Goal: Task Accomplishment & Management: Manage account settings

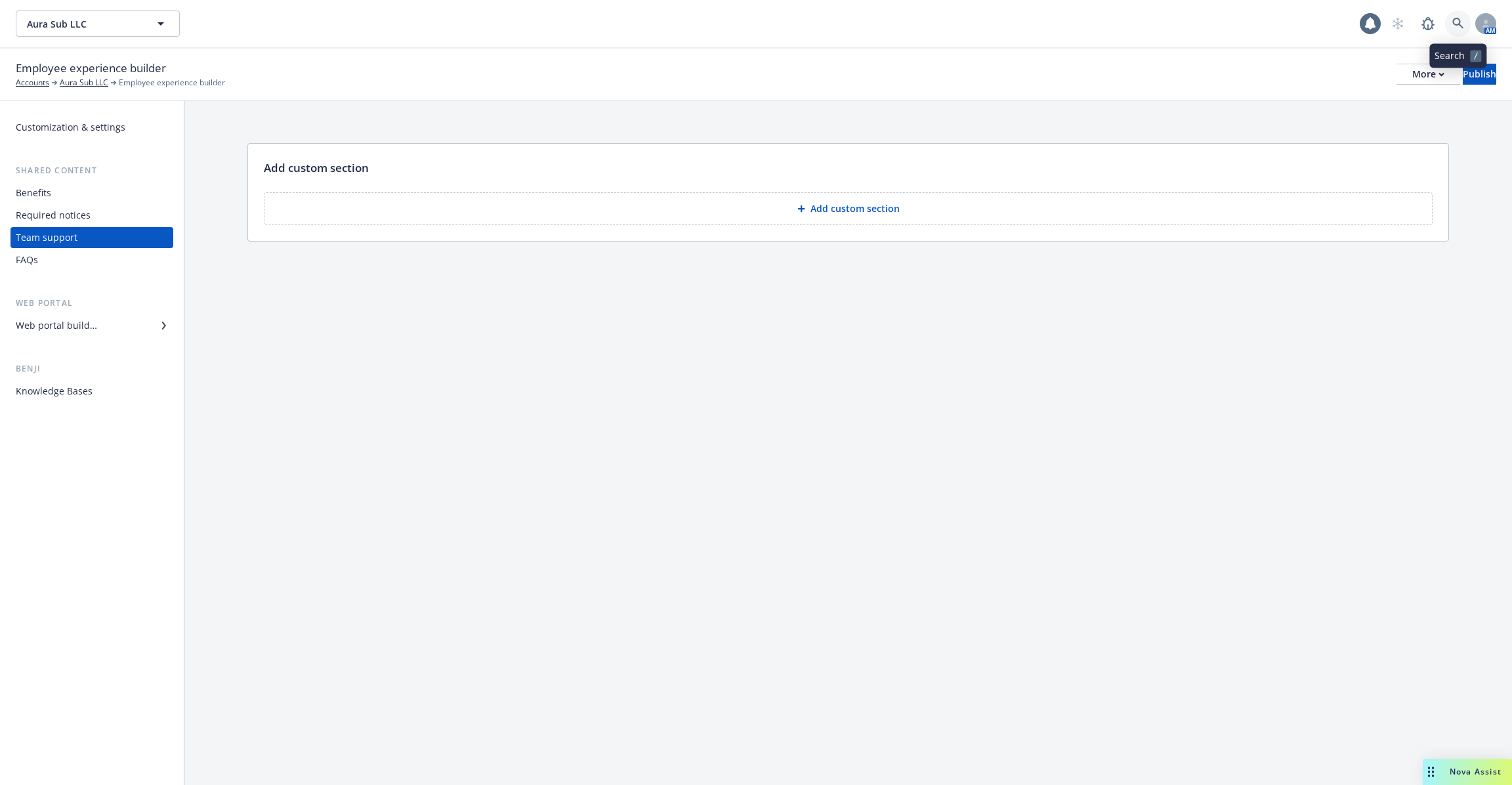
click at [1465, 13] on link at bounding box center [1458, 24] width 26 height 26
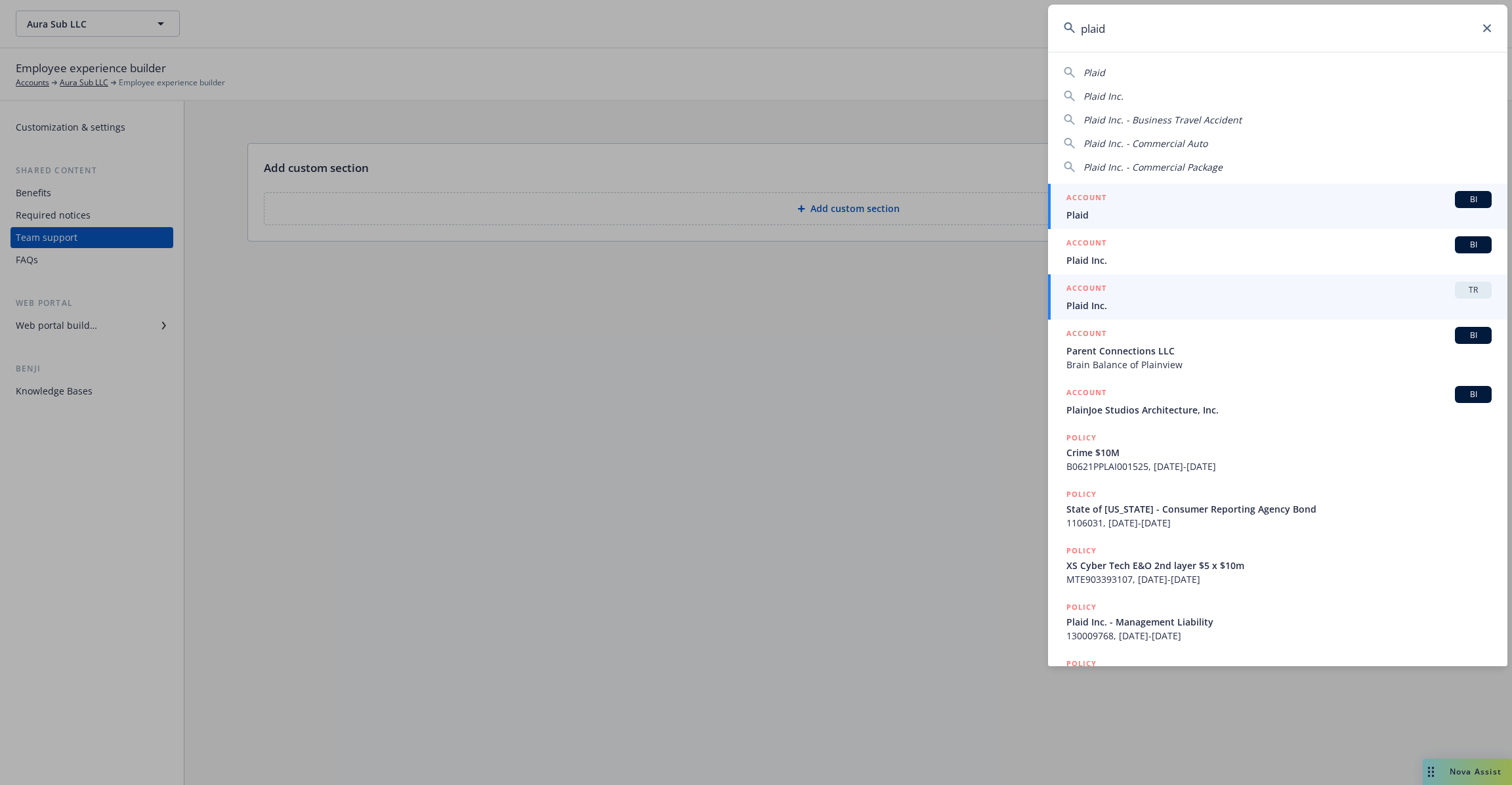
type input "plaid"
click at [1231, 307] on span "Plaid Inc." at bounding box center [1280, 305] width 426 height 14
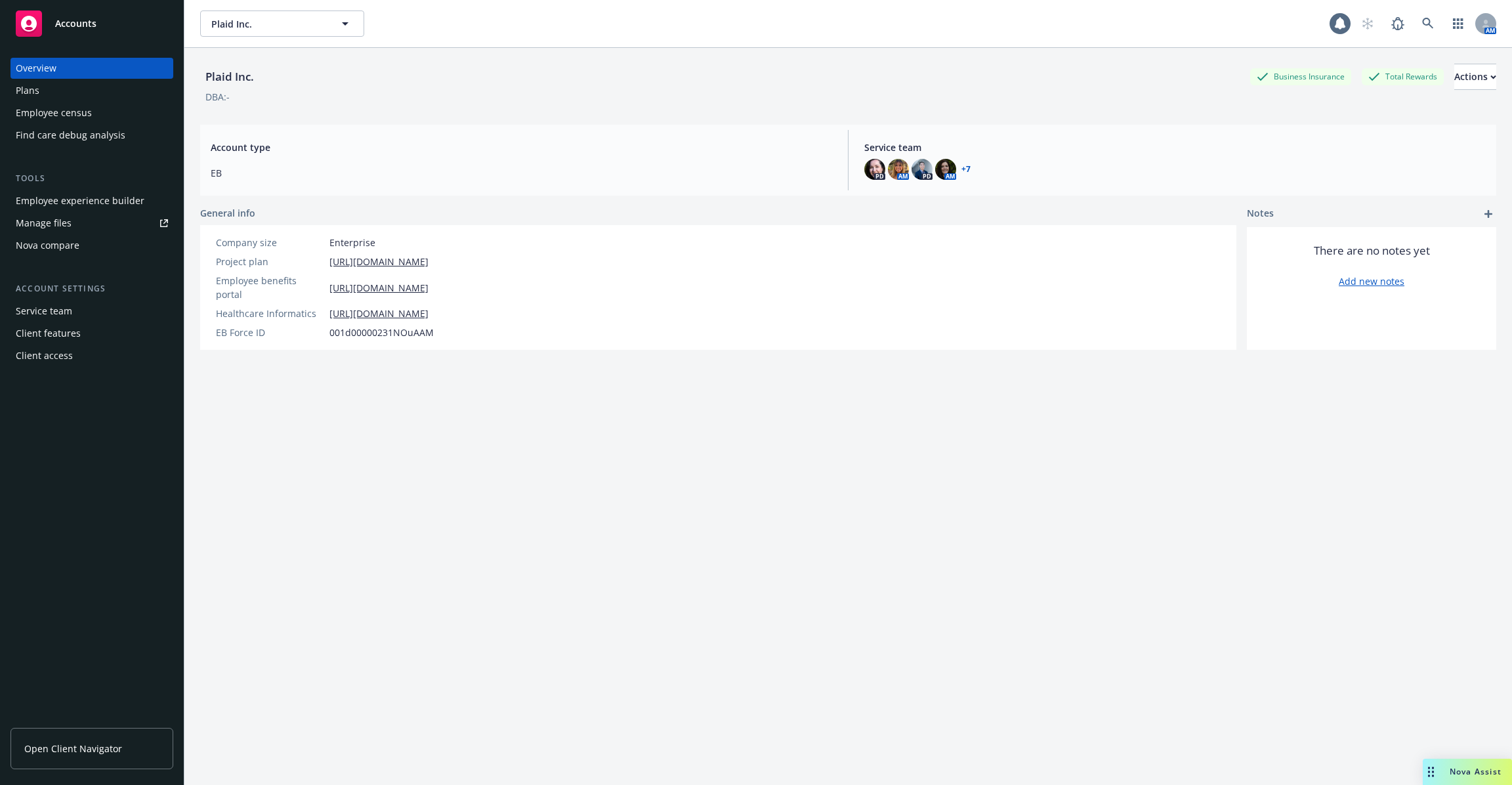
click at [90, 358] on div "Client access" at bounding box center [92, 355] width 152 height 21
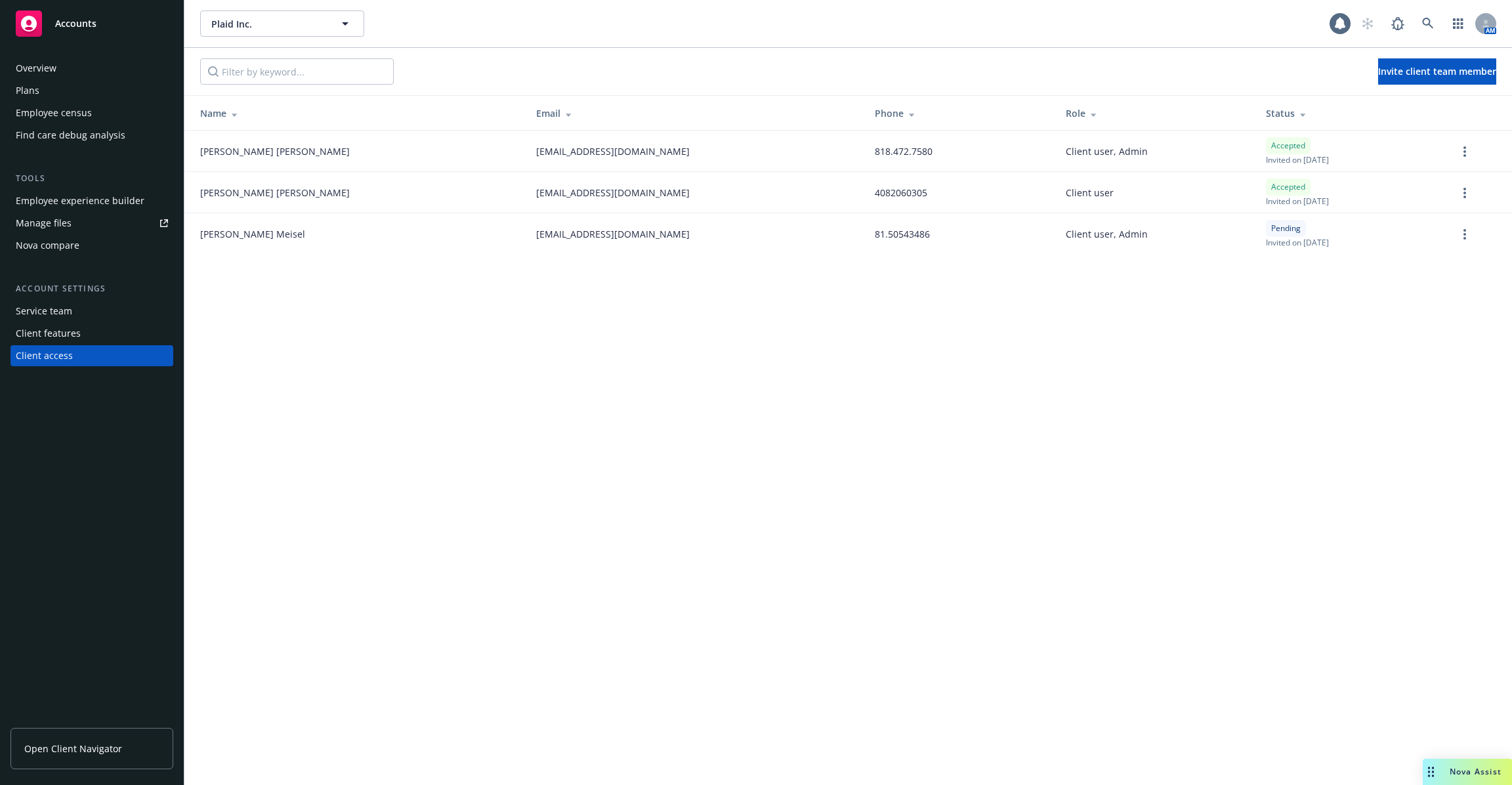
click at [102, 333] on div "Client features" at bounding box center [92, 333] width 152 height 21
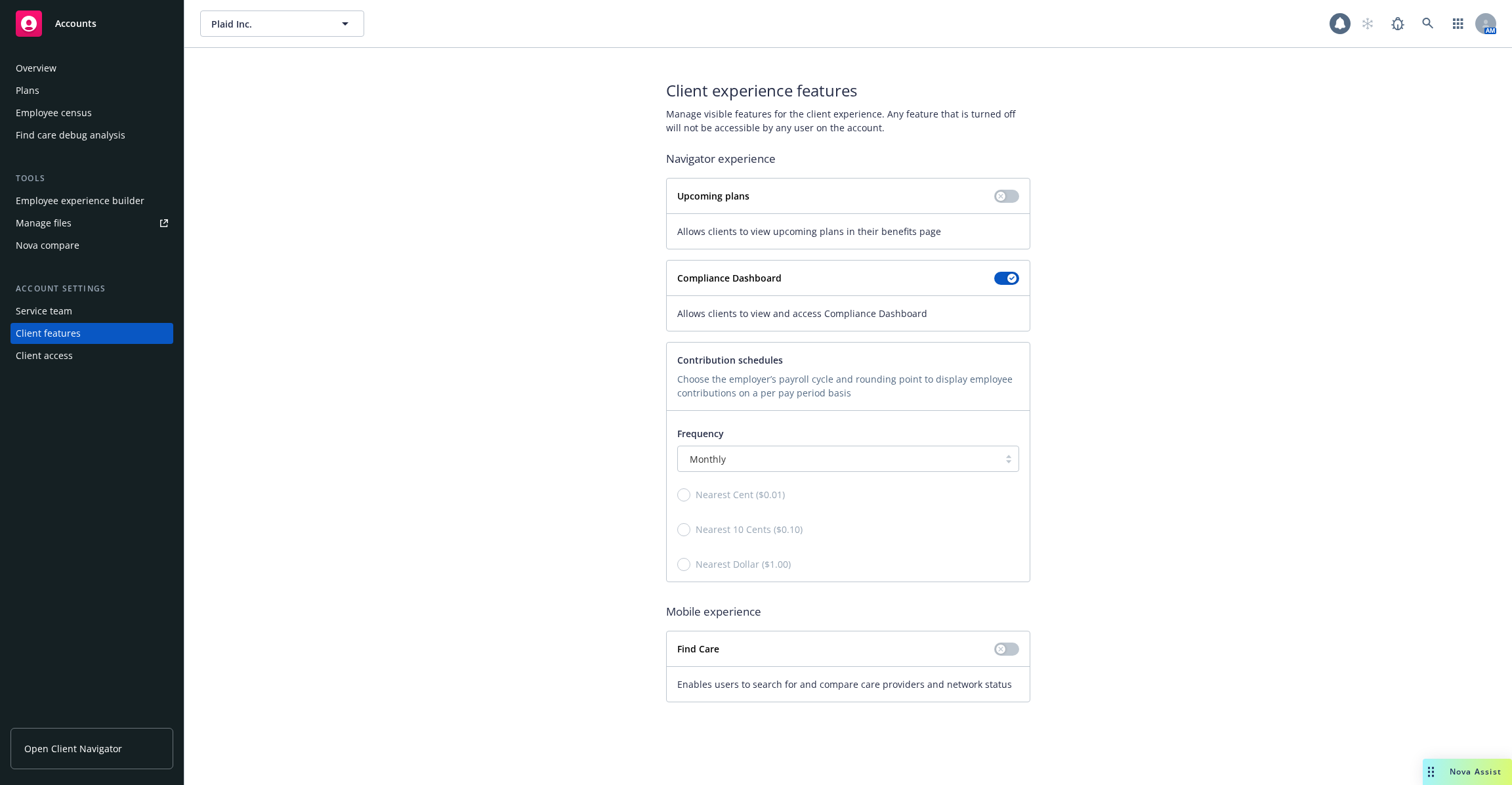
click at [93, 309] on div "Service team" at bounding box center [92, 311] width 152 height 21
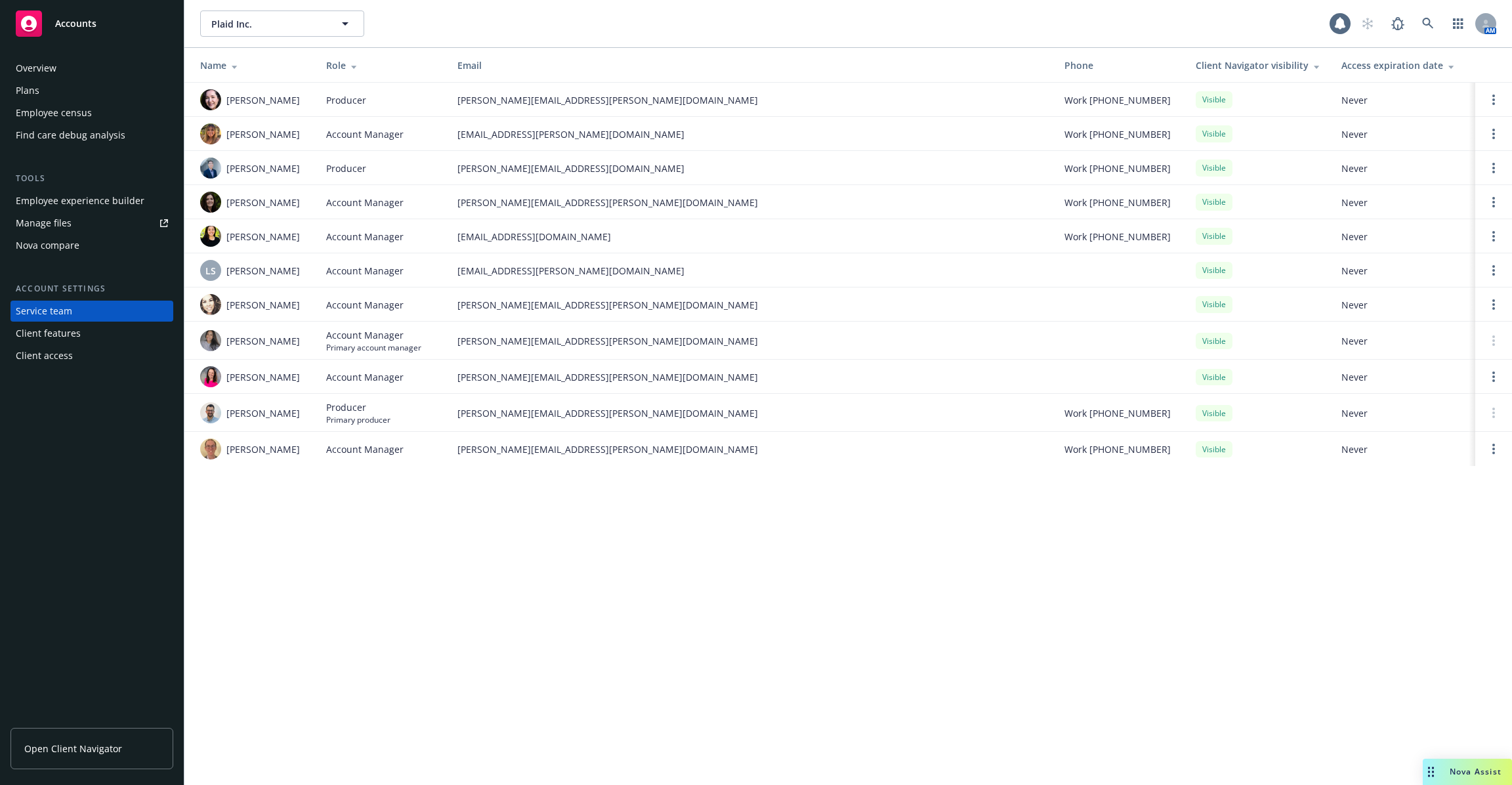
click at [93, 207] on div "Employee experience builder" at bounding box center [80, 201] width 129 height 21
click at [100, 334] on div "Client features" at bounding box center [92, 333] width 152 height 21
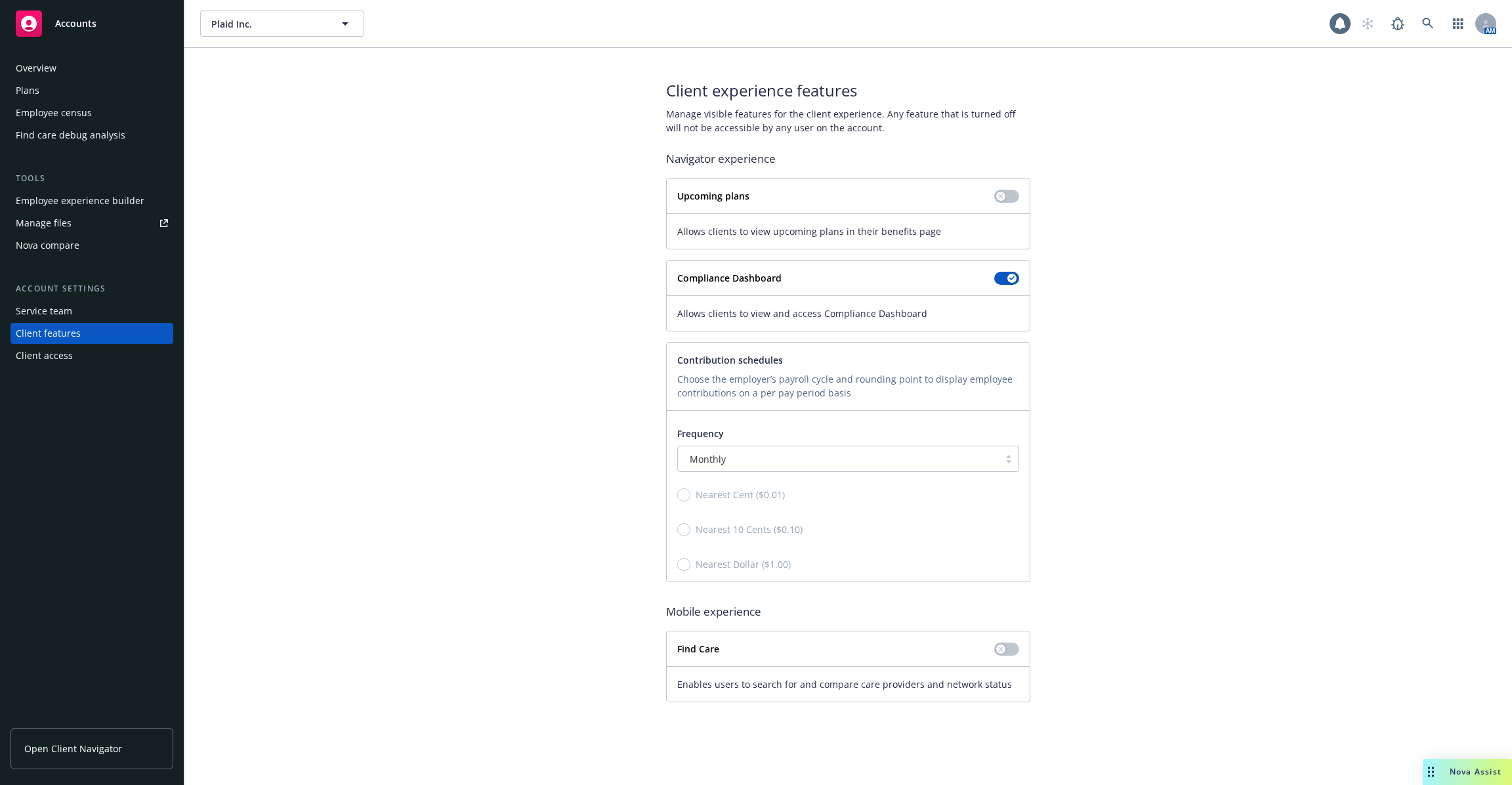
click at [130, 750] on link "Open Client Navigator" at bounding box center [92, 748] width 163 height 41
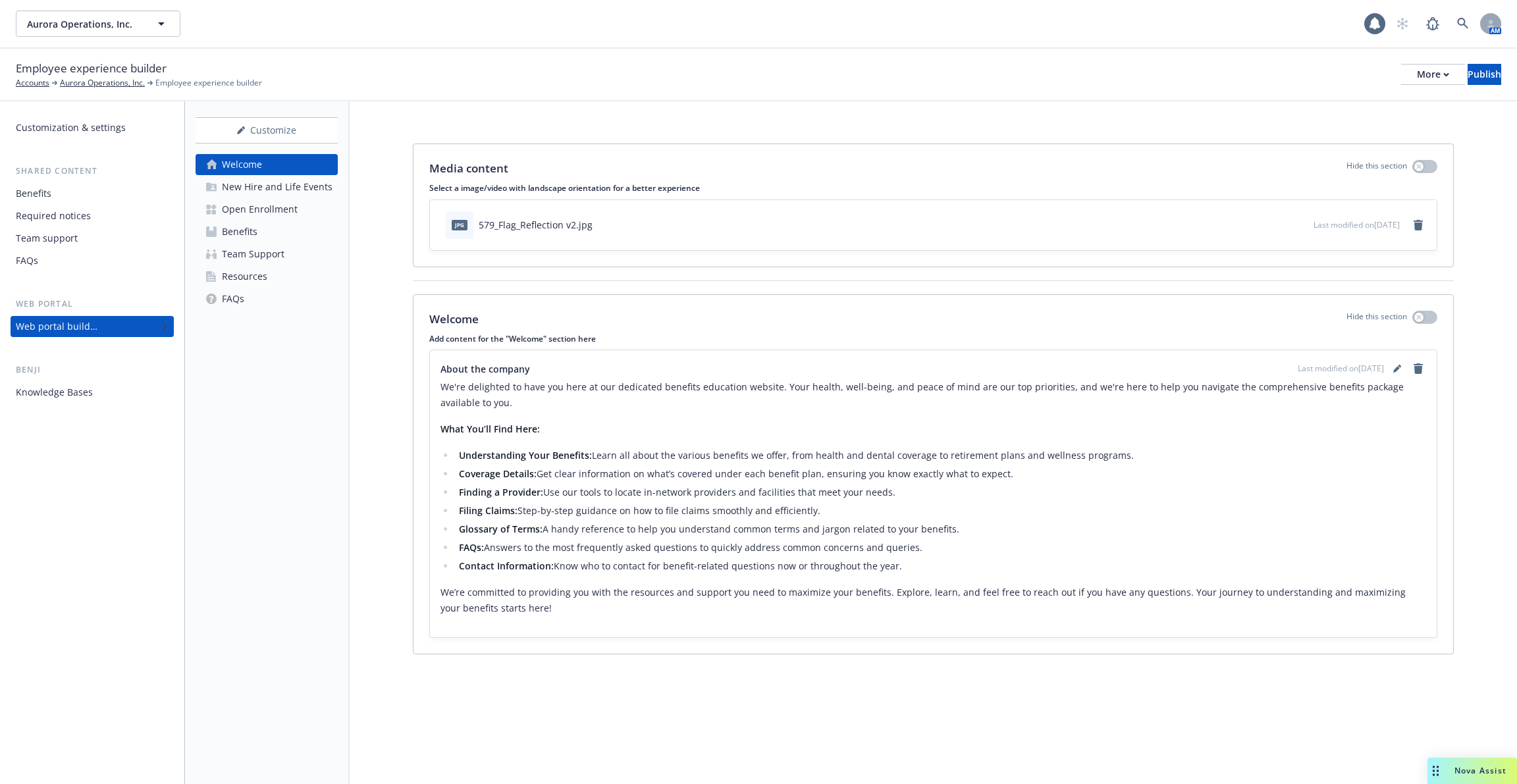
click at [275, 206] on div "Open Enrollment" at bounding box center [260, 209] width 76 height 21
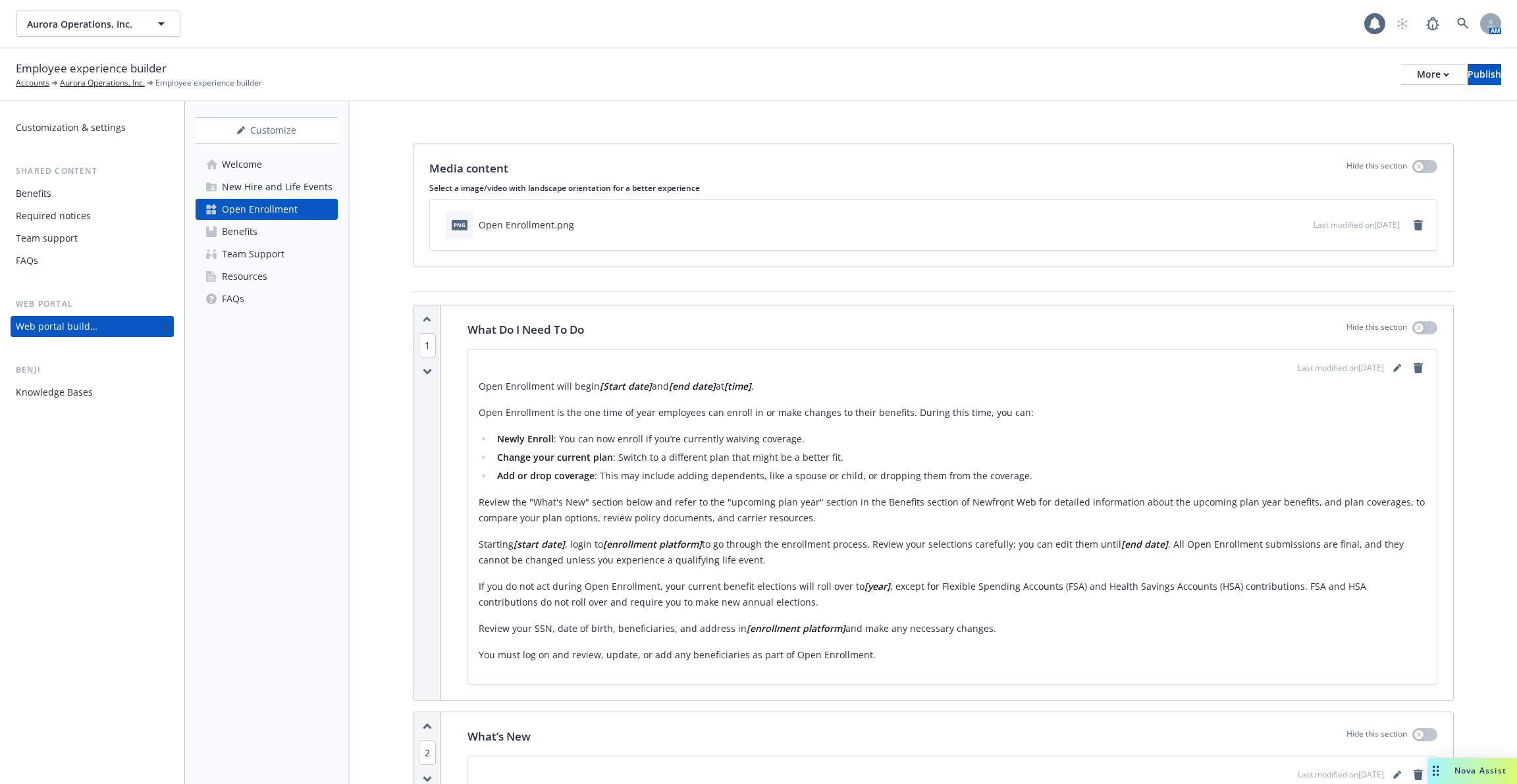
click at [275, 236] on link "Benefits" at bounding box center [267, 232] width 142 height 21
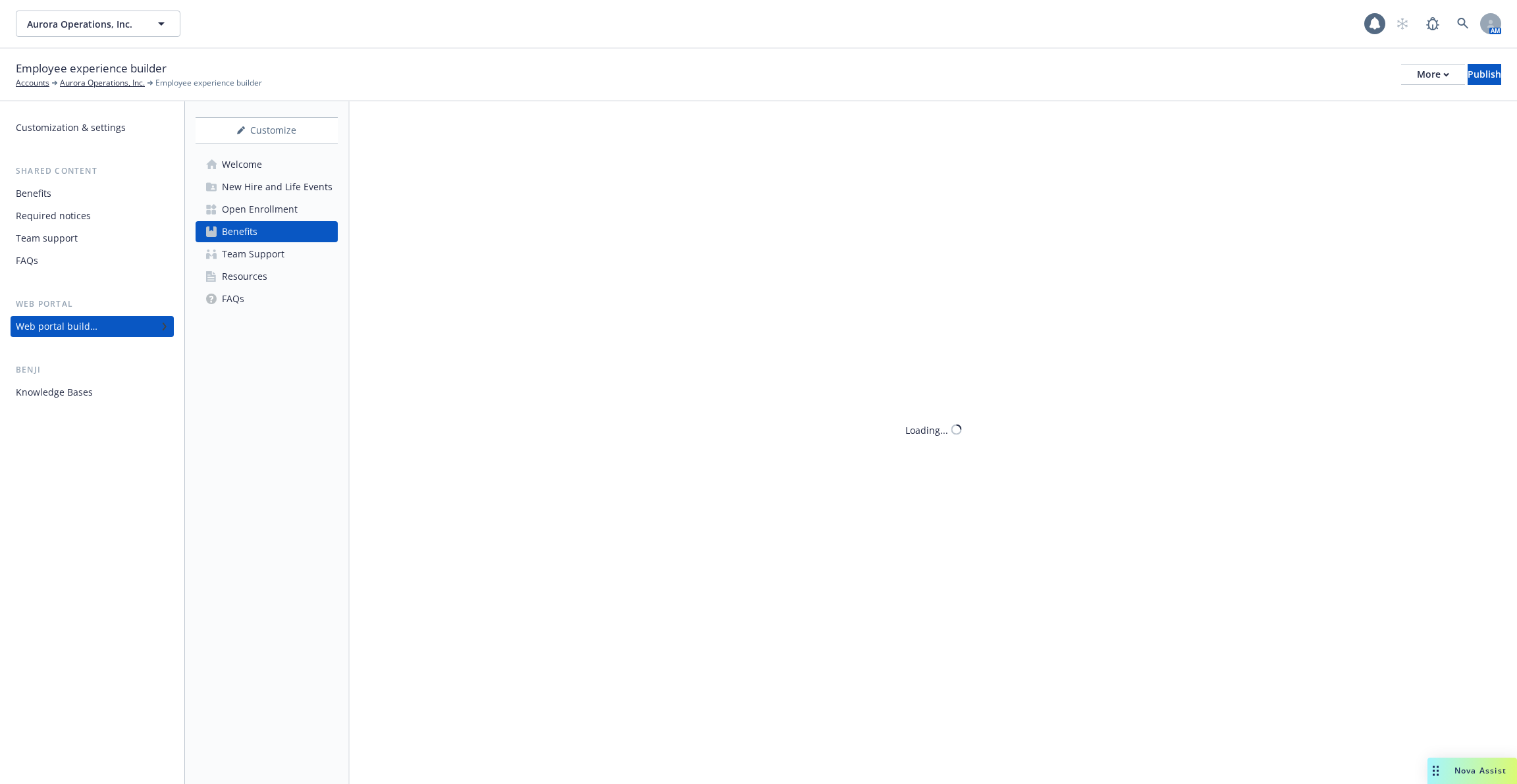
click at [285, 210] on div "Open Enrollment" at bounding box center [260, 209] width 76 height 21
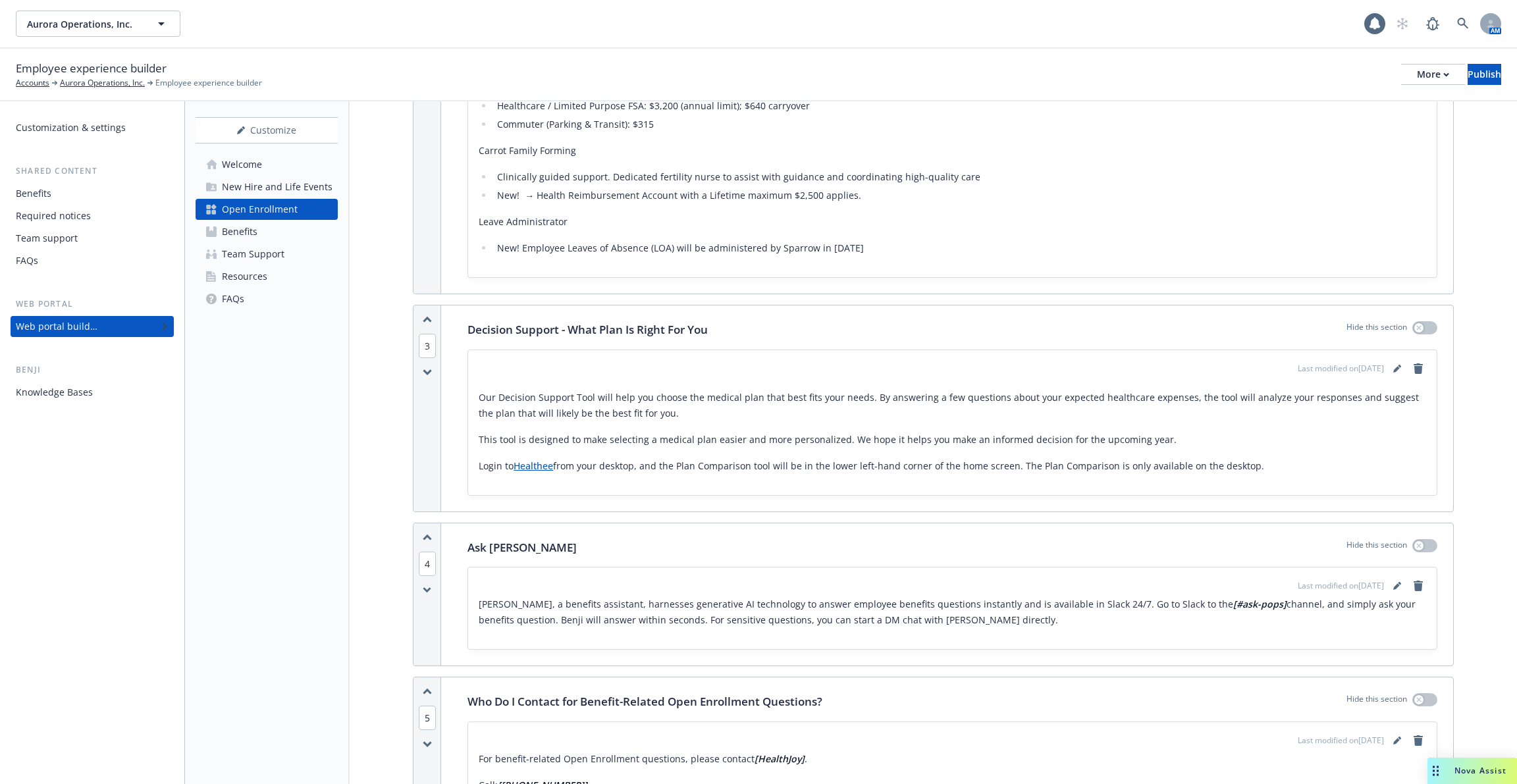
scroll to position [1843, 0]
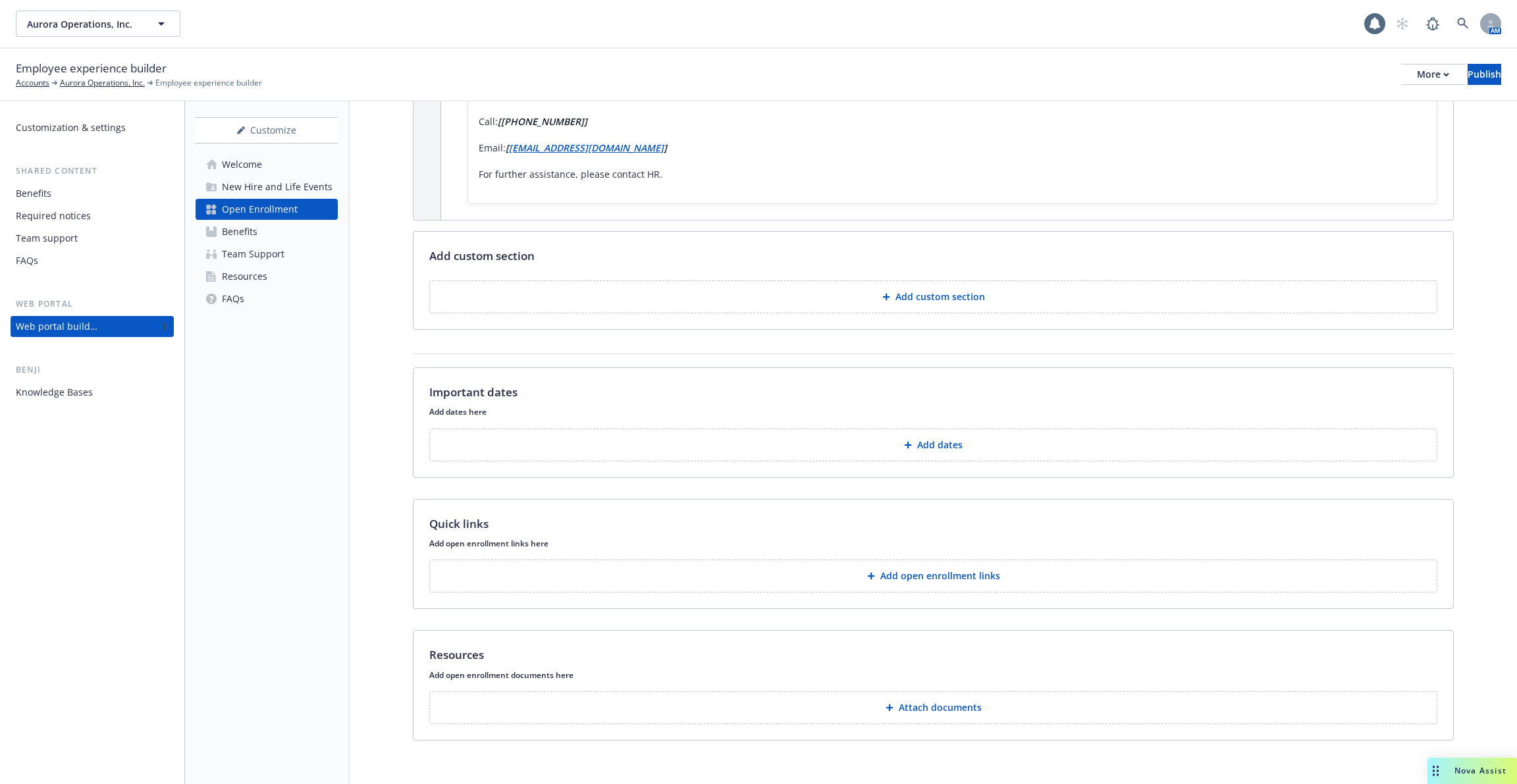
click at [785, 702] on button "Attach documents" at bounding box center [933, 707] width 1008 height 33
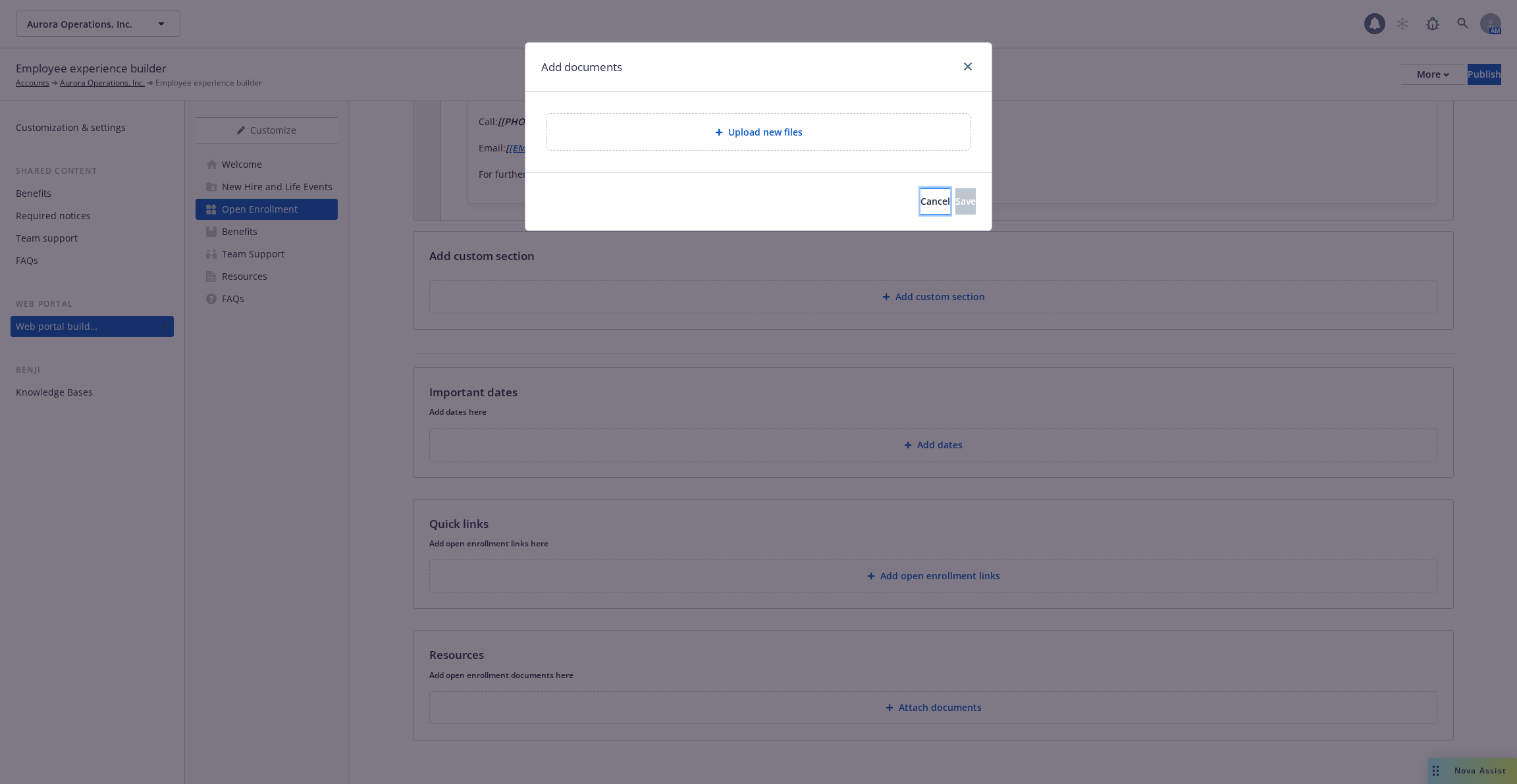
click at [920, 206] on button "Cancel" at bounding box center [935, 202] width 29 height 27
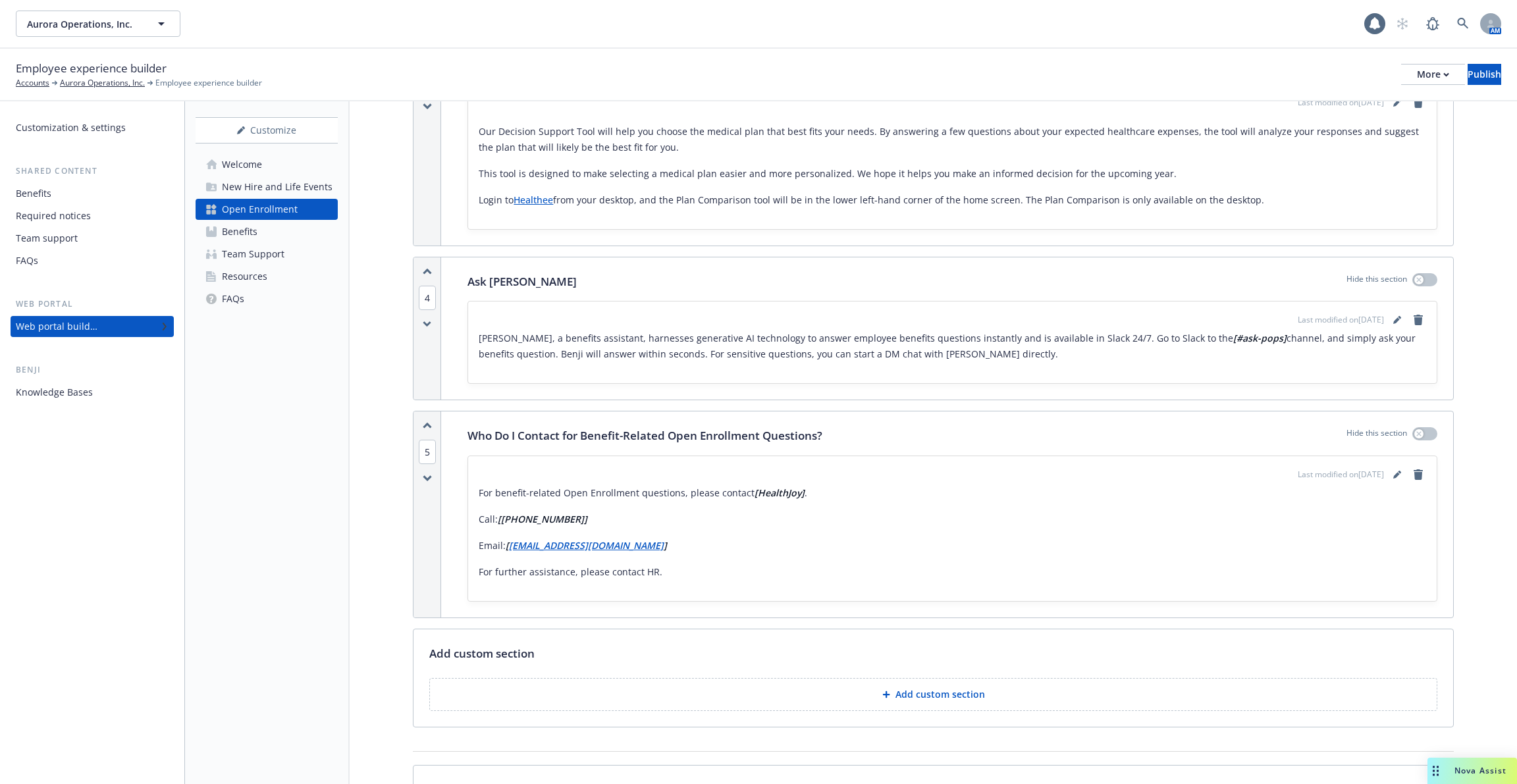
scroll to position [1439, 0]
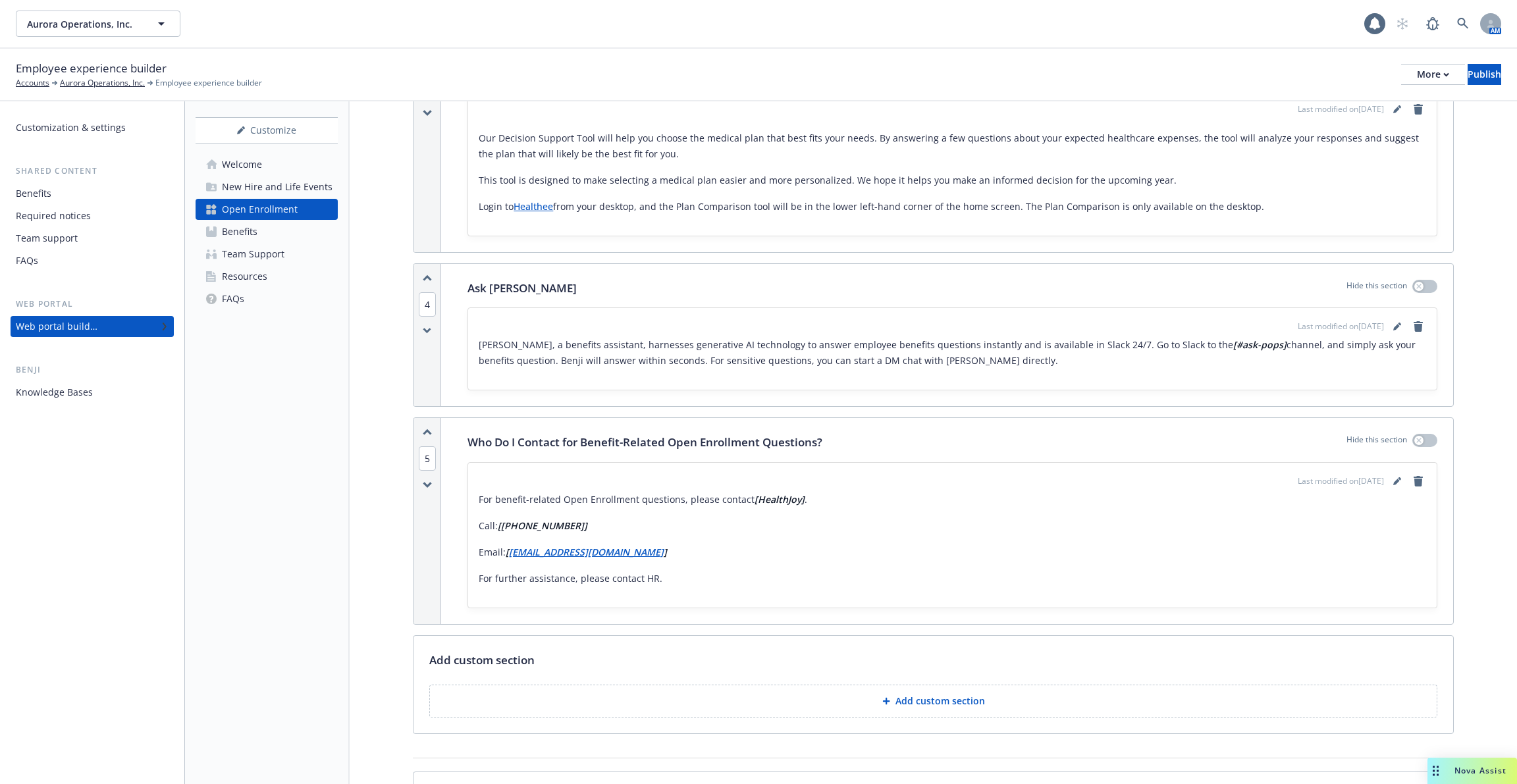
click at [292, 283] on link "Resources" at bounding box center [267, 276] width 142 height 21
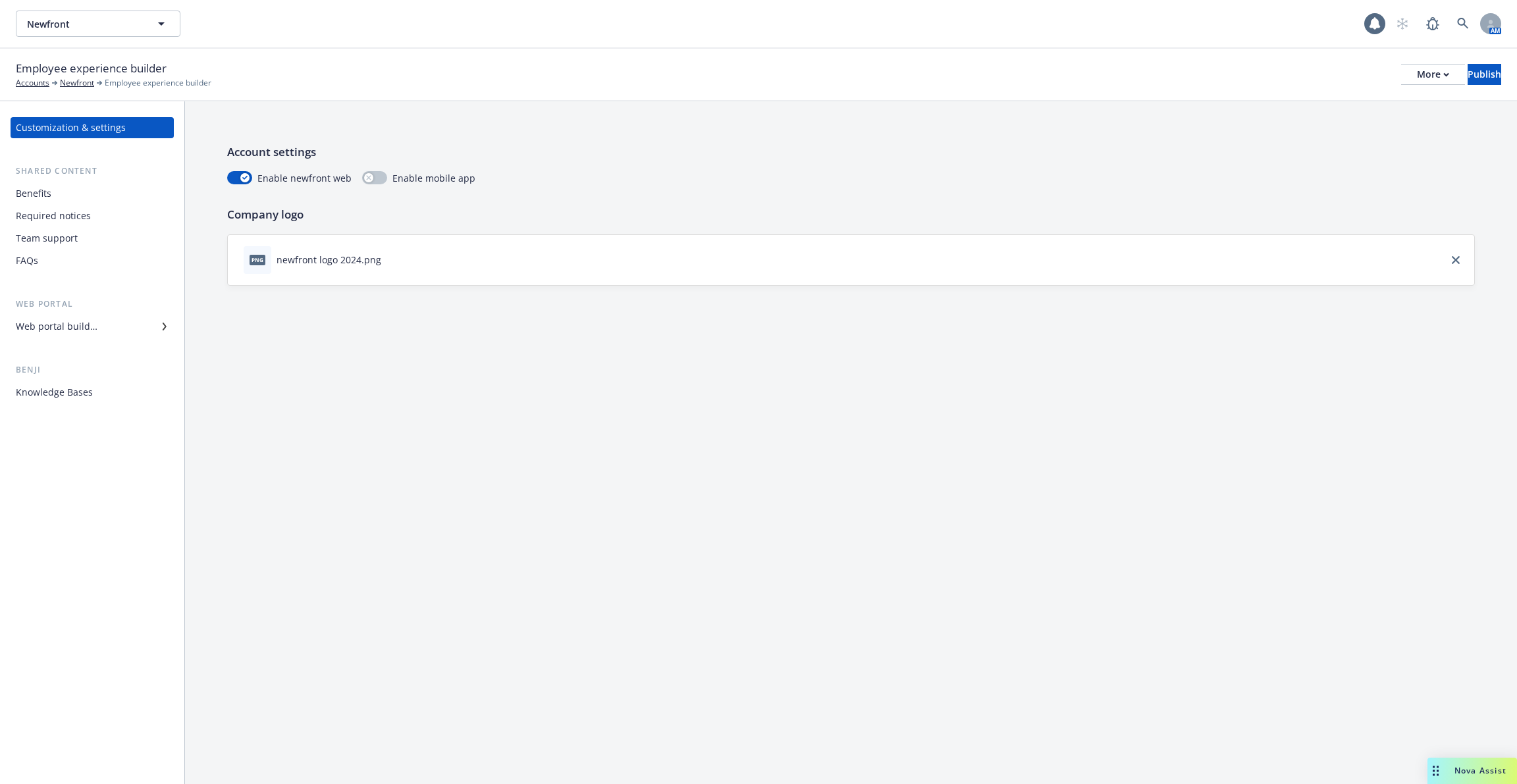
click at [96, 200] on div "Benefits" at bounding box center [92, 193] width 153 height 21
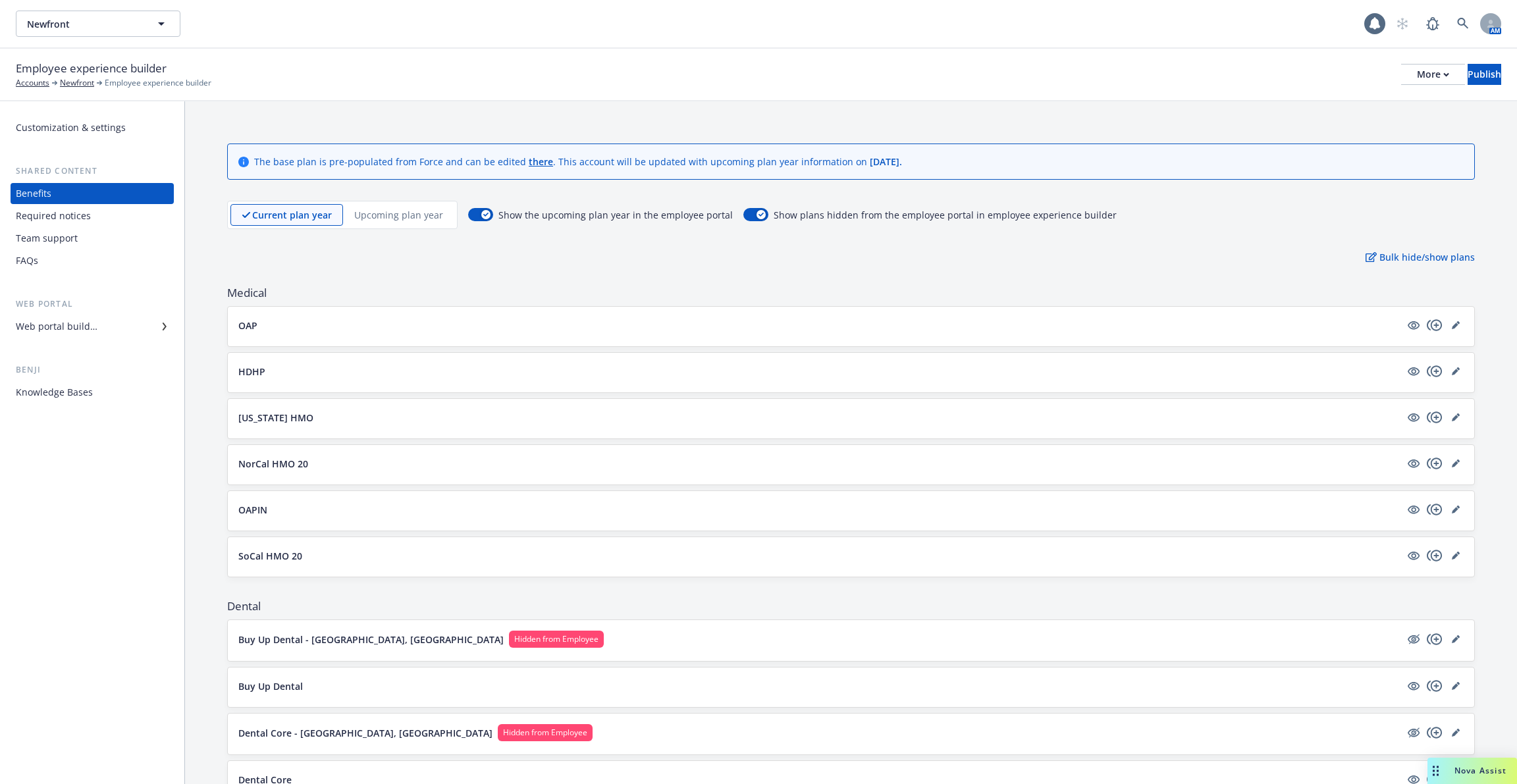
click at [400, 204] on div "Upcoming plan year" at bounding box center [398, 215] width 111 height 22
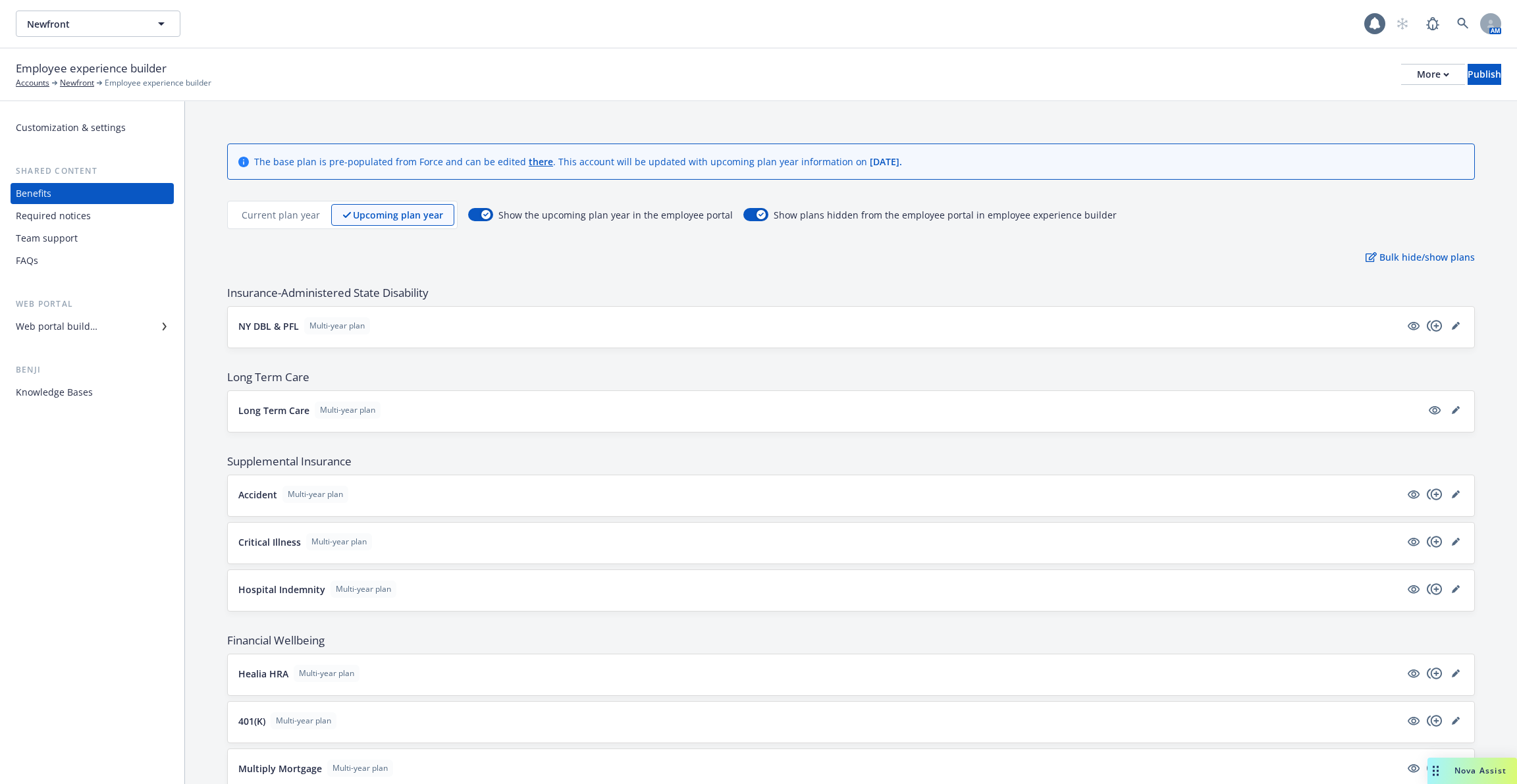
click at [398, 216] on p "Upcoming plan year" at bounding box center [398, 215] width 90 height 14
click at [290, 209] on p "Current plan year" at bounding box center [281, 215] width 78 height 14
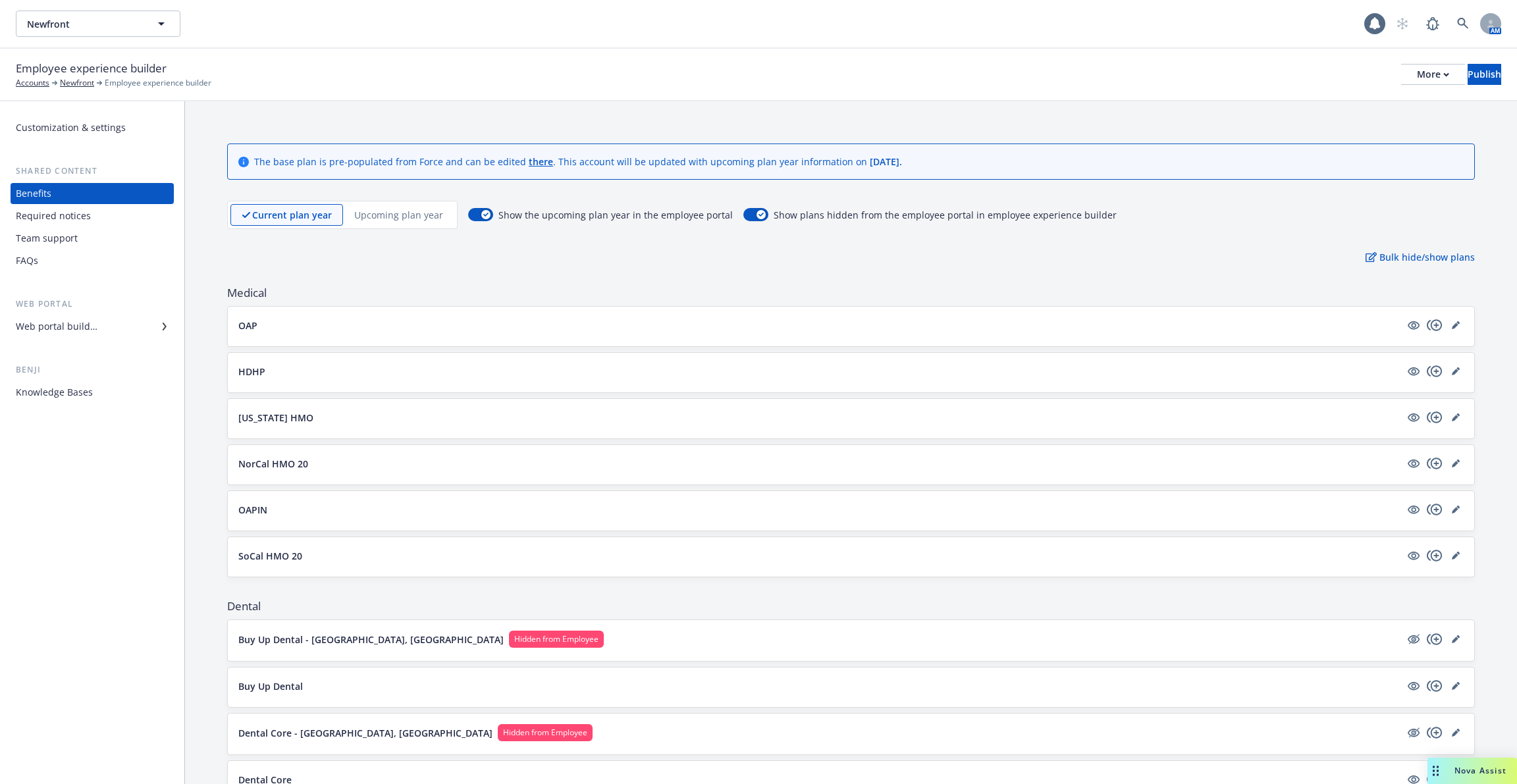
scroll to position [621, 0]
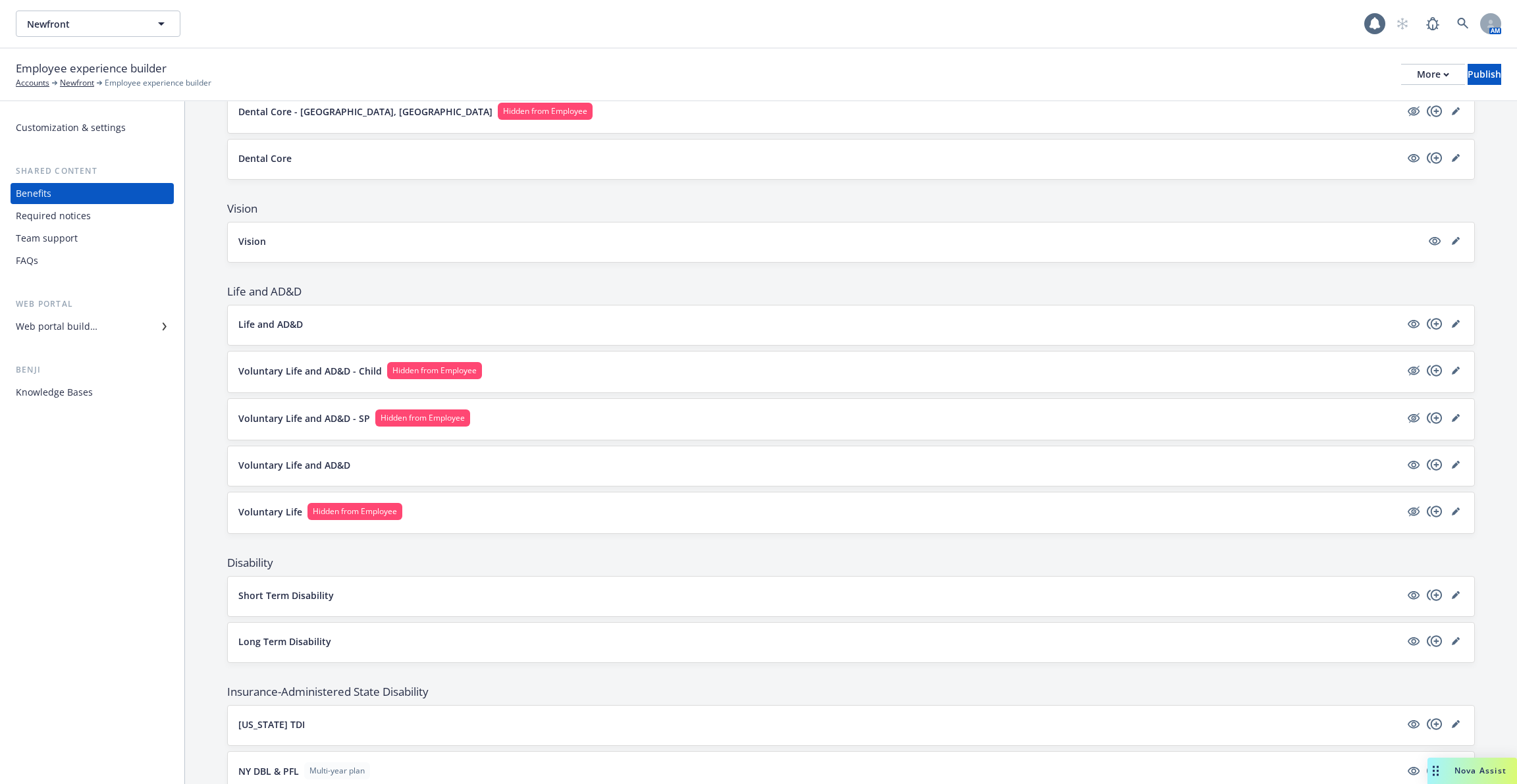
click at [334, 418] on button "Voluntary Life and AD&D - SP Hidden from Employee" at bounding box center [820, 418] width 1163 height 17
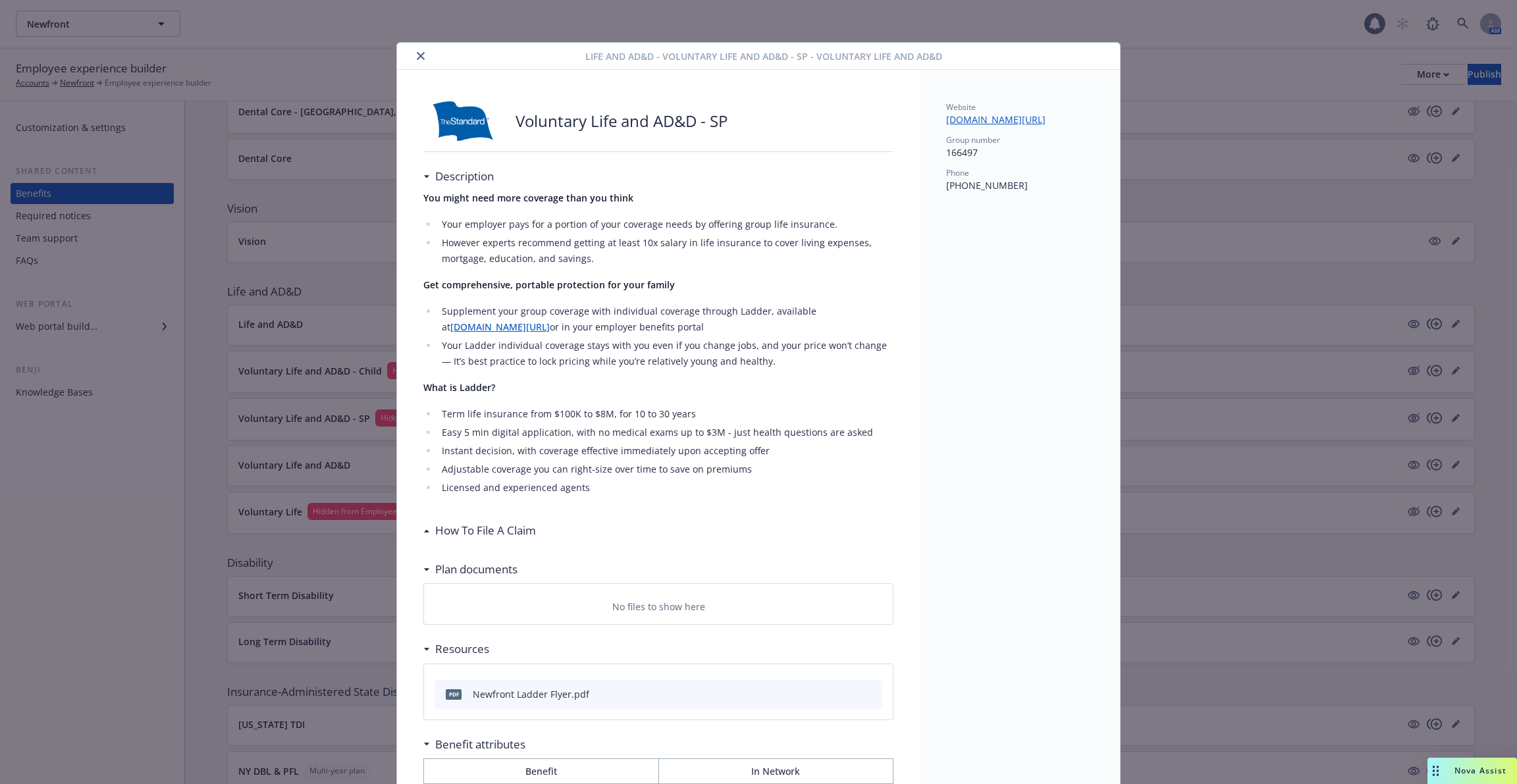
scroll to position [40, 0]
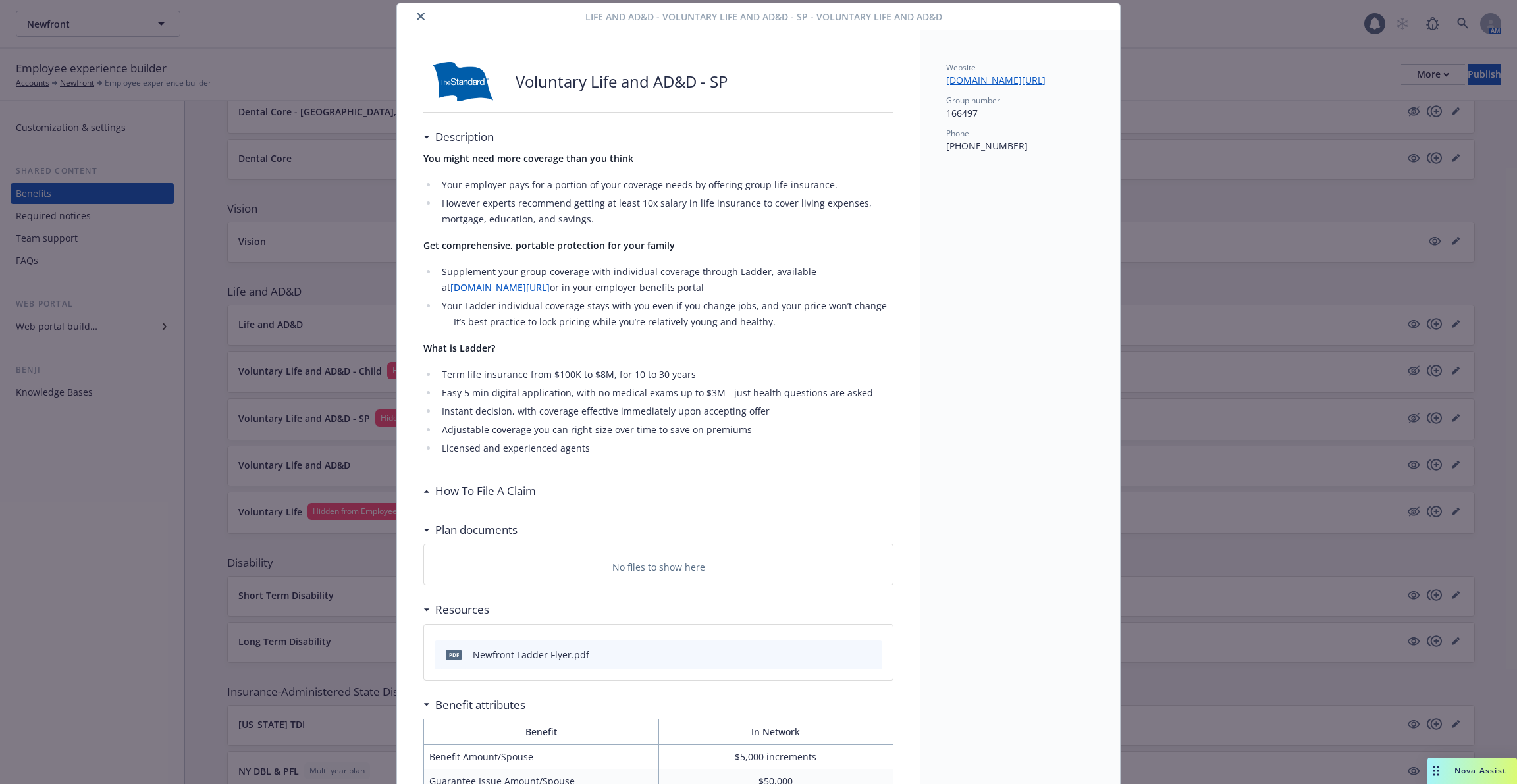
click at [246, 453] on div "Life and AD&D - Voluntary Life and AD&D - SP - Voluntary Life and AD&D Voluntar…" at bounding box center [758, 392] width 1517 height 784
drag, startPoint x: 421, startPoint y: 15, endPoint x: 499, endPoint y: 242, distance: 240.0
click at [421, 15] on icon "close" at bounding box center [420, 16] width 8 height 8
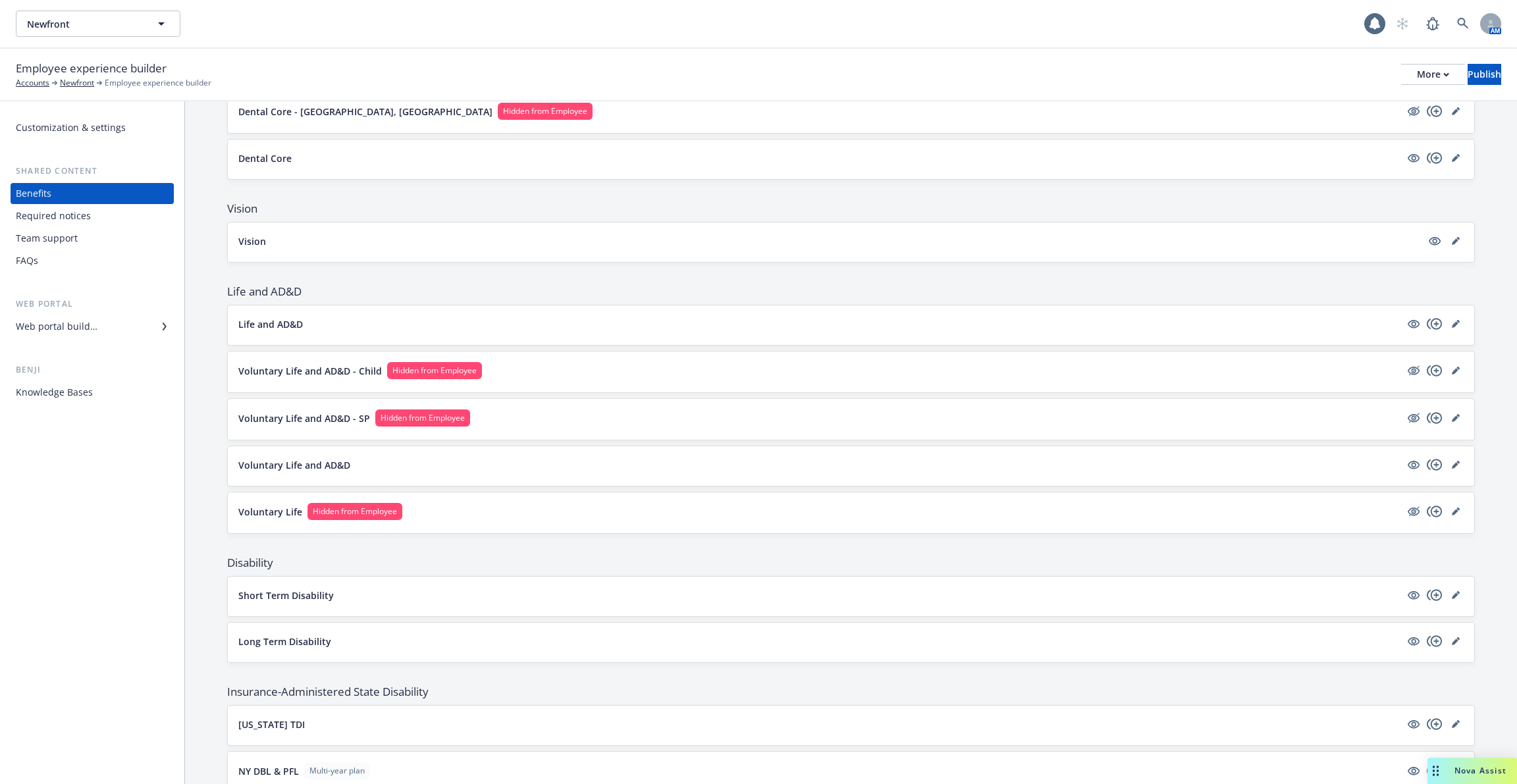
click at [266, 515] on div "Voluntary Life Hidden from Employee" at bounding box center [851, 513] width 1246 height 41
click at [276, 493] on div "Voluntary Life Hidden from Employee" at bounding box center [851, 513] width 1246 height 41
click at [272, 511] on button "Voluntary Life Hidden from Employee" at bounding box center [820, 511] width 1163 height 17
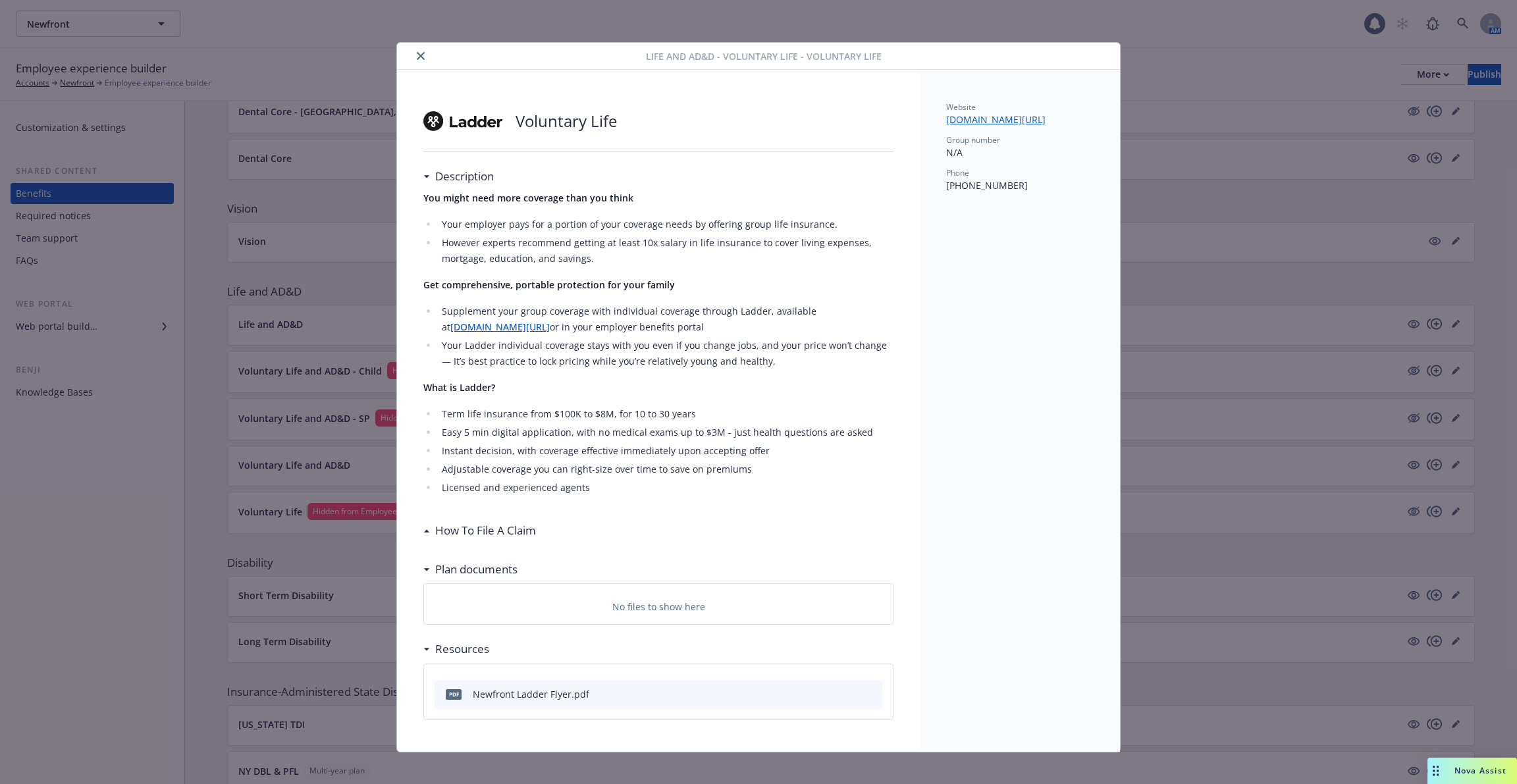
click at [295, 472] on div "Life and AD&D - Voluntary Life - Voluntary Life Voluntary Life Description You …" at bounding box center [758, 392] width 1517 height 784
click at [420, 57] on icon "close" at bounding box center [420, 56] width 8 height 8
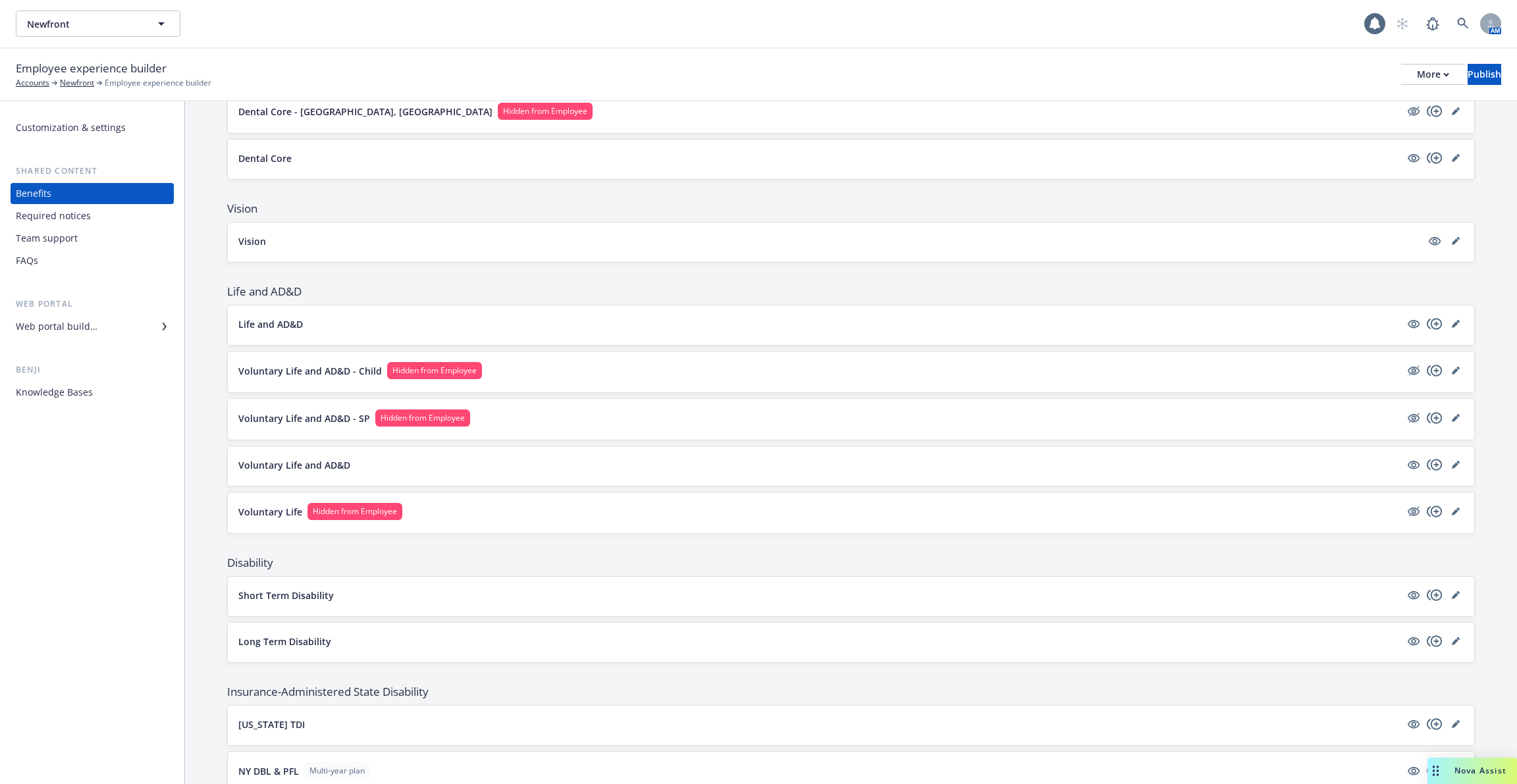
click at [289, 399] on div "Voluntary Life and AD&D - SP Hidden from Employee" at bounding box center [851, 419] width 1246 height 41
click at [287, 412] on p "Voluntary Life and AD&D - SP" at bounding box center [304, 419] width 132 height 14
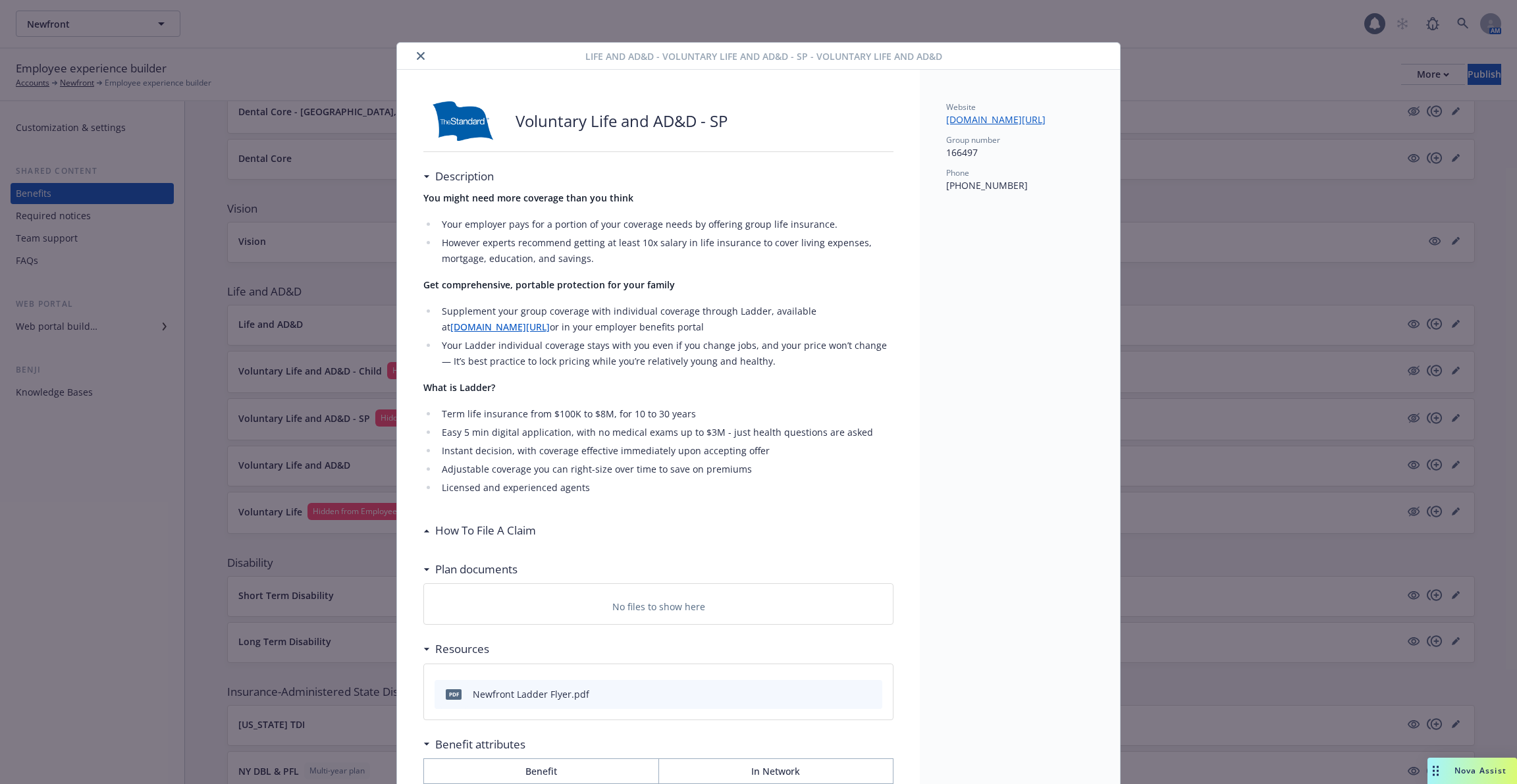
scroll to position [40, 0]
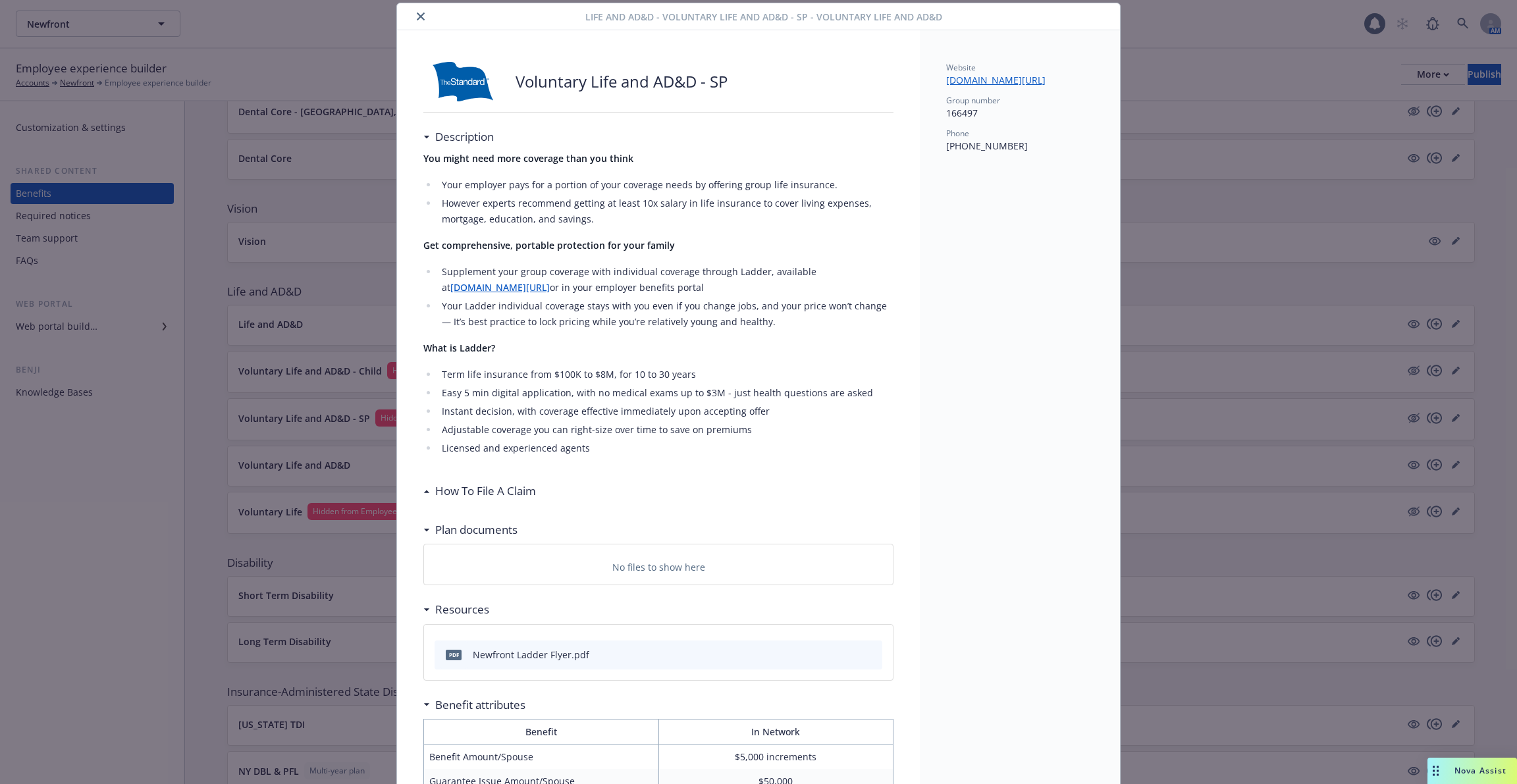
click at [427, 32] on div "Voluntary Life and AD&D - SP Description You might need more coverage than you …" at bounding box center [658, 472] width 523 height 885
click at [421, 17] on icon "close" at bounding box center [420, 16] width 8 height 8
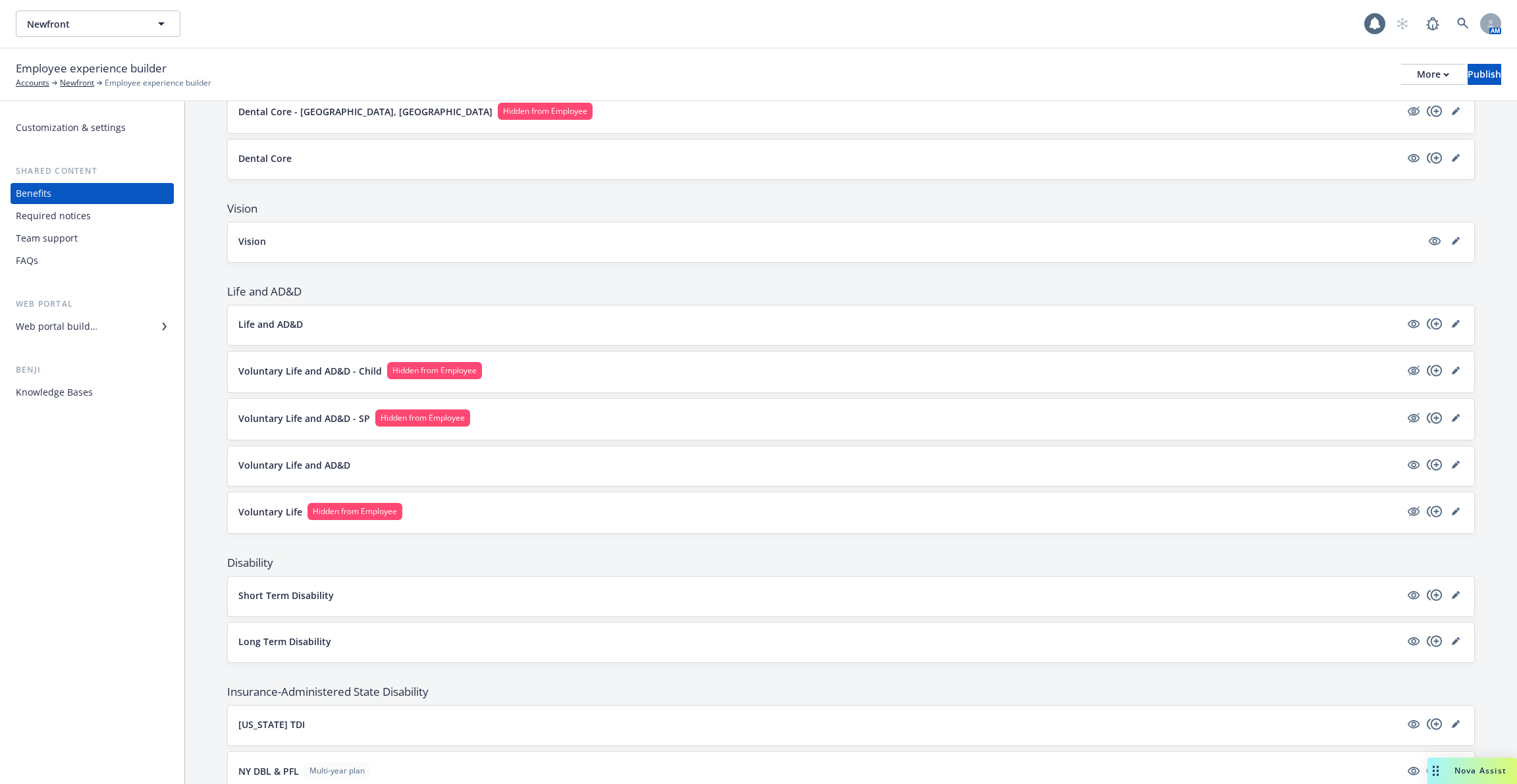
click at [286, 505] on p "Voluntary Life" at bounding box center [271, 512] width 64 height 14
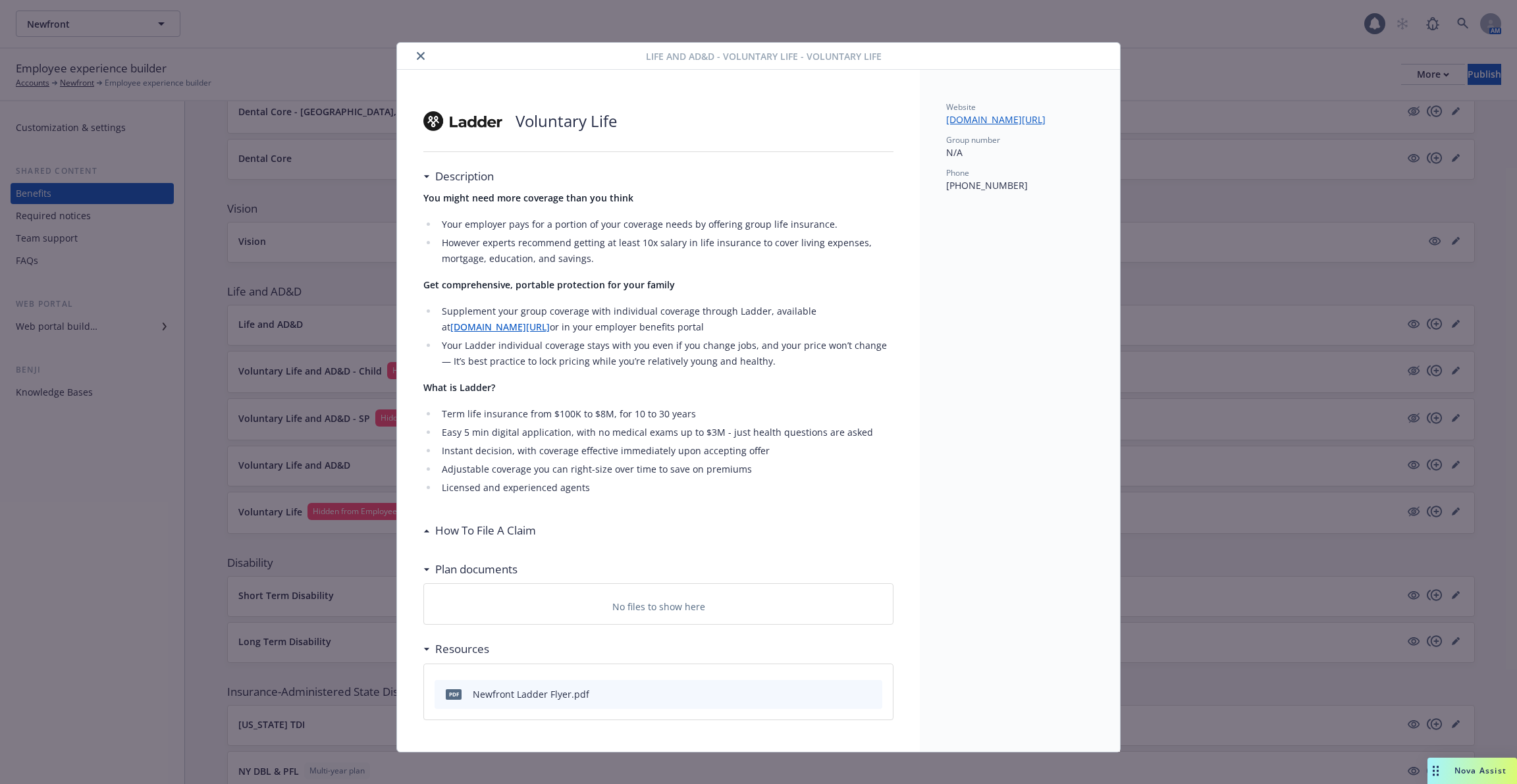
click at [380, 347] on div "Life and AD&D - Voluntary Life - Voluntary Life Voluntary Life Description You …" at bounding box center [758, 392] width 1517 height 784
click at [424, 56] on icon "close" at bounding box center [420, 56] width 8 height 8
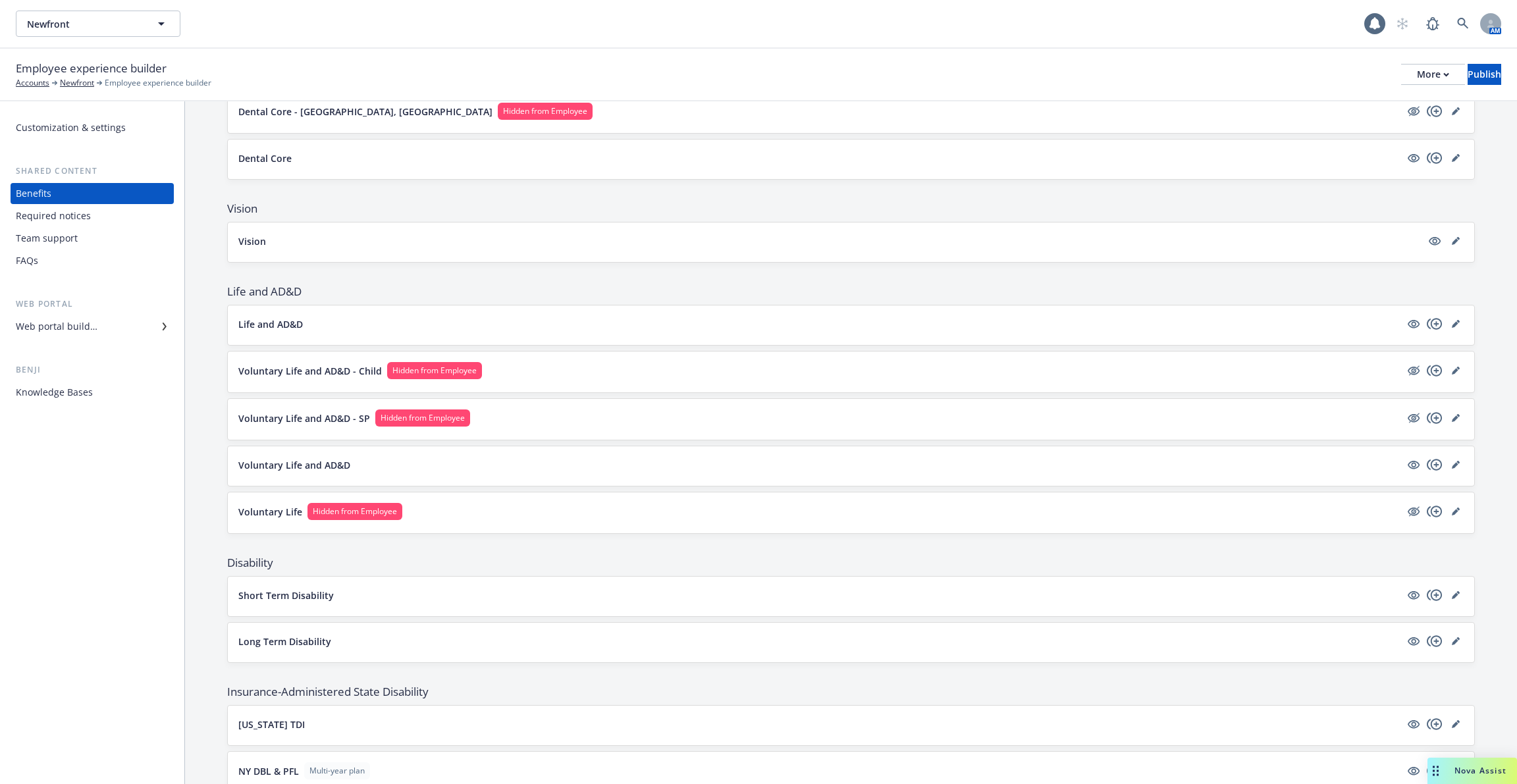
click at [308, 458] on p "Voluntary Life and AD&D" at bounding box center [294, 465] width 112 height 14
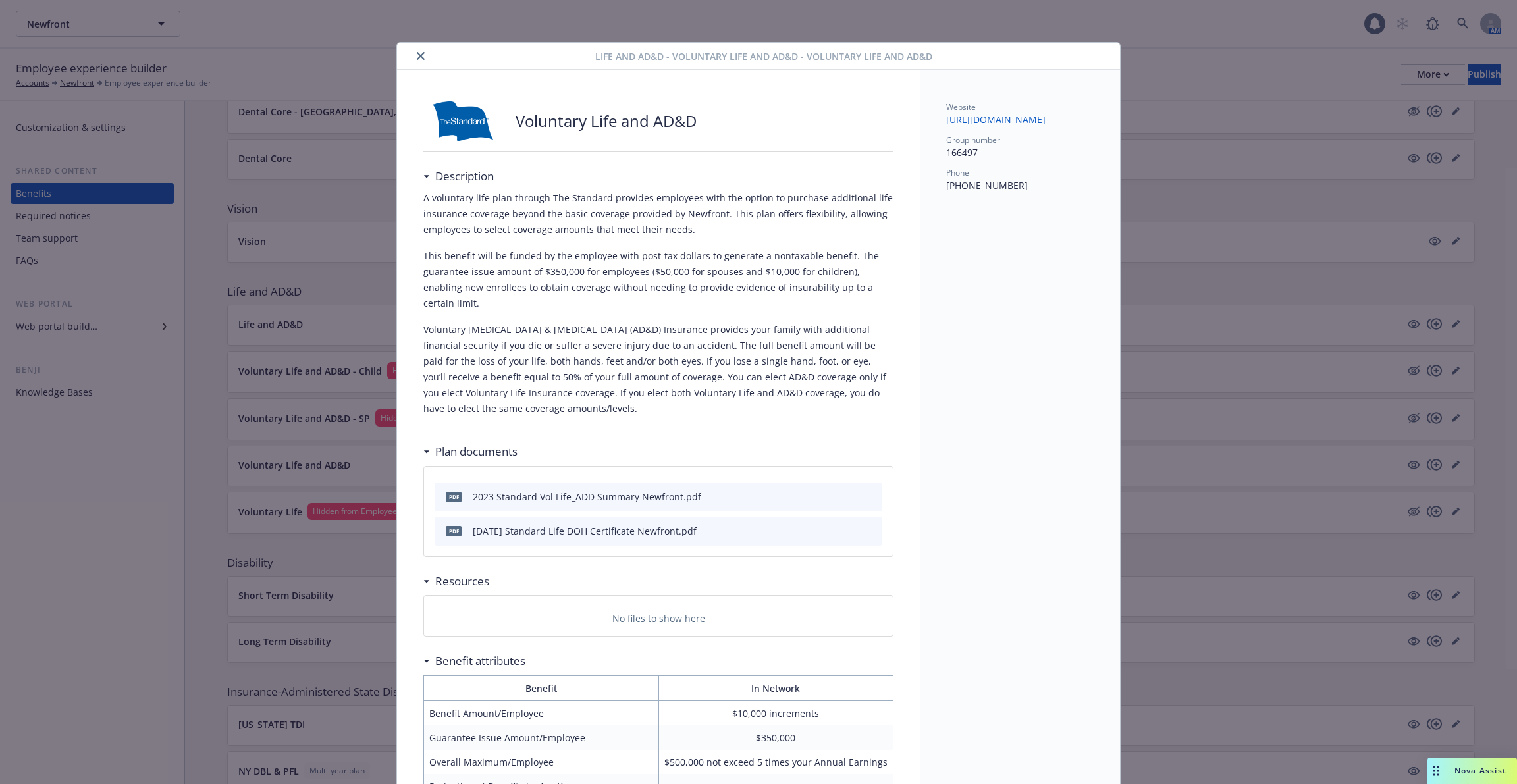
scroll to position [71, 0]
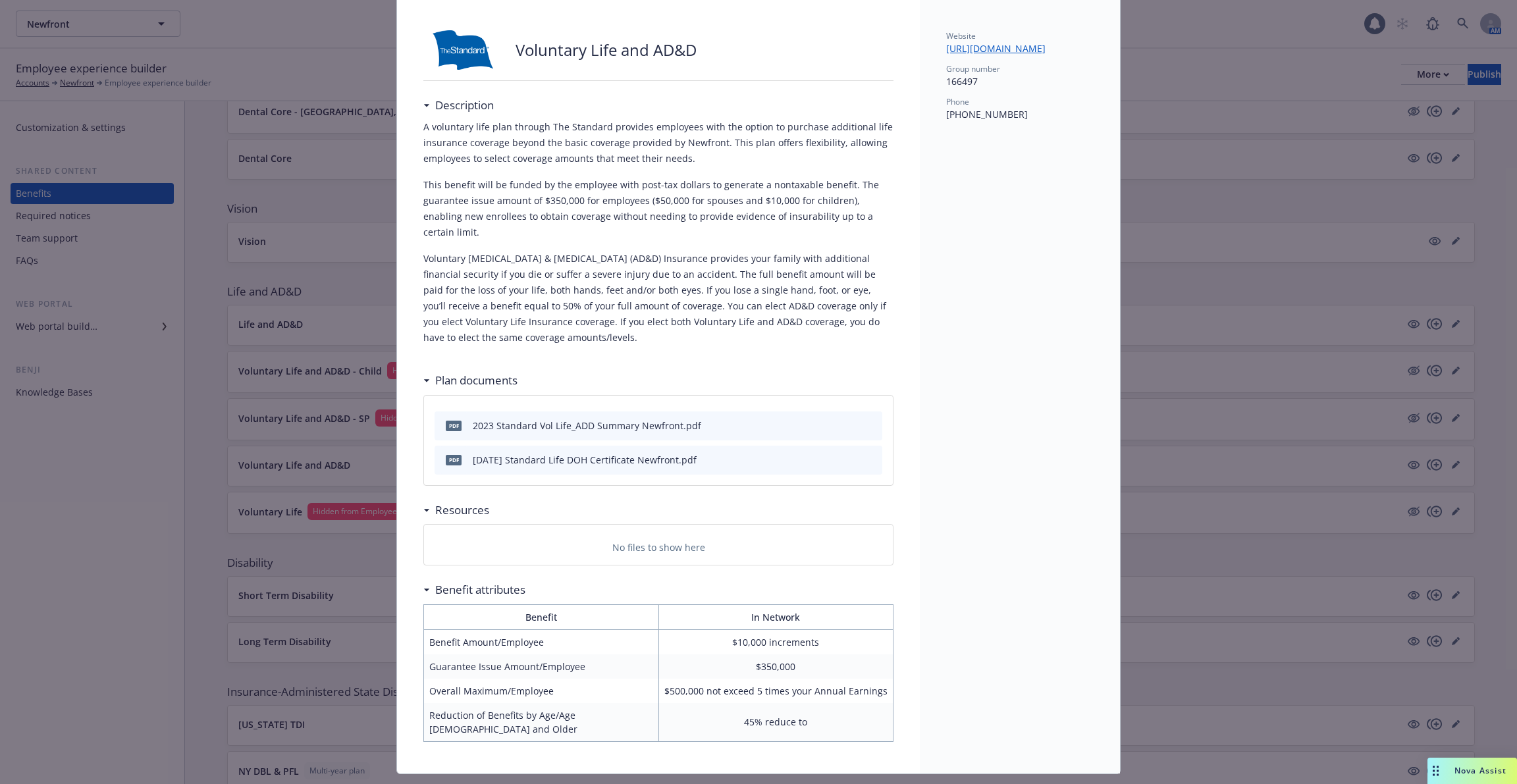
click at [303, 377] on div "Life and AD&D - Voluntary Life and AD&D - Voluntary Life and AD&D Voluntary Lif…" at bounding box center [758, 392] width 1517 height 784
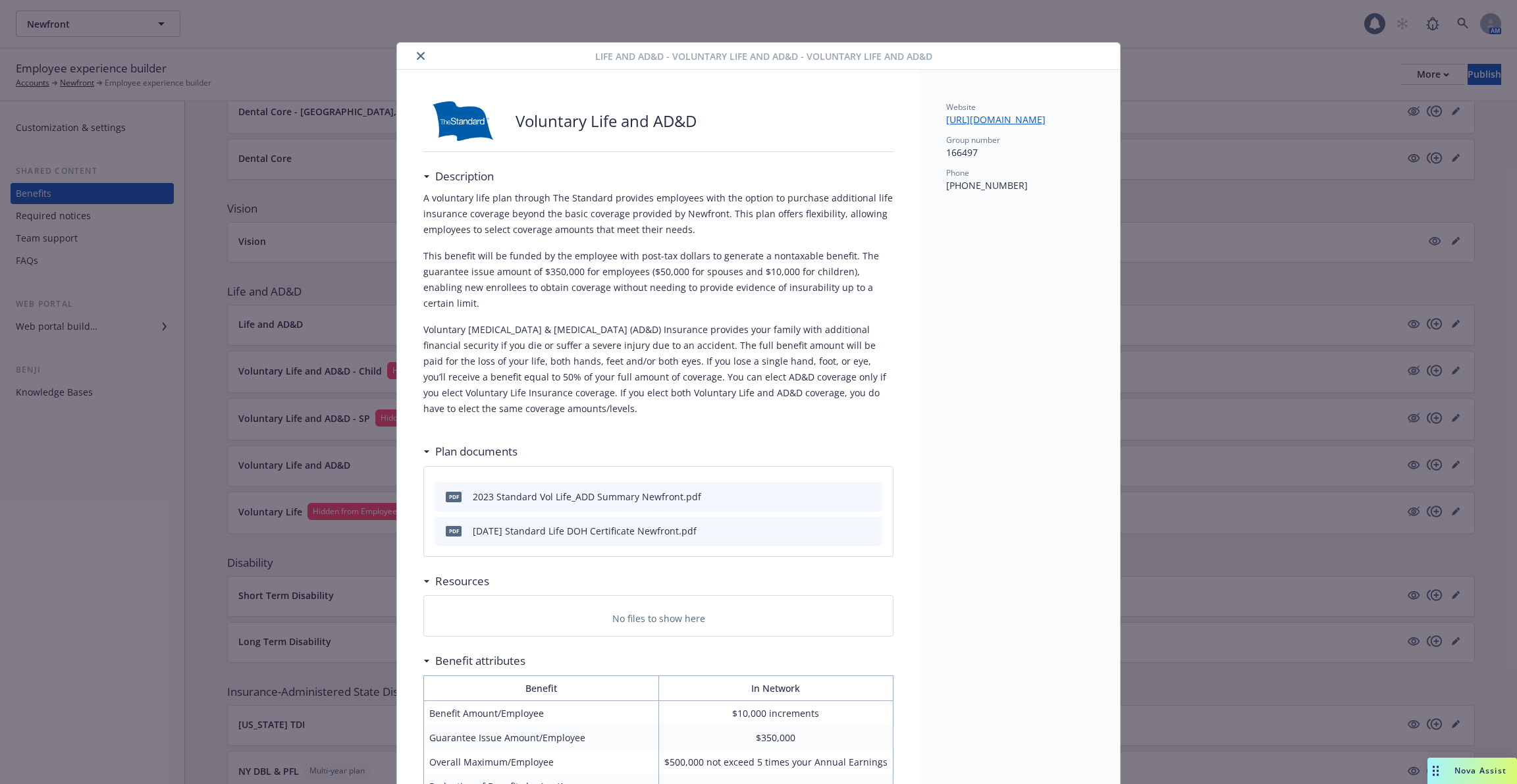
click at [418, 54] on icon "close" at bounding box center [420, 56] width 8 height 8
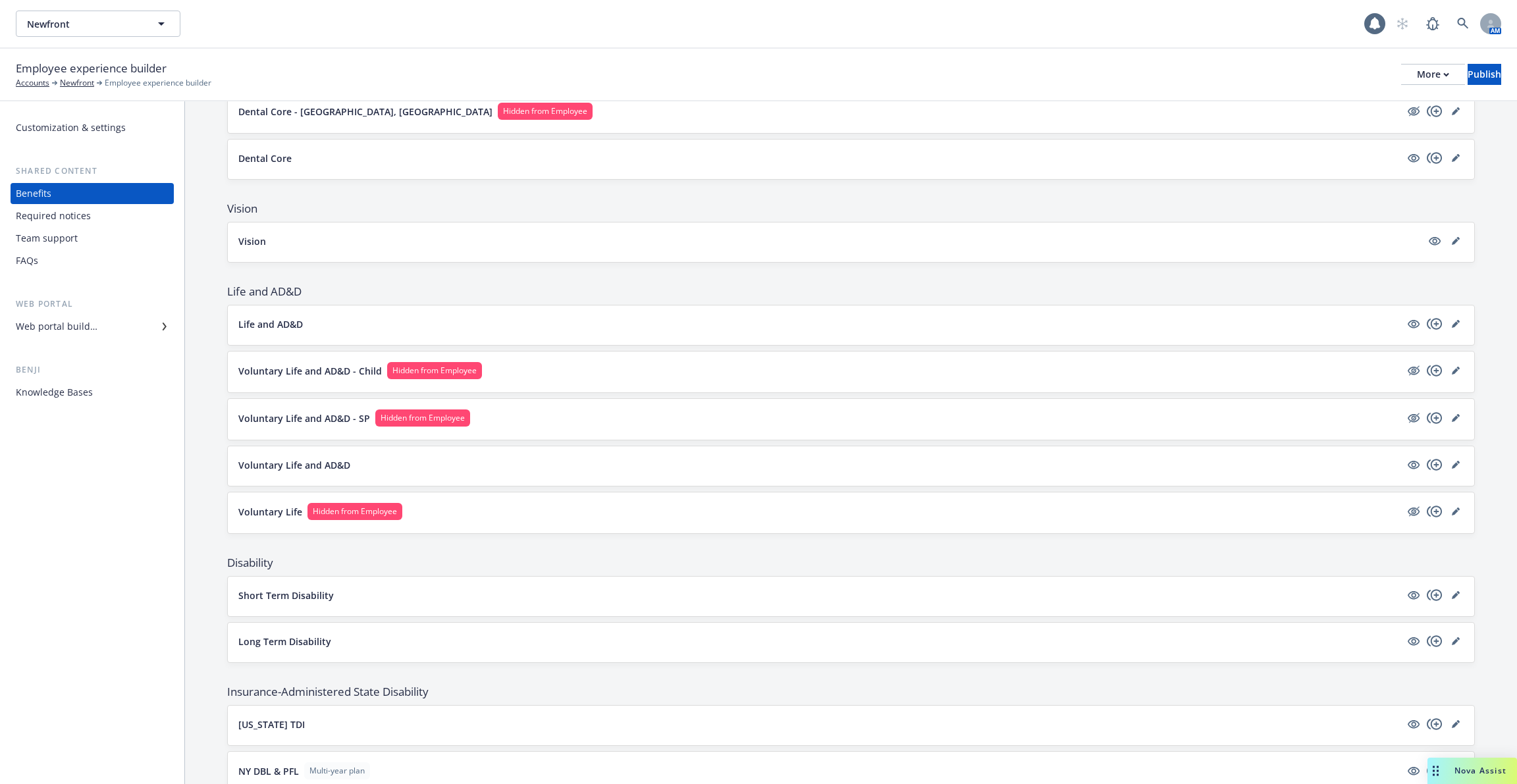
click at [310, 379] on div "Voluntary Life and AD&D - Child Hidden from Employee" at bounding box center [851, 372] width 1246 height 41
click at [315, 372] on div "Voluntary Life and AD&D - Child Hidden from Employee" at bounding box center [851, 372] width 1225 height 20
click at [330, 364] on p "Voluntary Life and AD&D - Child" at bounding box center [311, 371] width 144 height 14
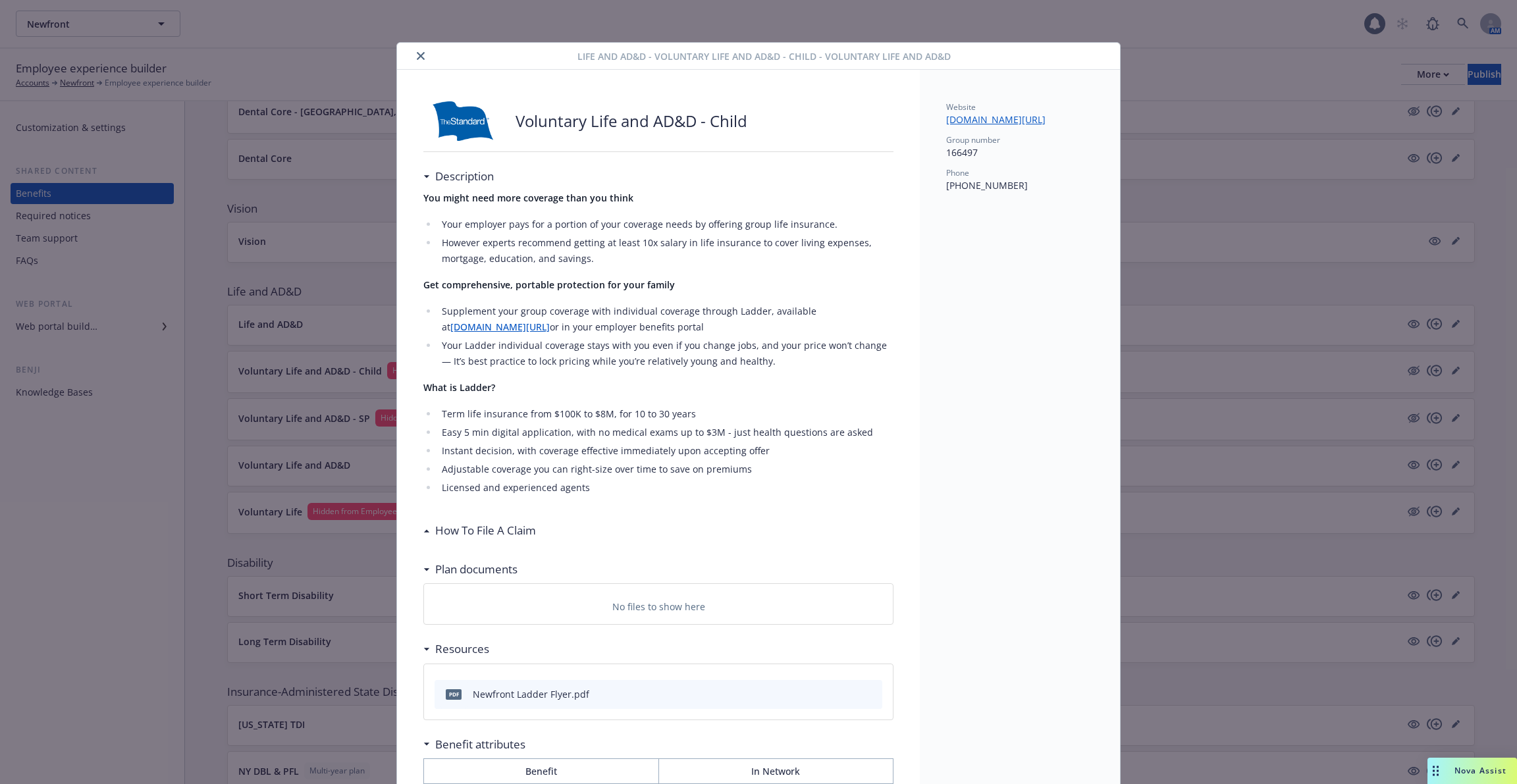
click at [420, 48] on button "close" at bounding box center [421, 56] width 16 height 16
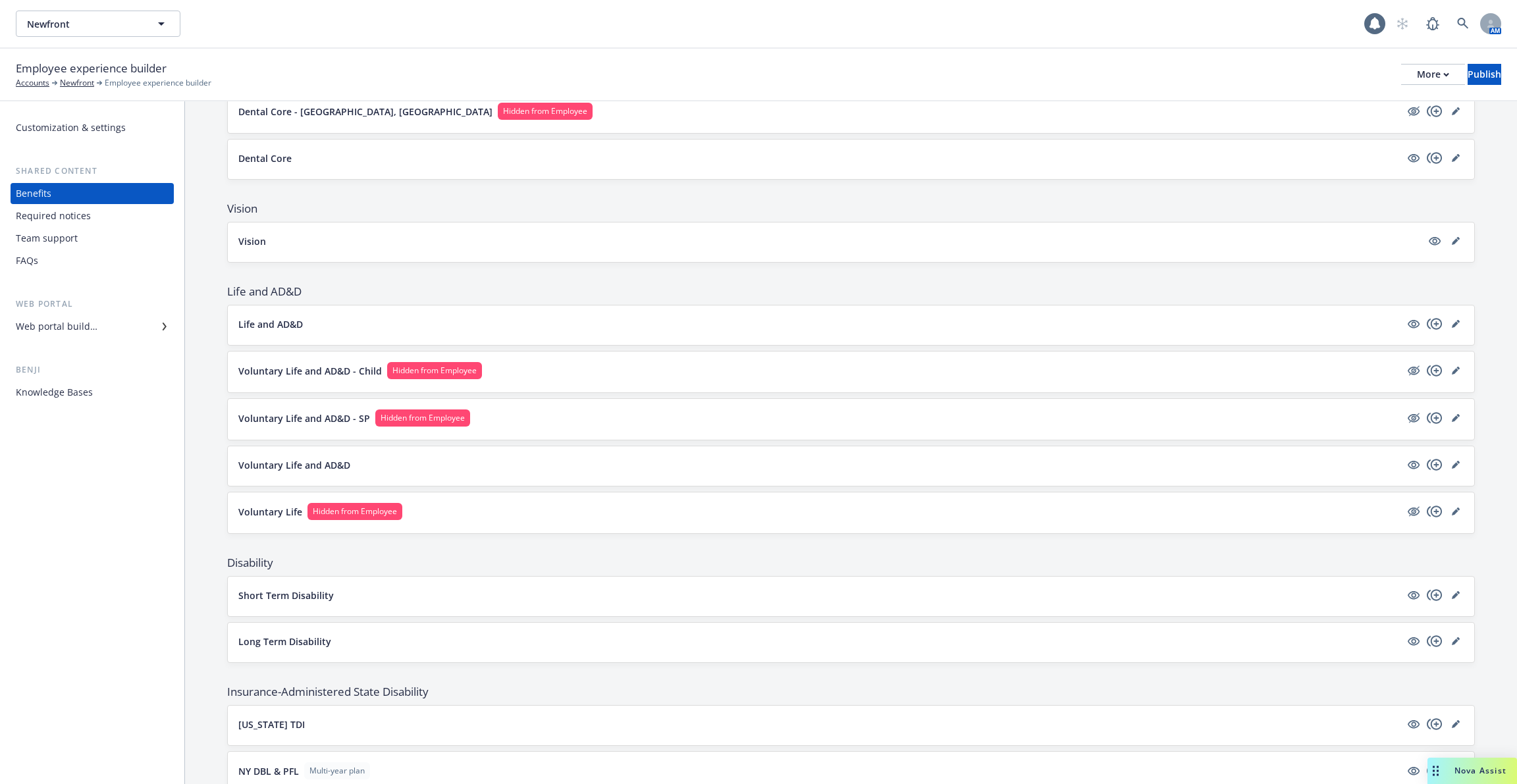
click at [361, 457] on div "Voluntary Life and AD&D" at bounding box center [851, 465] width 1225 height 16
click at [322, 458] on p "Voluntary Life and AD&D" at bounding box center [294, 465] width 112 height 14
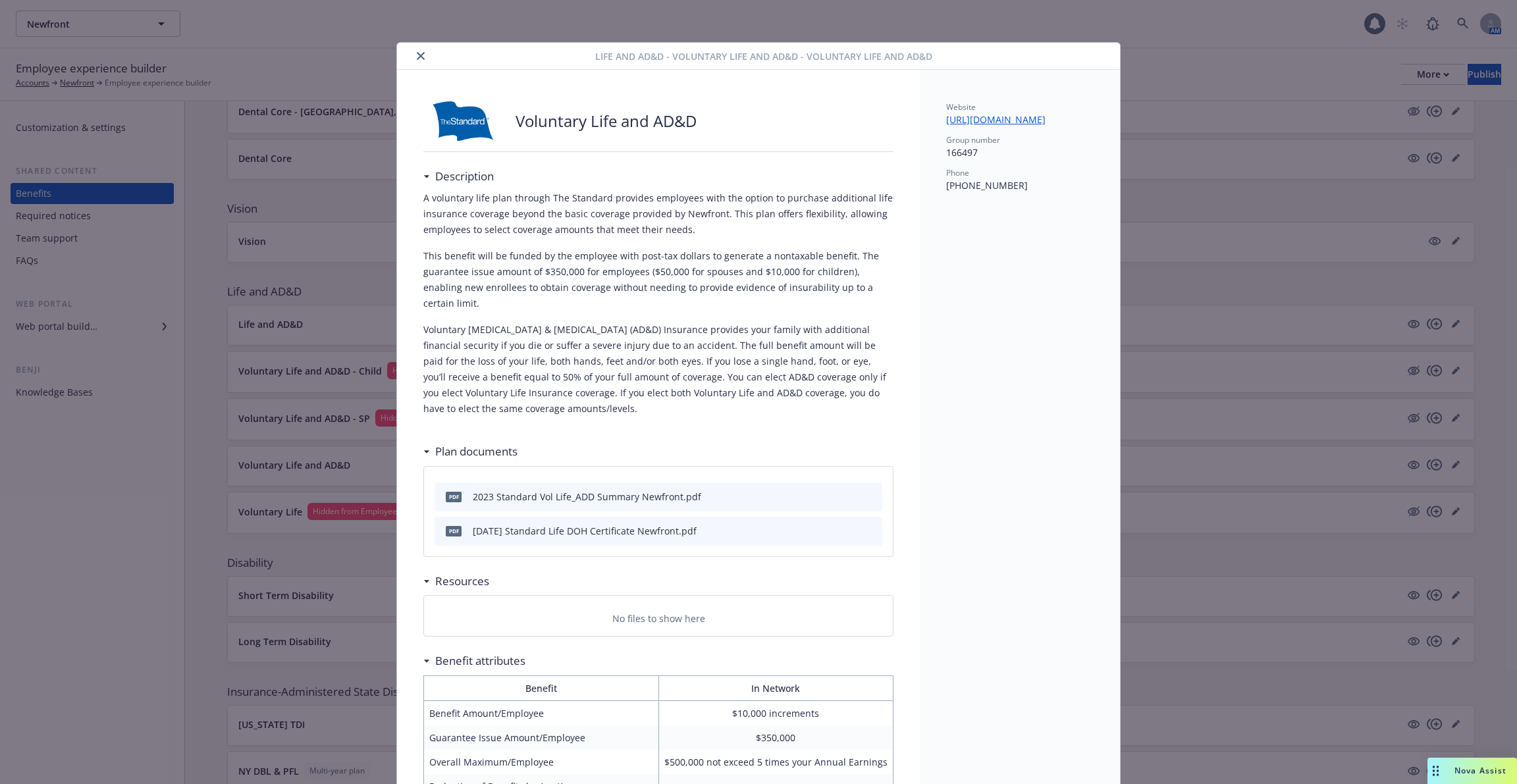
scroll to position [25, 0]
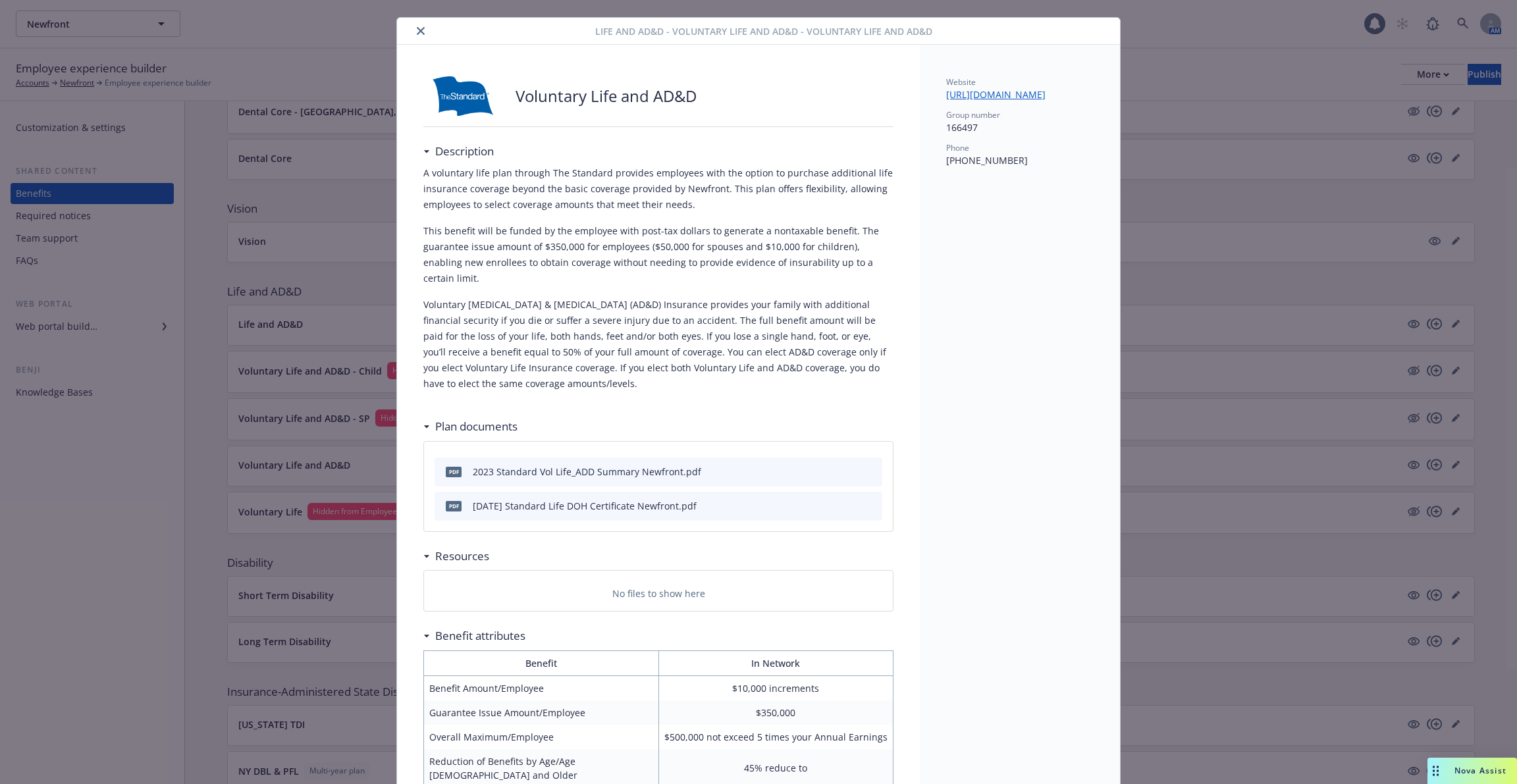
click at [419, 29] on icon "close" at bounding box center [420, 31] width 8 height 8
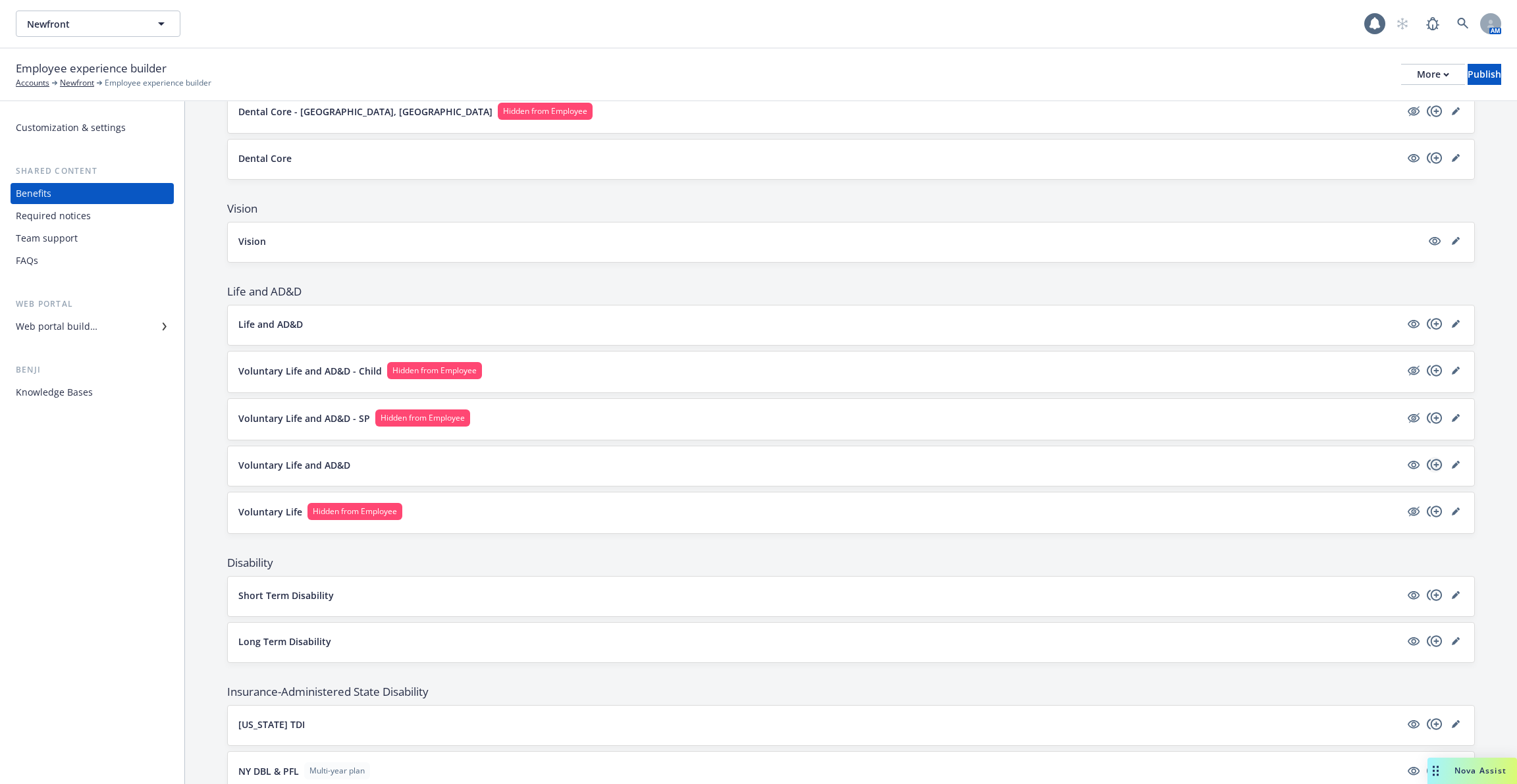
click at [1436, 459] on icon "copyPlus" at bounding box center [1435, 465] width 15 height 11
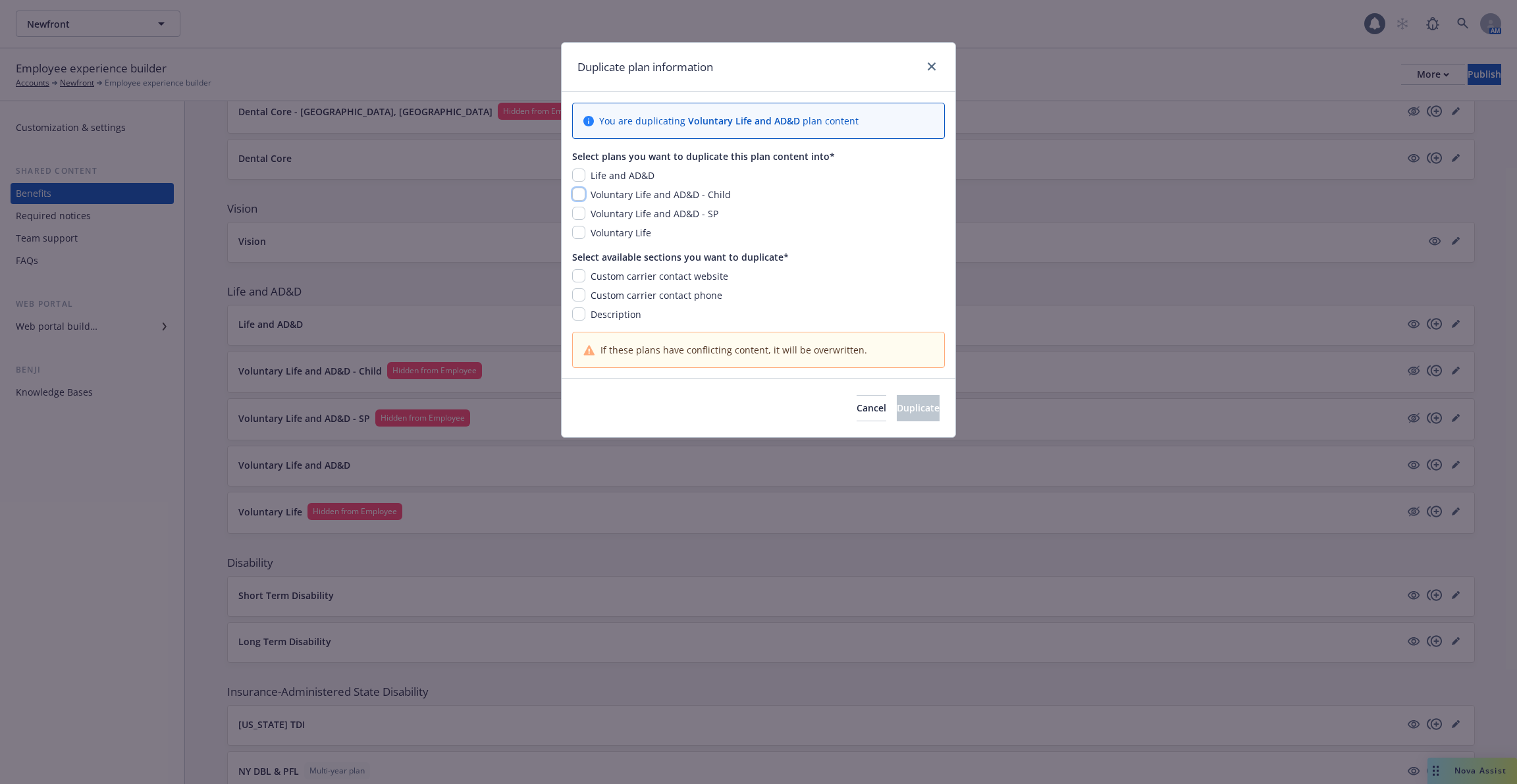
click at [581, 195] on input "checkbox" at bounding box center [578, 194] width 13 height 13
checkbox input "true"
click at [578, 213] on input "checkbox" at bounding box center [578, 213] width 13 height 13
checkbox input "true"
click at [635, 289] on span "Custom carrier contact phone" at bounding box center [657, 295] width 132 height 13
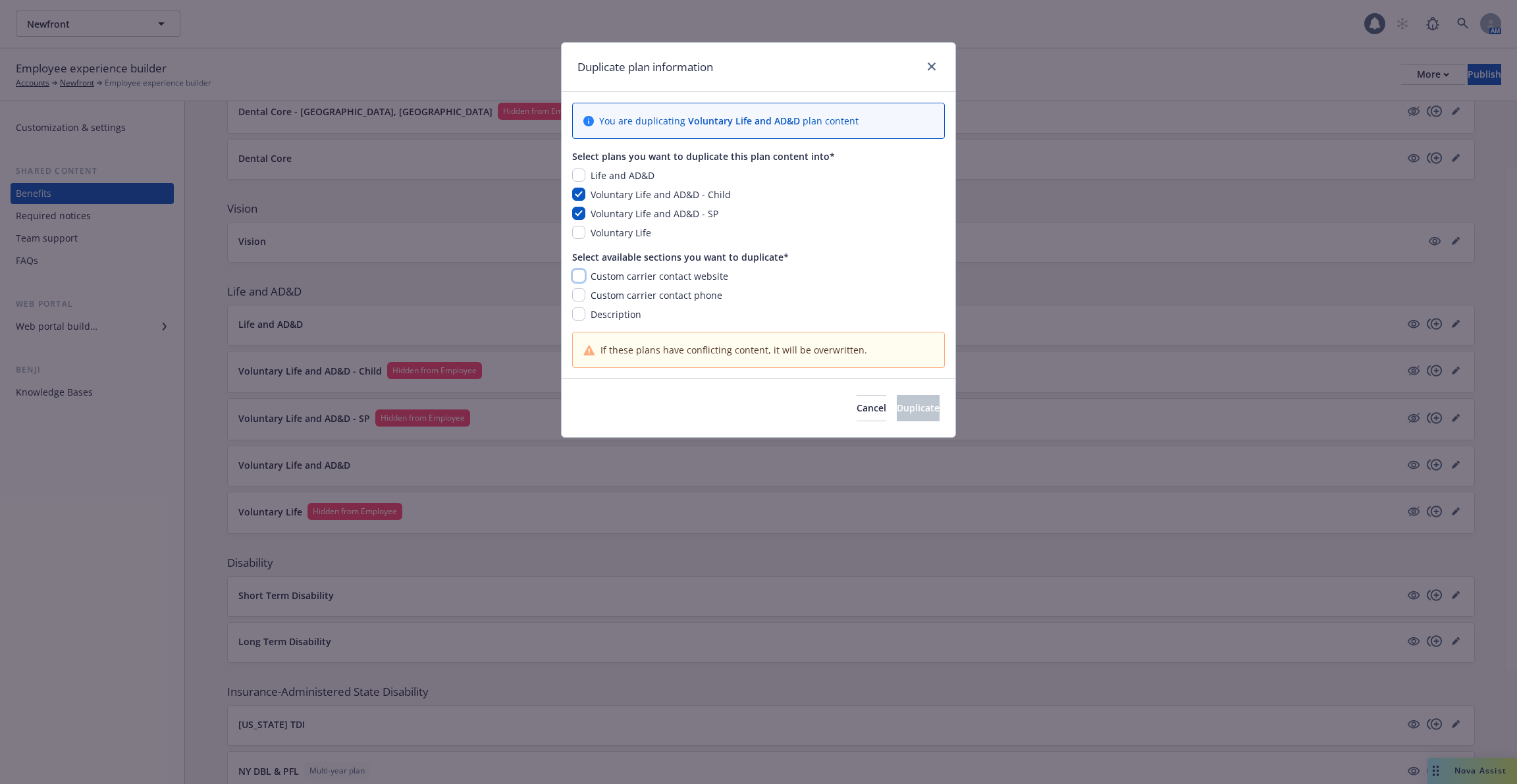
click at [578, 276] on input "checkbox" at bounding box center [578, 276] width 13 height 13
checkbox input "true"
click at [578, 296] on input "checkbox" at bounding box center [578, 294] width 13 height 13
checkbox input "true"
click at [579, 312] on input "checkbox" at bounding box center [578, 314] width 13 height 13
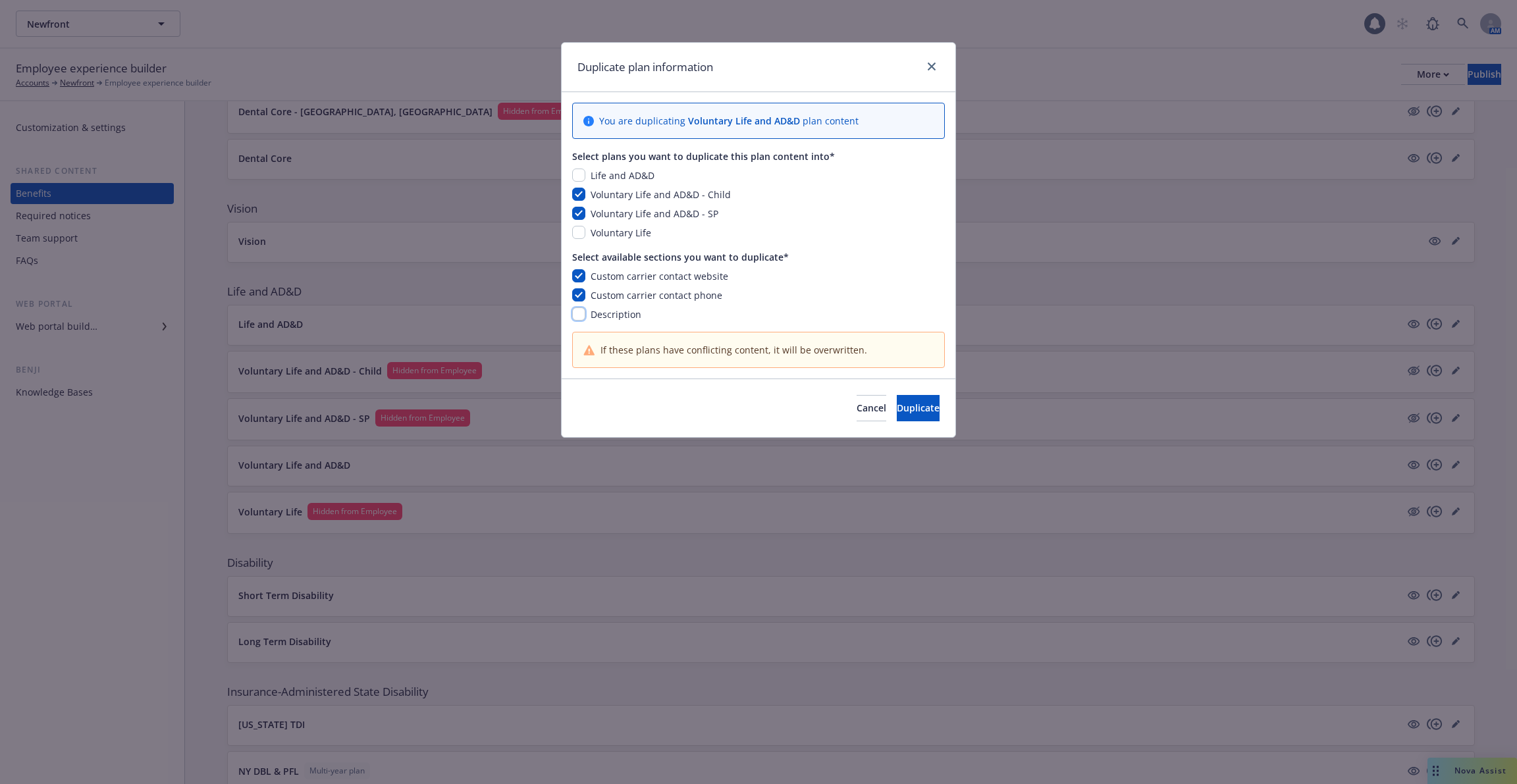
checkbox input "true"
click at [897, 415] on button "Duplicate" at bounding box center [918, 408] width 43 height 27
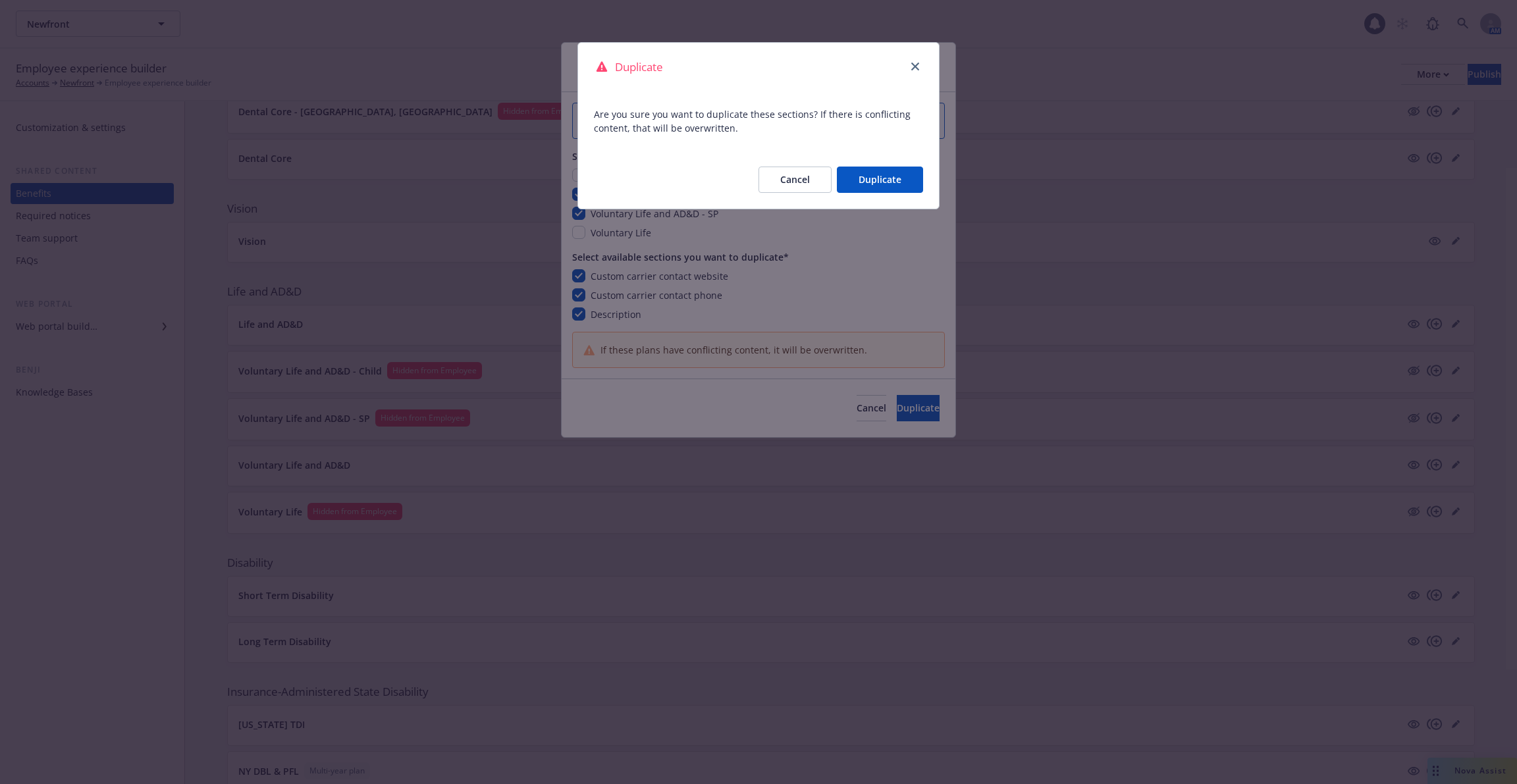
click at [862, 179] on button "Duplicate" at bounding box center [880, 180] width 87 height 27
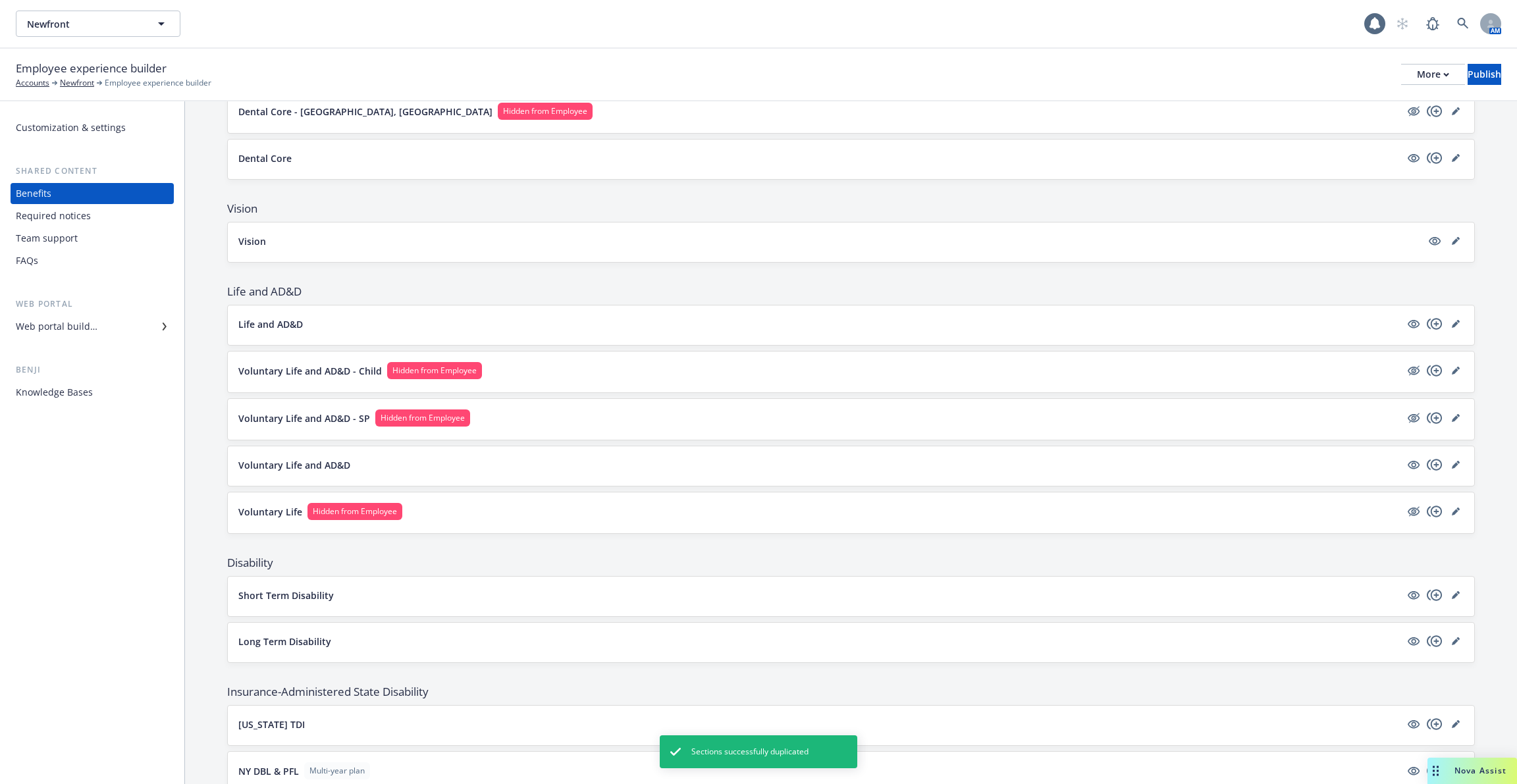
click at [324, 371] on button "Voluntary Life and AD&D - Child Hidden from Employee" at bounding box center [820, 370] width 1163 height 17
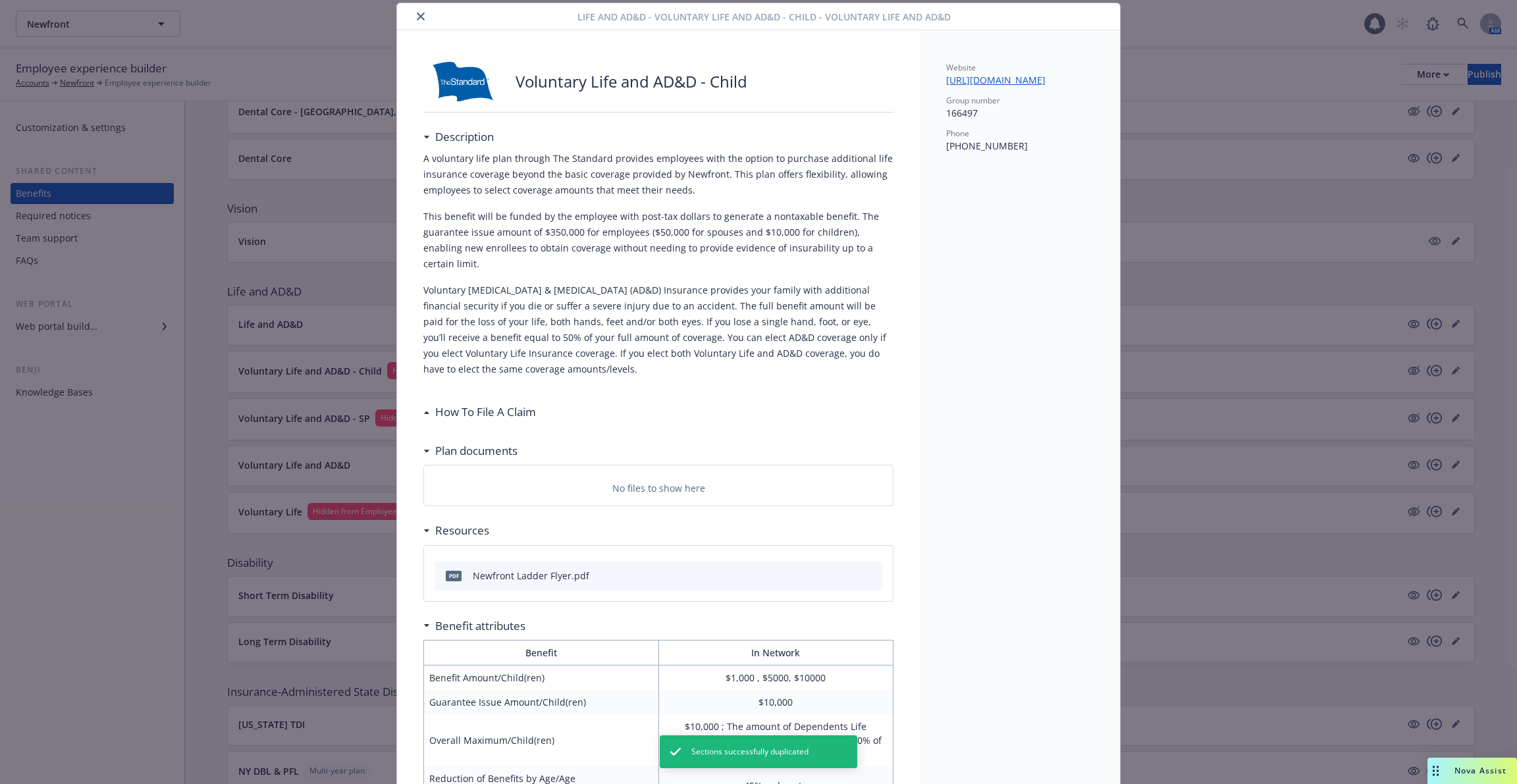
scroll to position [103, 0]
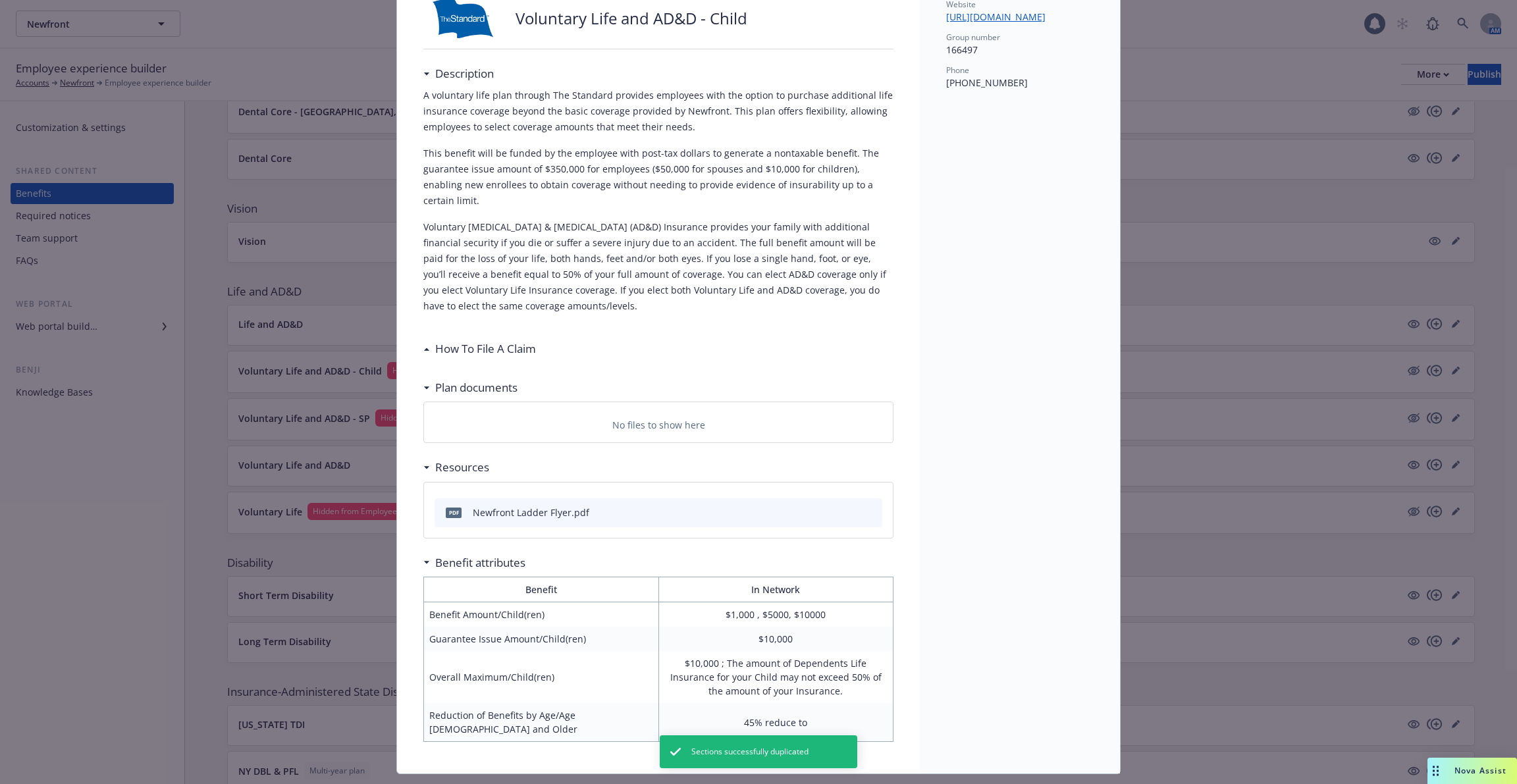
click at [490, 340] on h3 "How To File A Claim" at bounding box center [486, 349] width 100 height 17
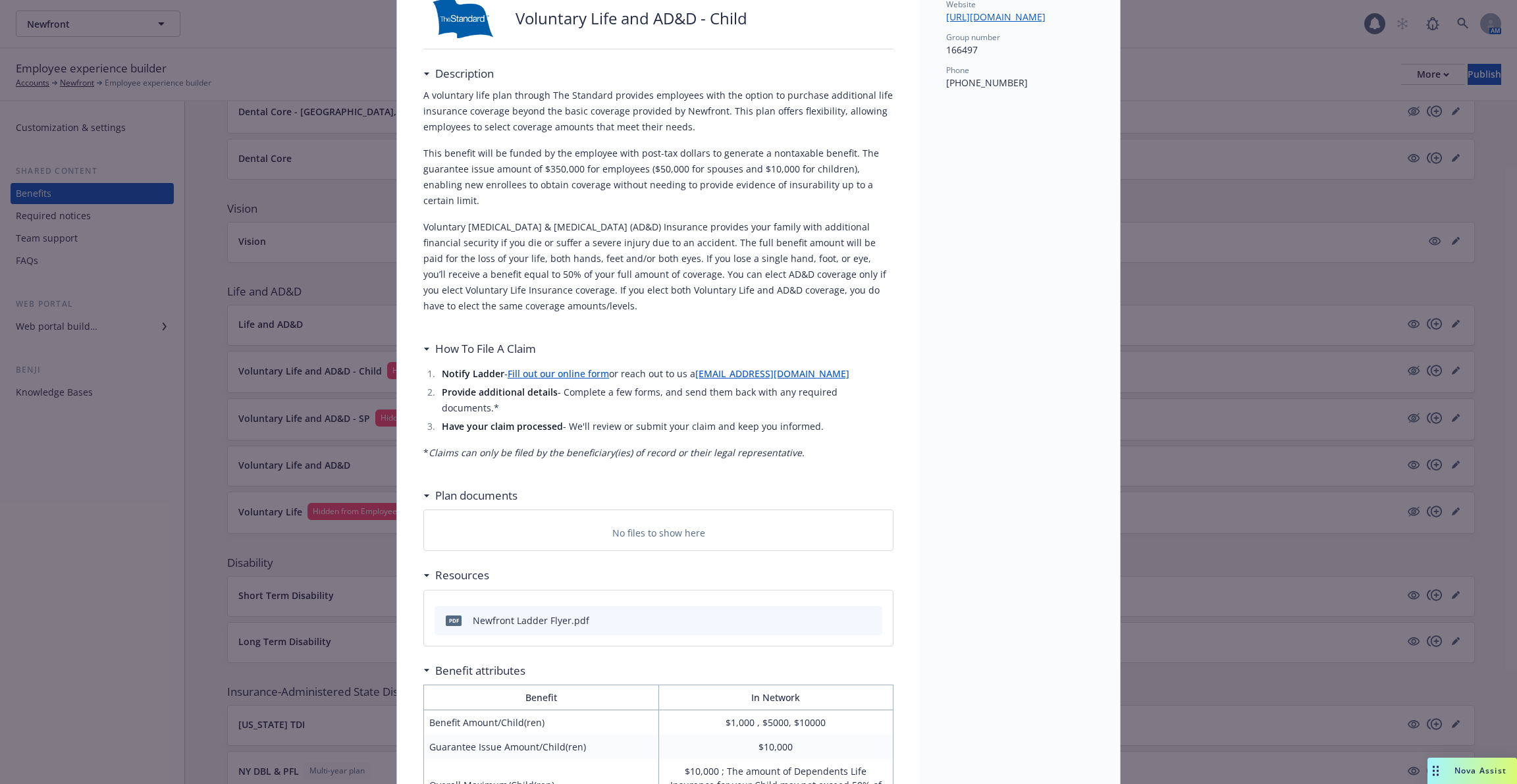
click at [490, 340] on h3 "How To File A Claim" at bounding box center [486, 349] width 100 height 17
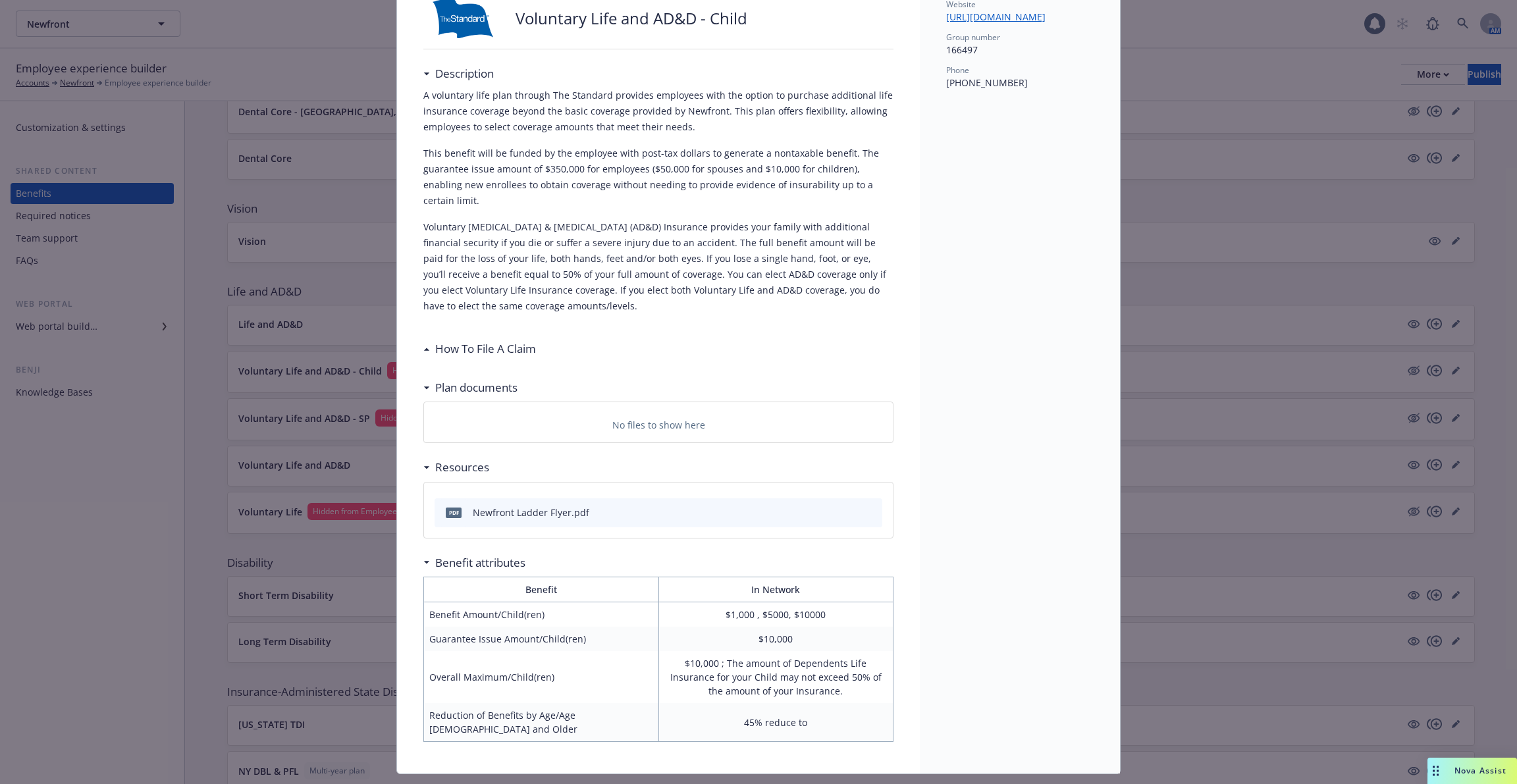
click at [299, 457] on div "Life and AD&D - Voluntary Life and AD&D - Child - Voluntary Life and AD&D Volun…" at bounding box center [758, 392] width 1517 height 784
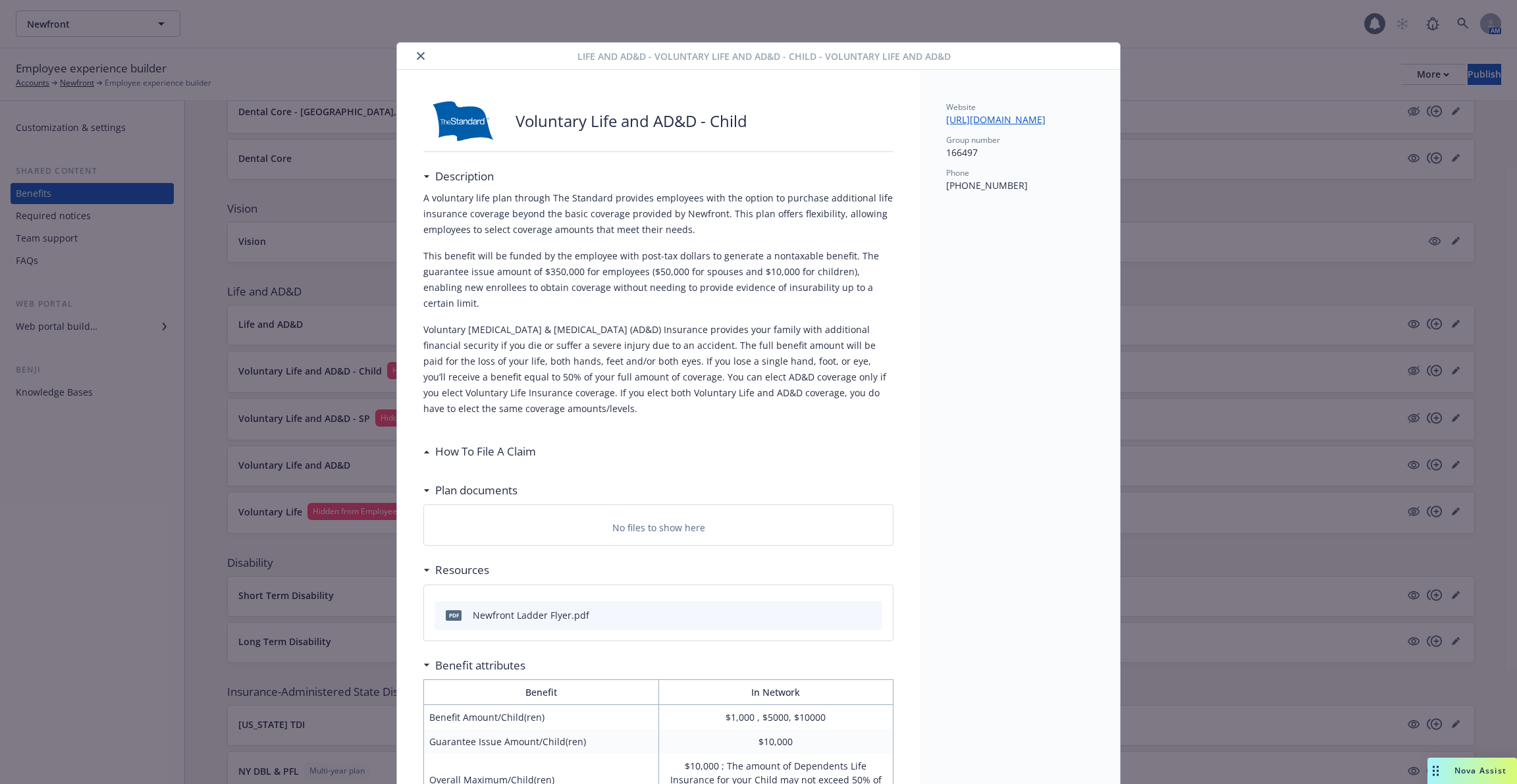
click at [428, 56] on button "close" at bounding box center [421, 56] width 16 height 16
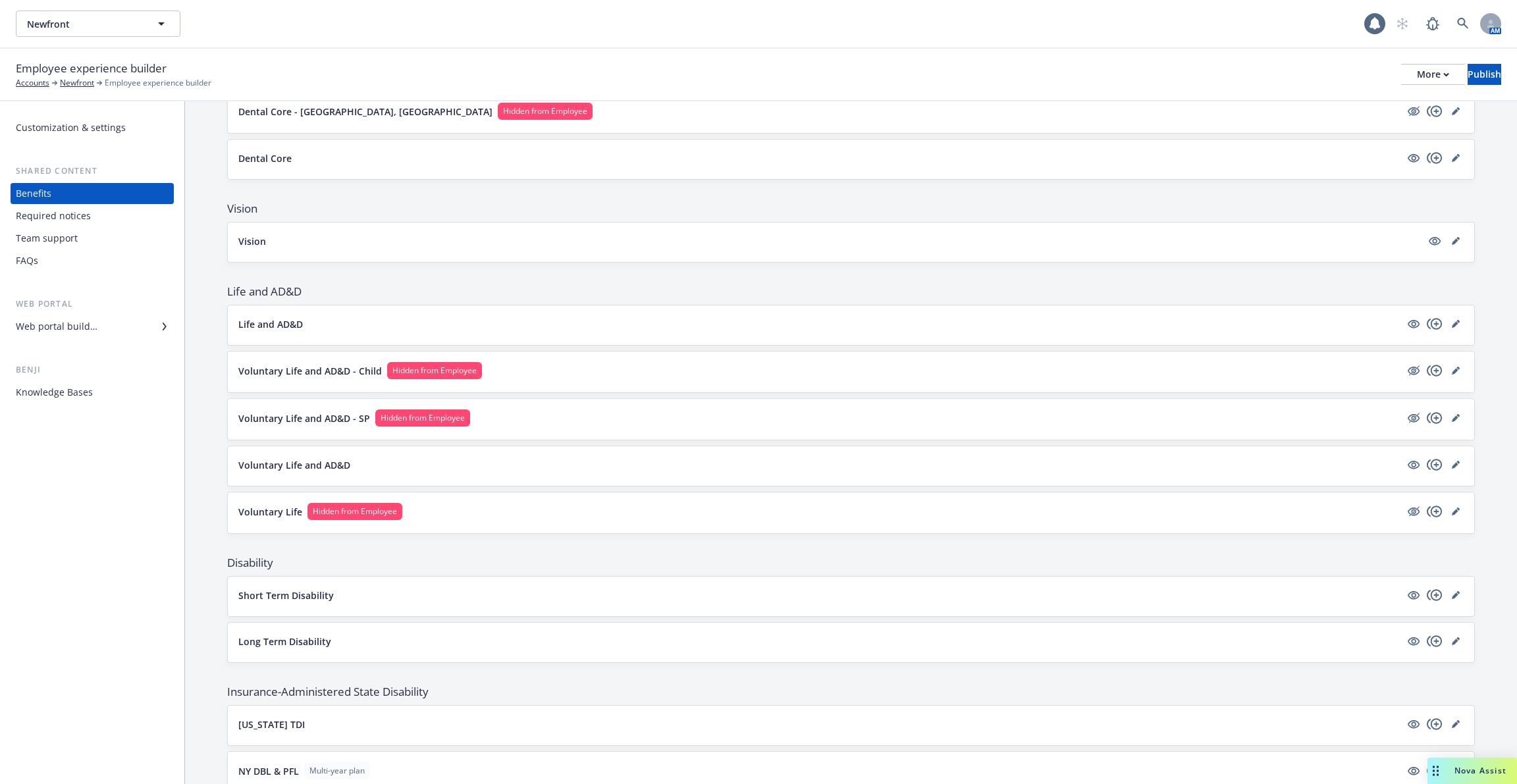
click at [262, 505] on p "Voluntary Life" at bounding box center [271, 512] width 64 height 14
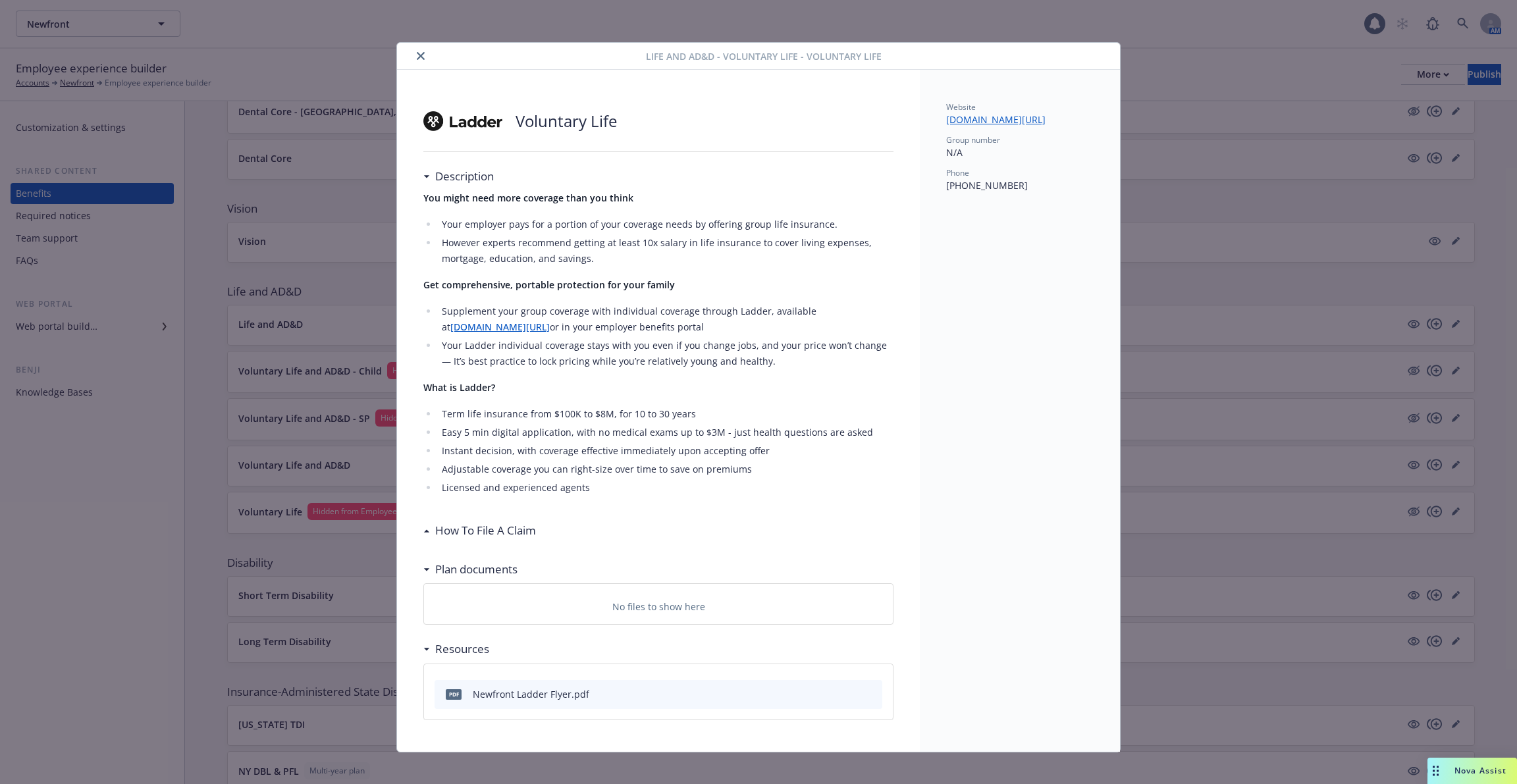
scroll to position [8, 0]
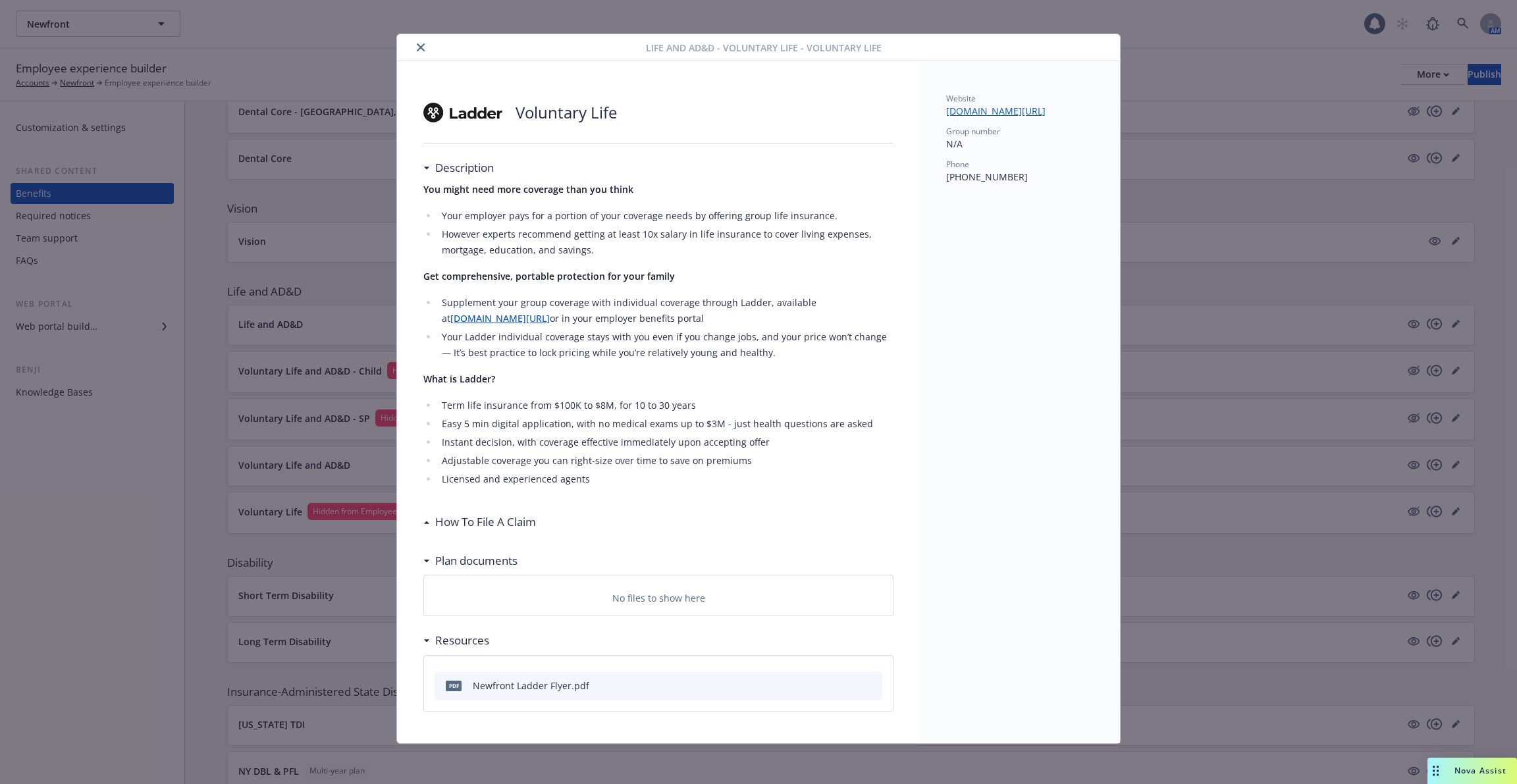
click at [486, 518] on h3 "How To File A Claim" at bounding box center [486, 522] width 100 height 17
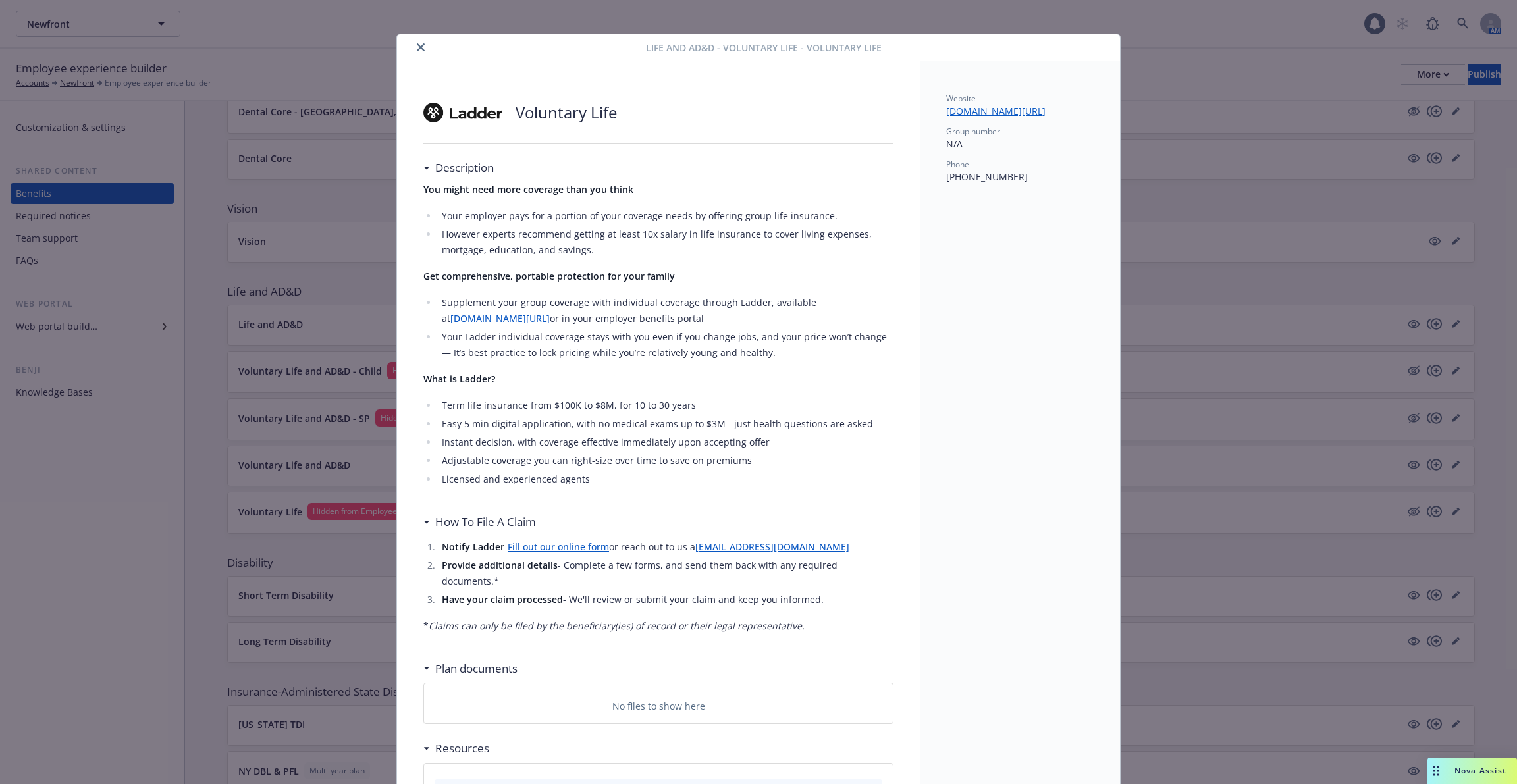
click at [324, 495] on div "Life and AD&D - Voluntary Life - Voluntary Life Voluntary Life Description You …" at bounding box center [758, 392] width 1517 height 784
click at [427, 50] on button "close" at bounding box center [421, 47] width 16 height 16
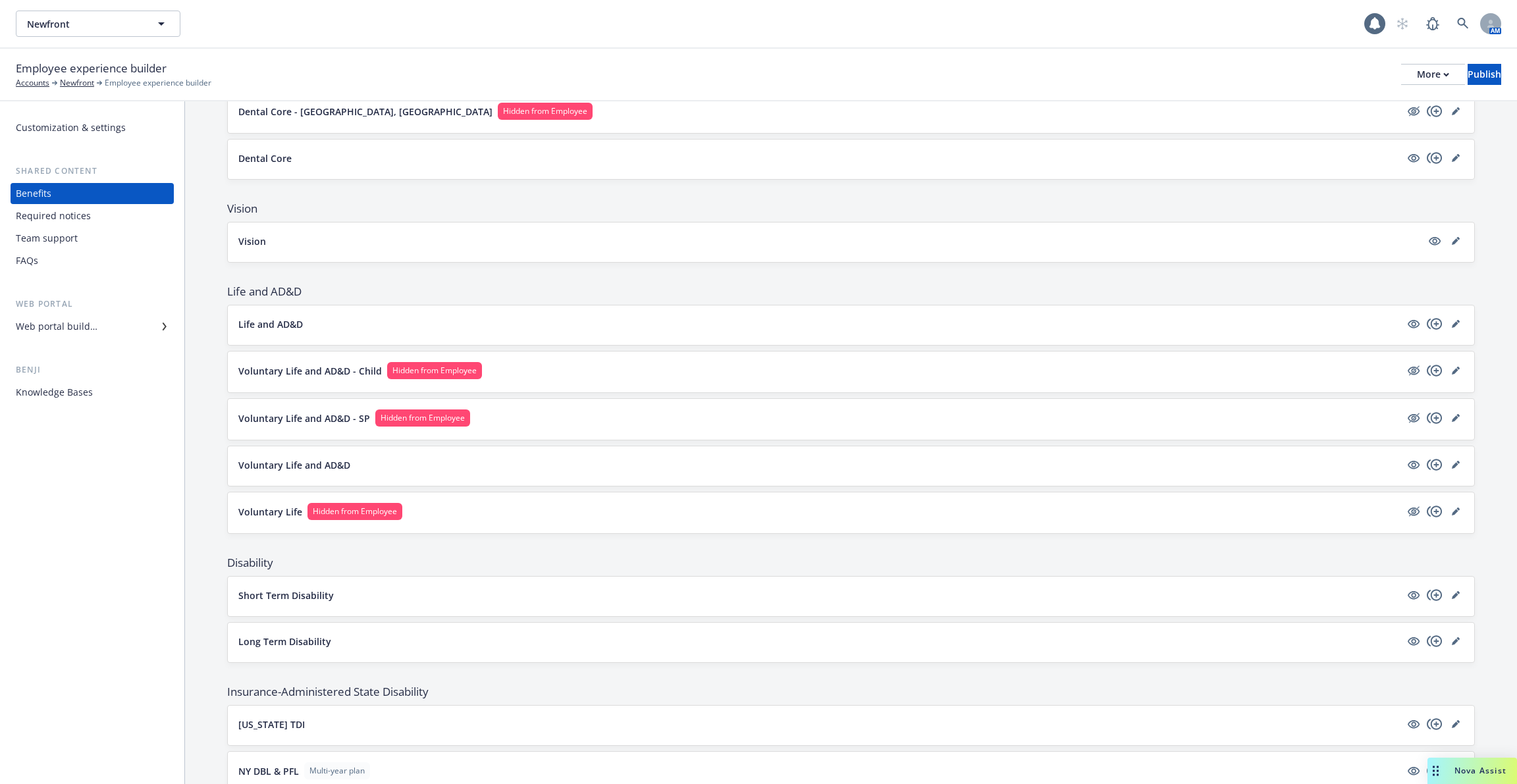
click at [363, 461] on button "Voluntary Life and AD&D" at bounding box center [820, 465] width 1163 height 14
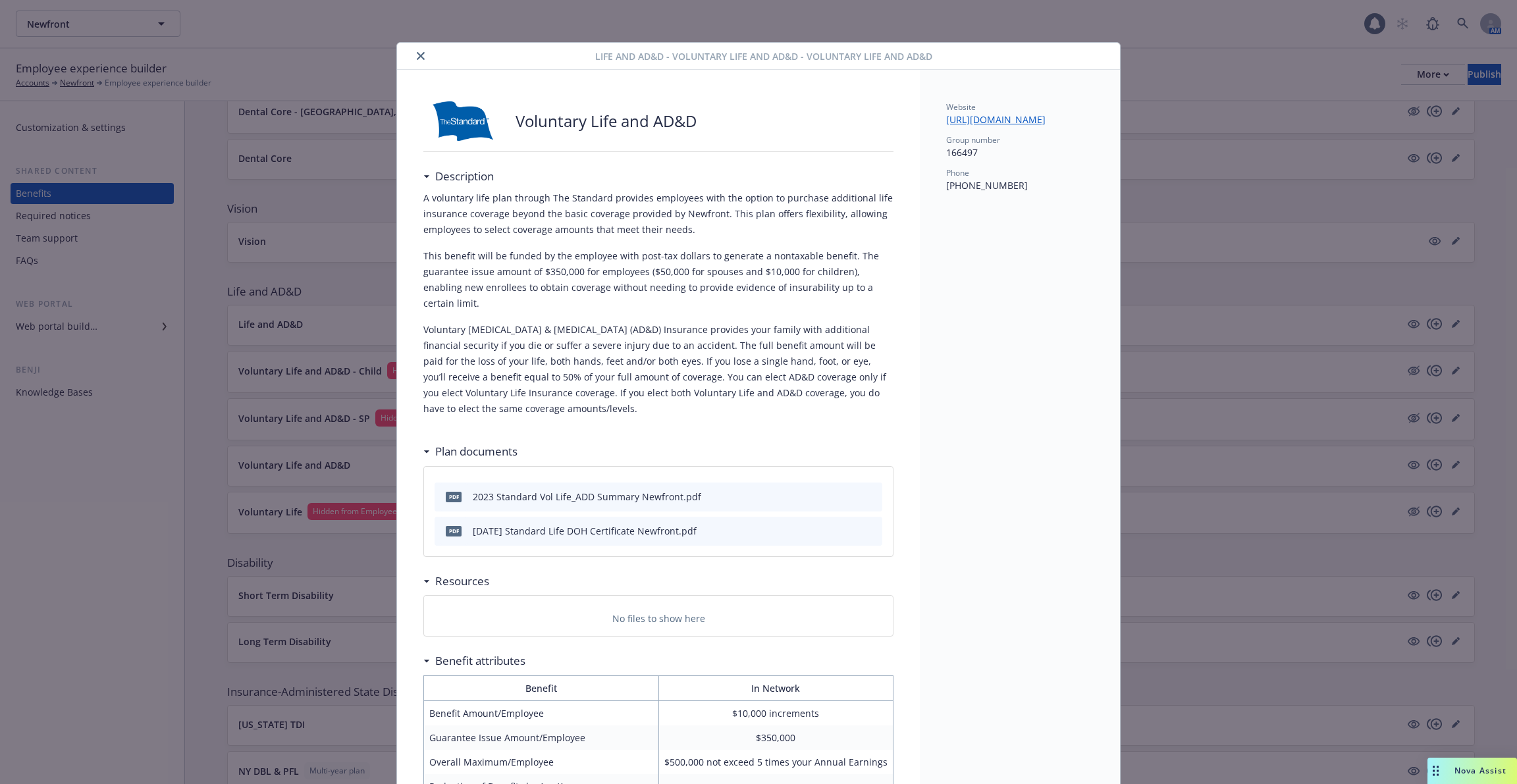
scroll to position [25, 0]
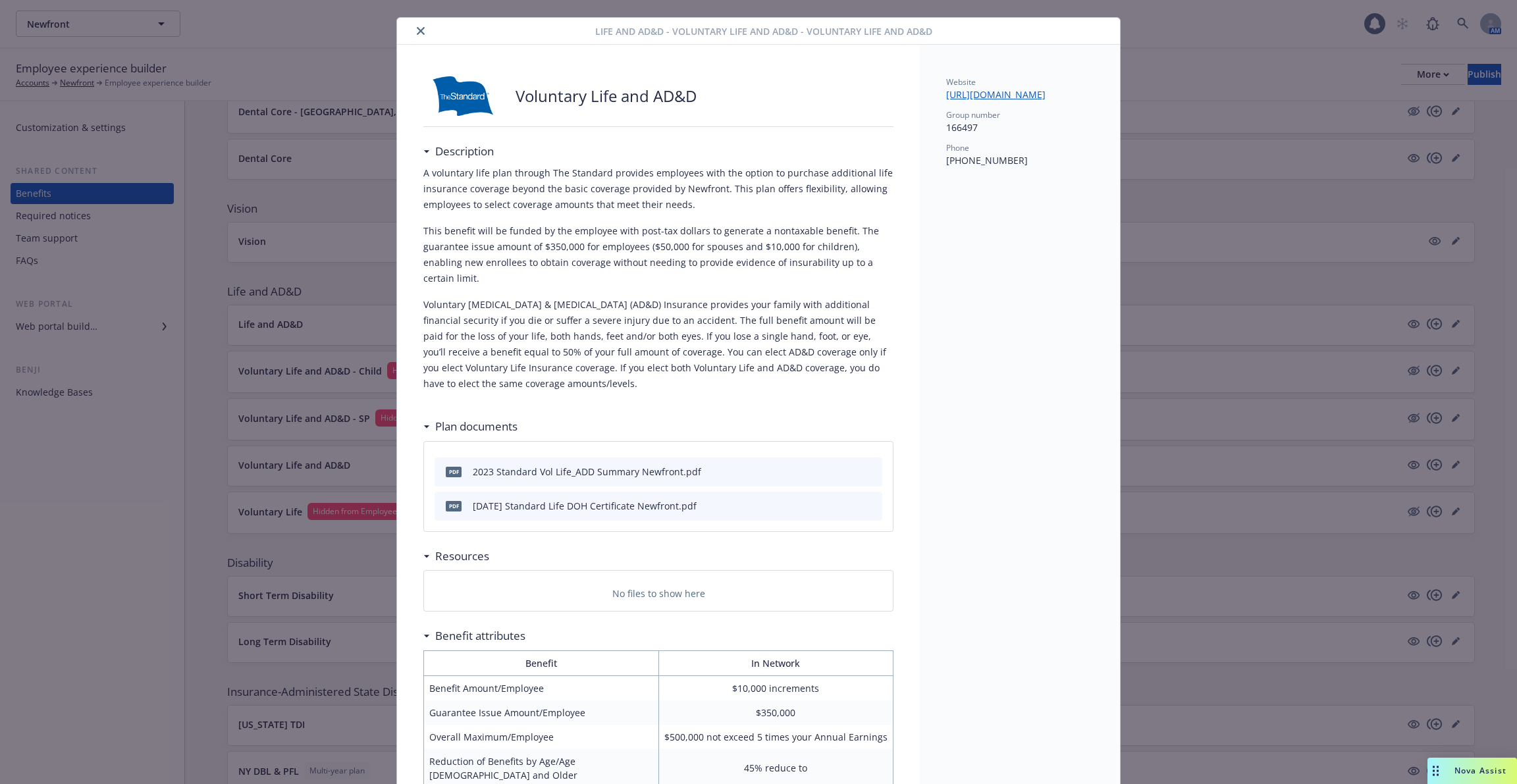
click at [424, 24] on button "close" at bounding box center [421, 31] width 16 height 16
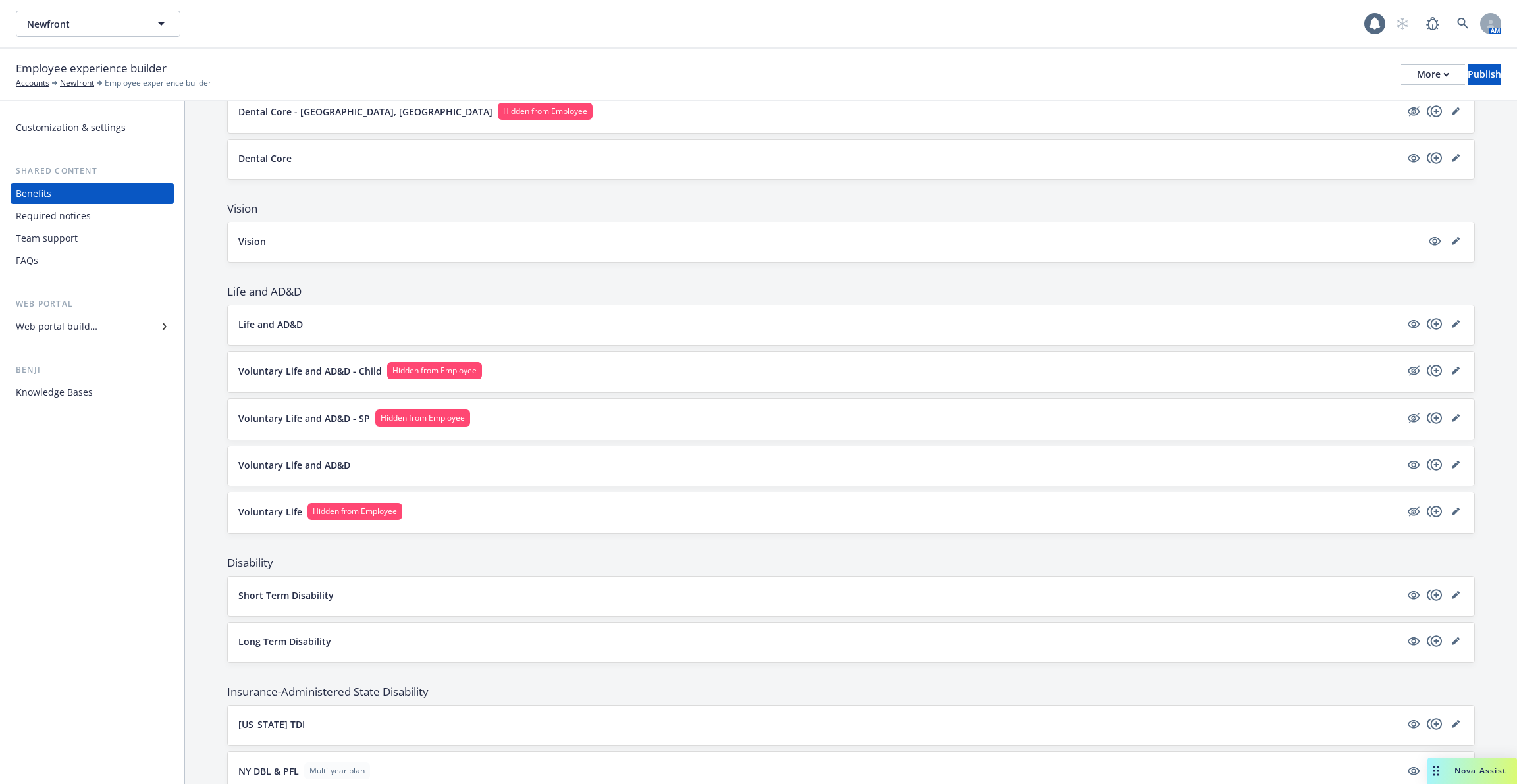
click at [323, 419] on div "Voluntary Life and AD&D - SP Hidden from Employee" at bounding box center [851, 419] width 1225 height 20
click at [317, 412] on p "Voluntary Life and AD&D - SP" at bounding box center [304, 419] width 132 height 14
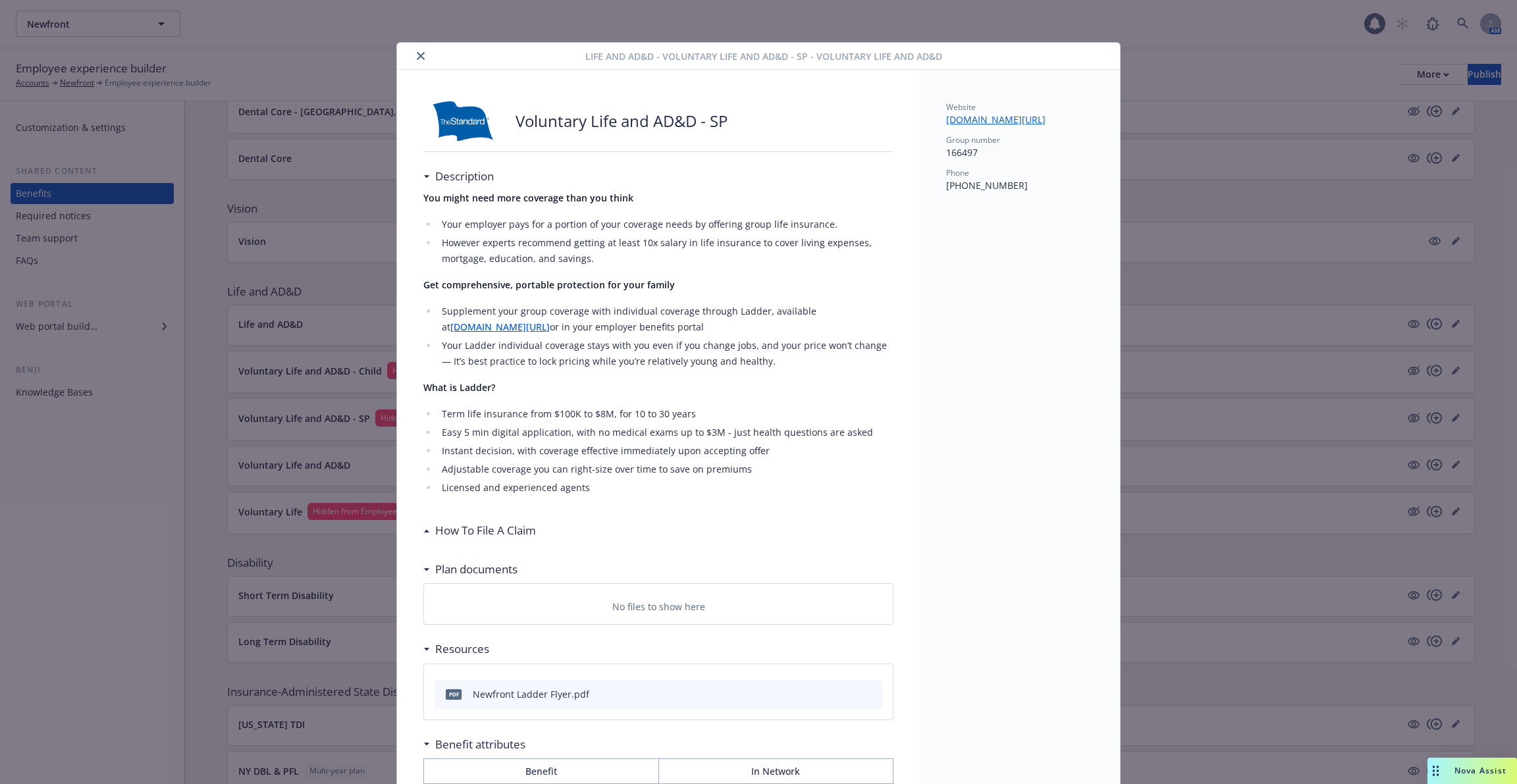
scroll to position [40, 0]
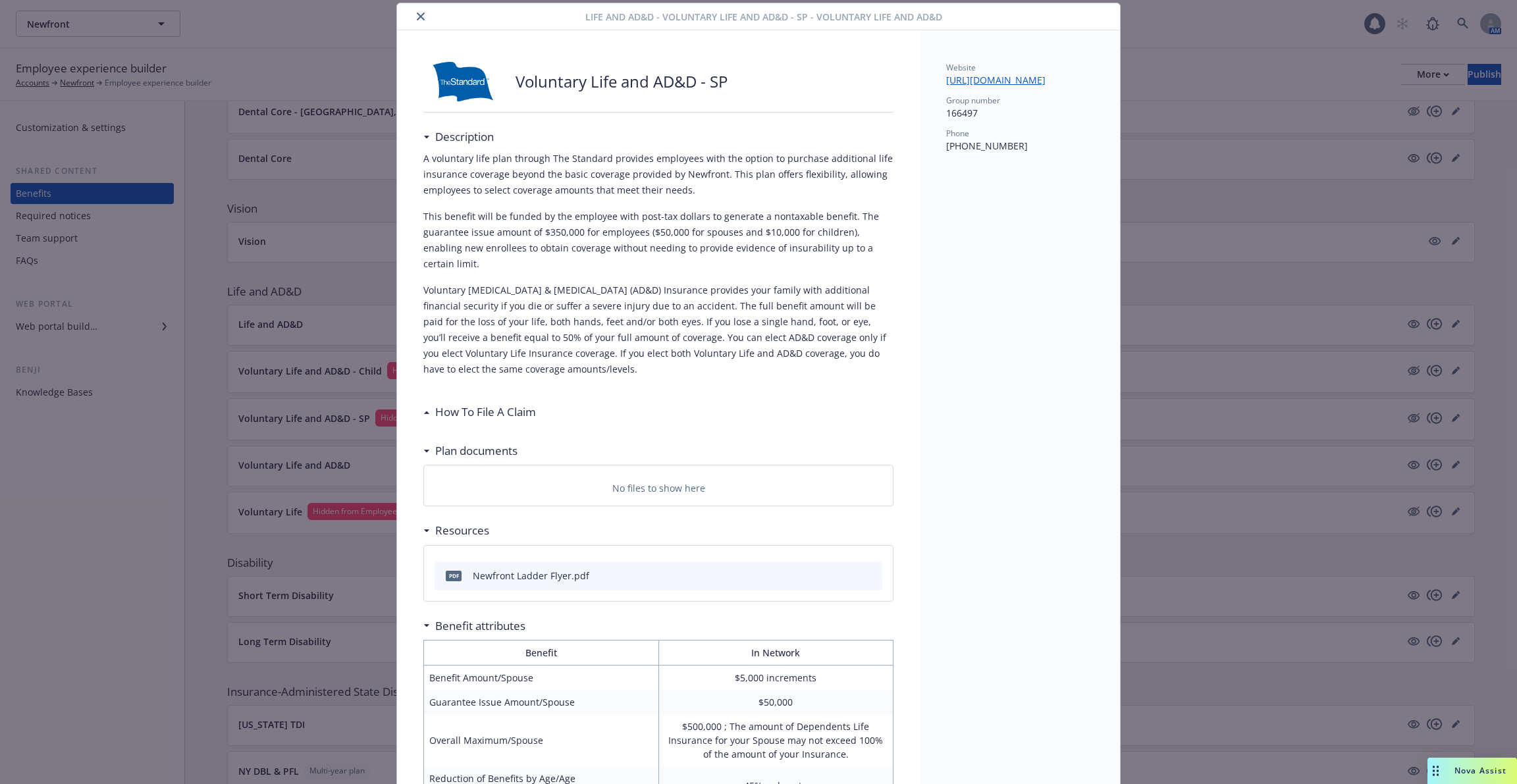
click at [465, 403] on h3 "How To File A Claim" at bounding box center [486, 412] width 100 height 17
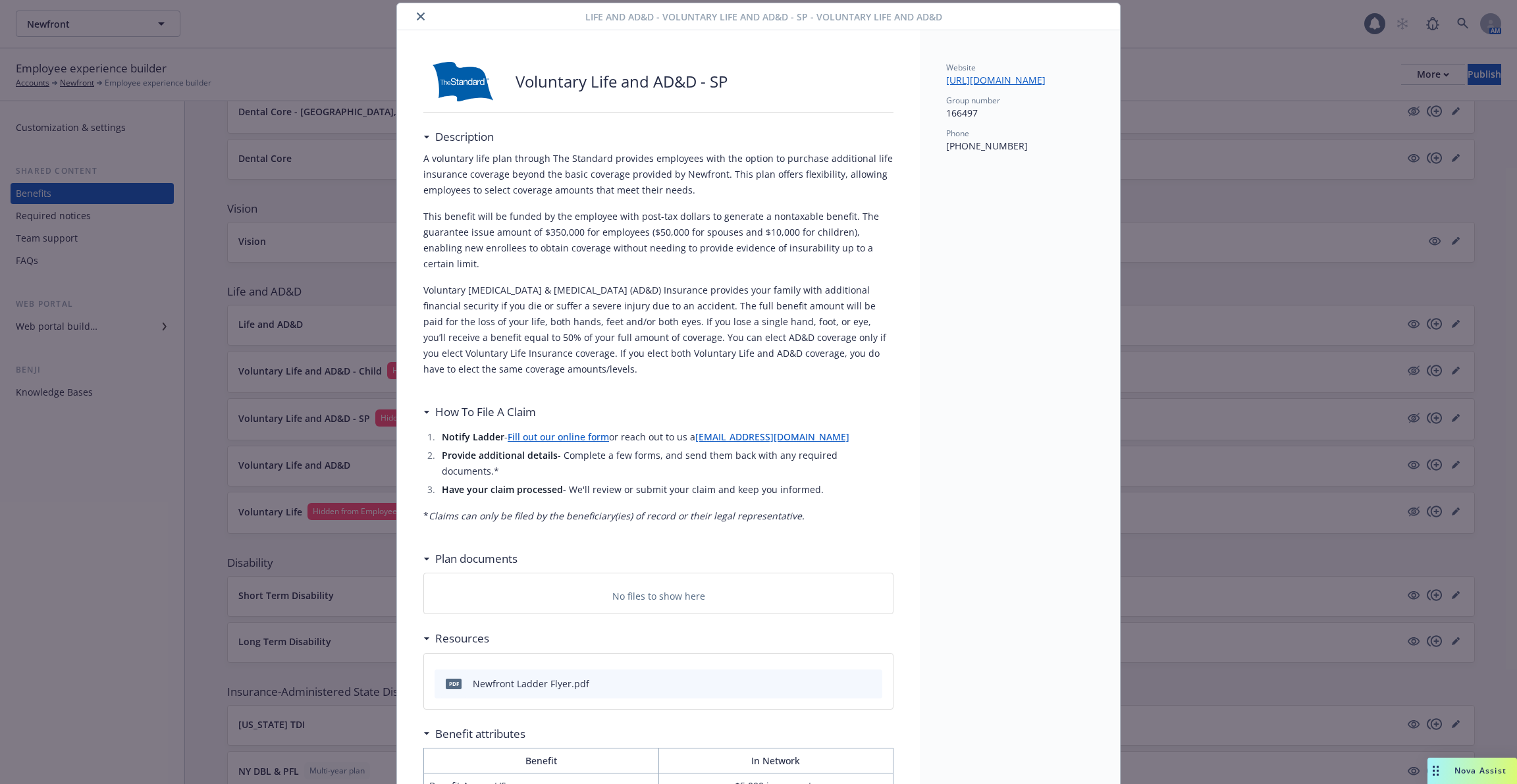
click at [423, 17] on icon "close" at bounding box center [420, 16] width 8 height 8
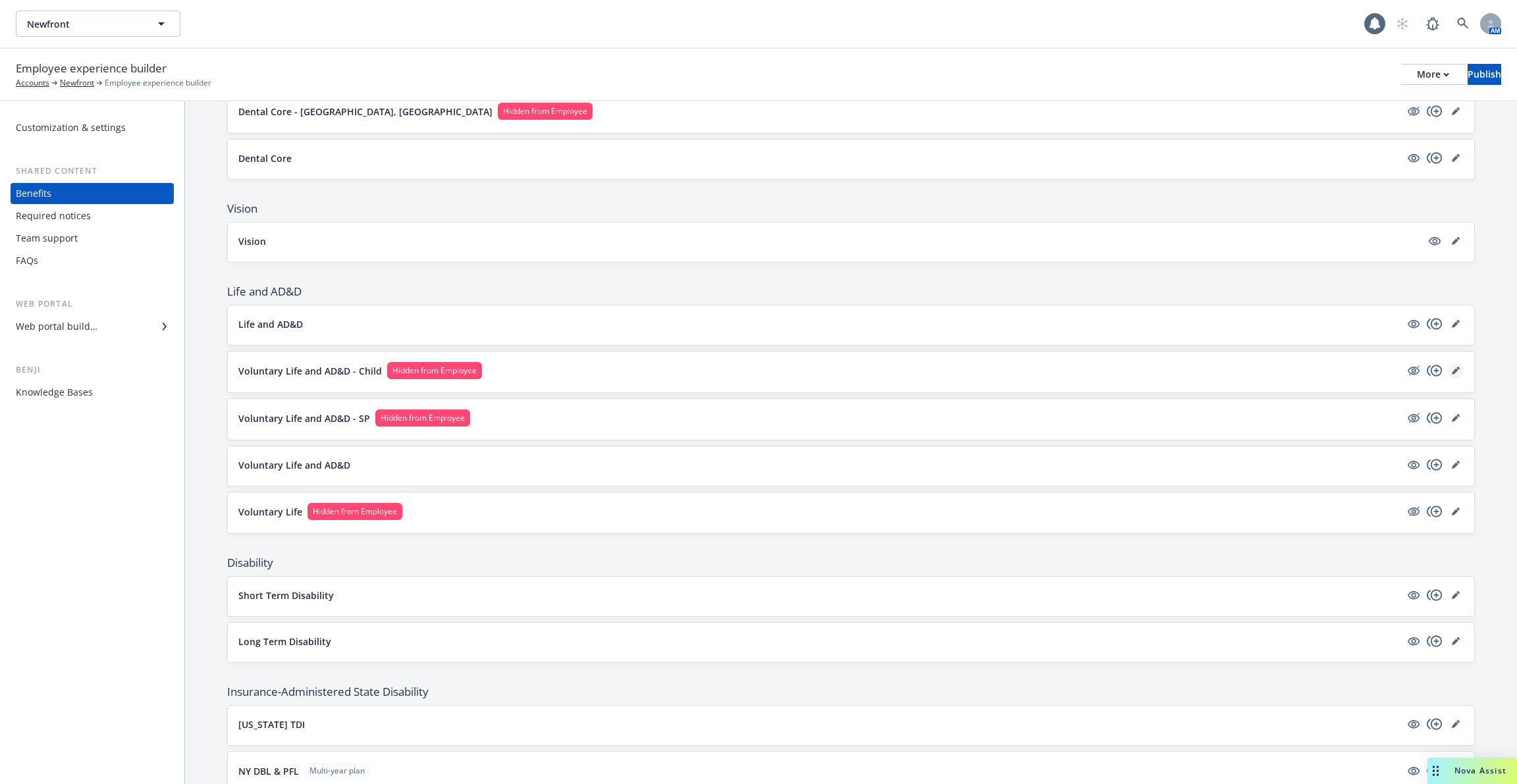
click at [1456, 368] on icon "editPencil" at bounding box center [1455, 371] width 6 height 6
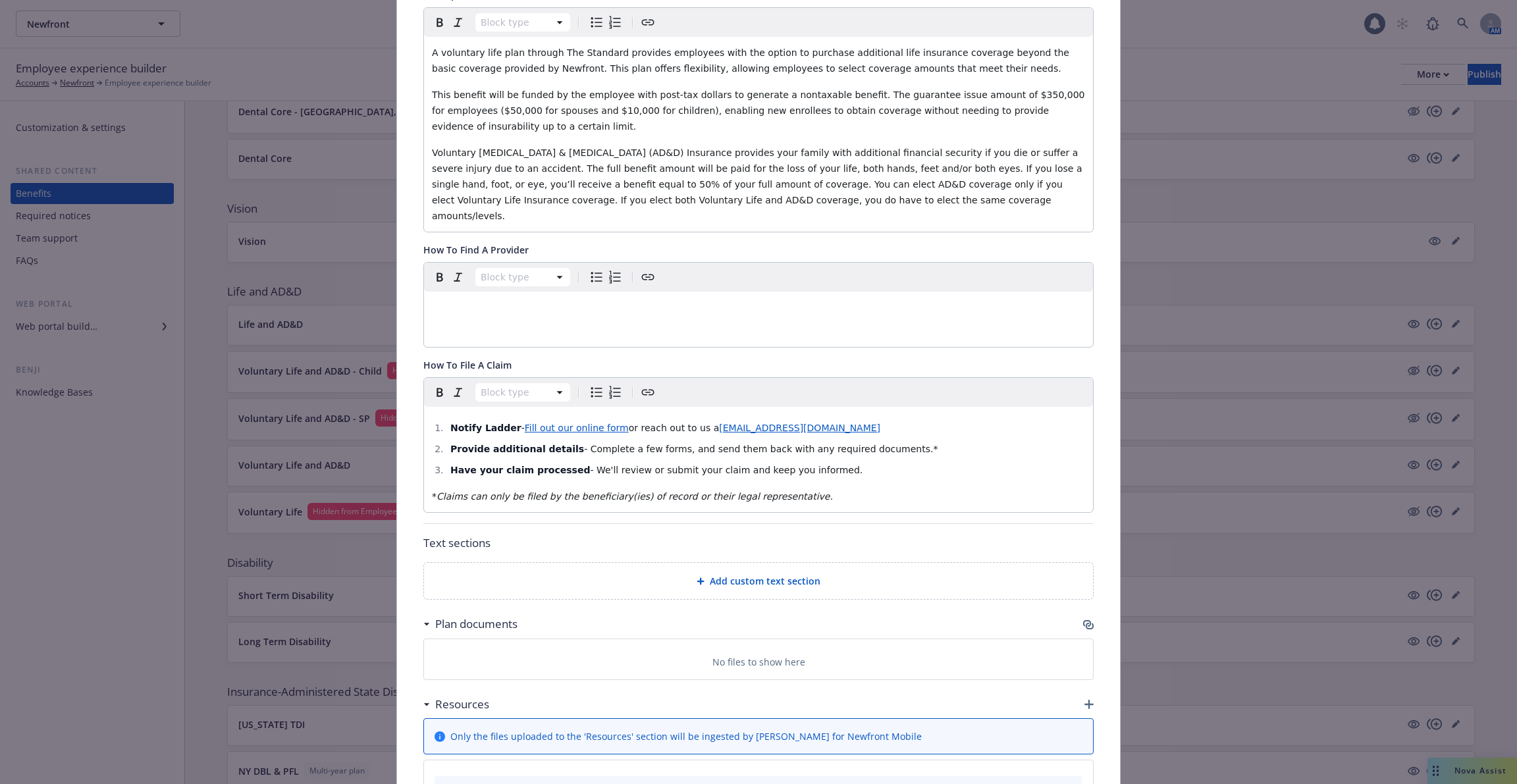
scroll to position [296, 0]
click at [842, 441] on span "- Complete a few forms, and send them back with any required documents.*" at bounding box center [761, 446] width 354 height 10
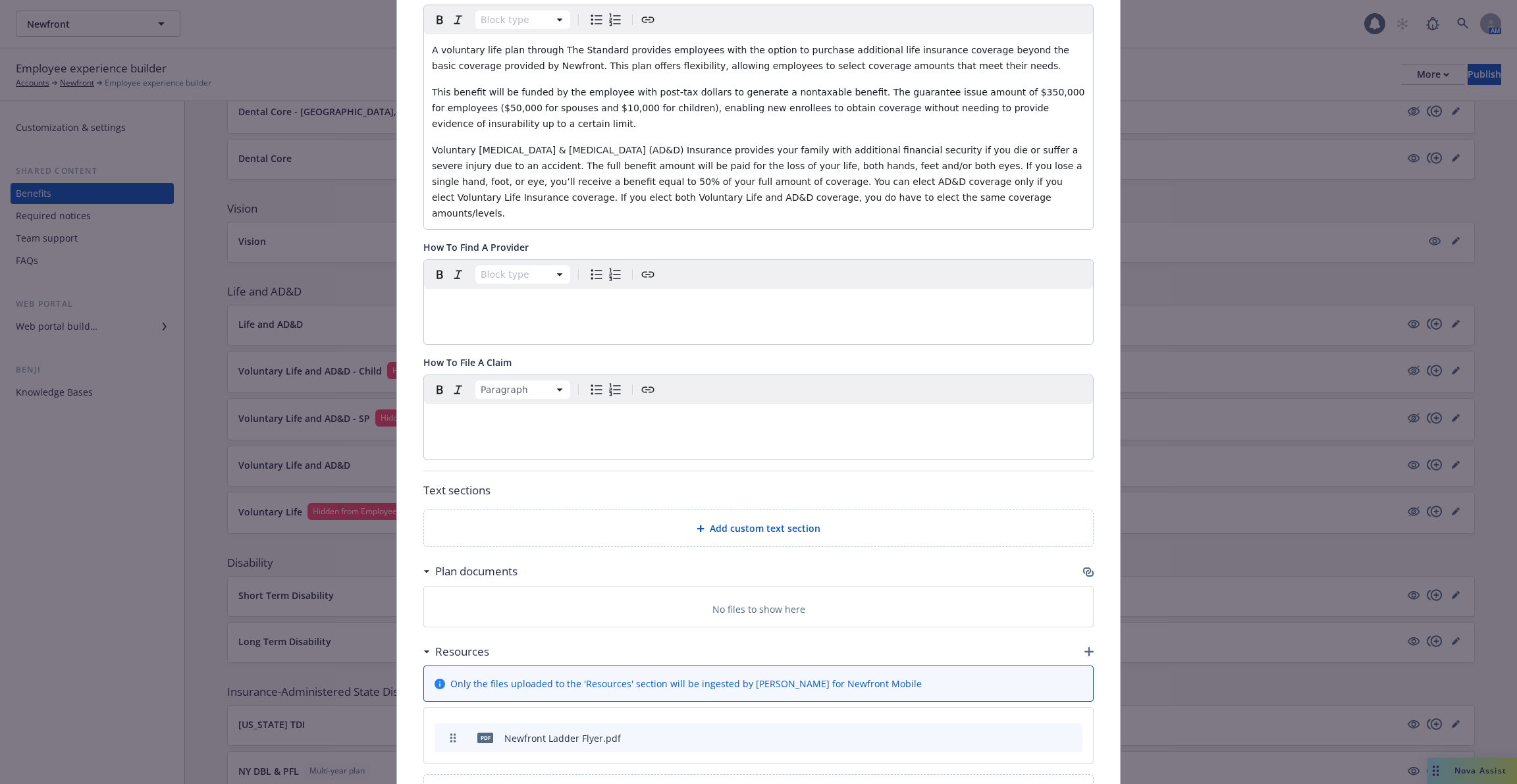
scroll to position [377, 0]
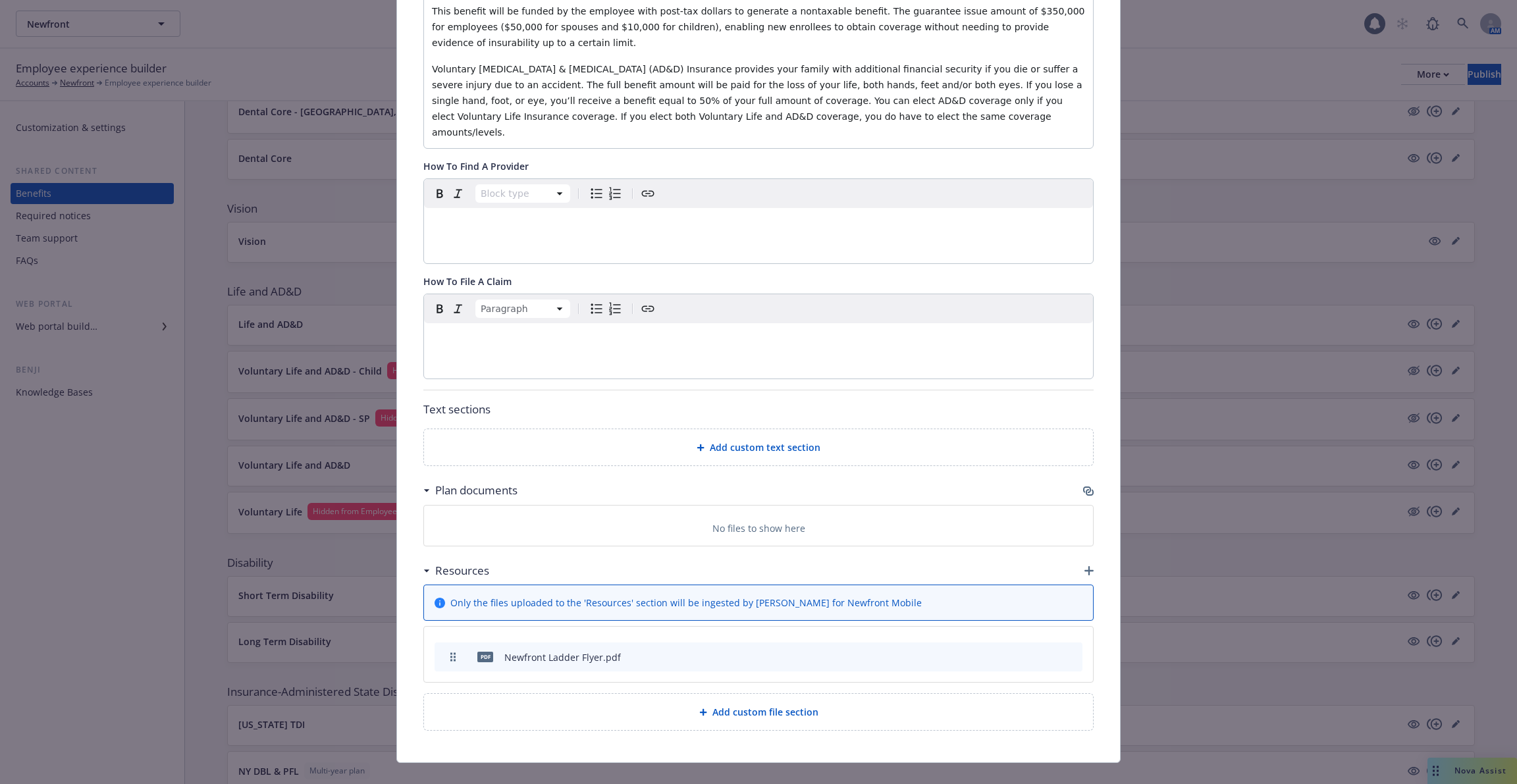
click at [1068, 651] on icon "archive file" at bounding box center [1070, 656] width 10 height 10
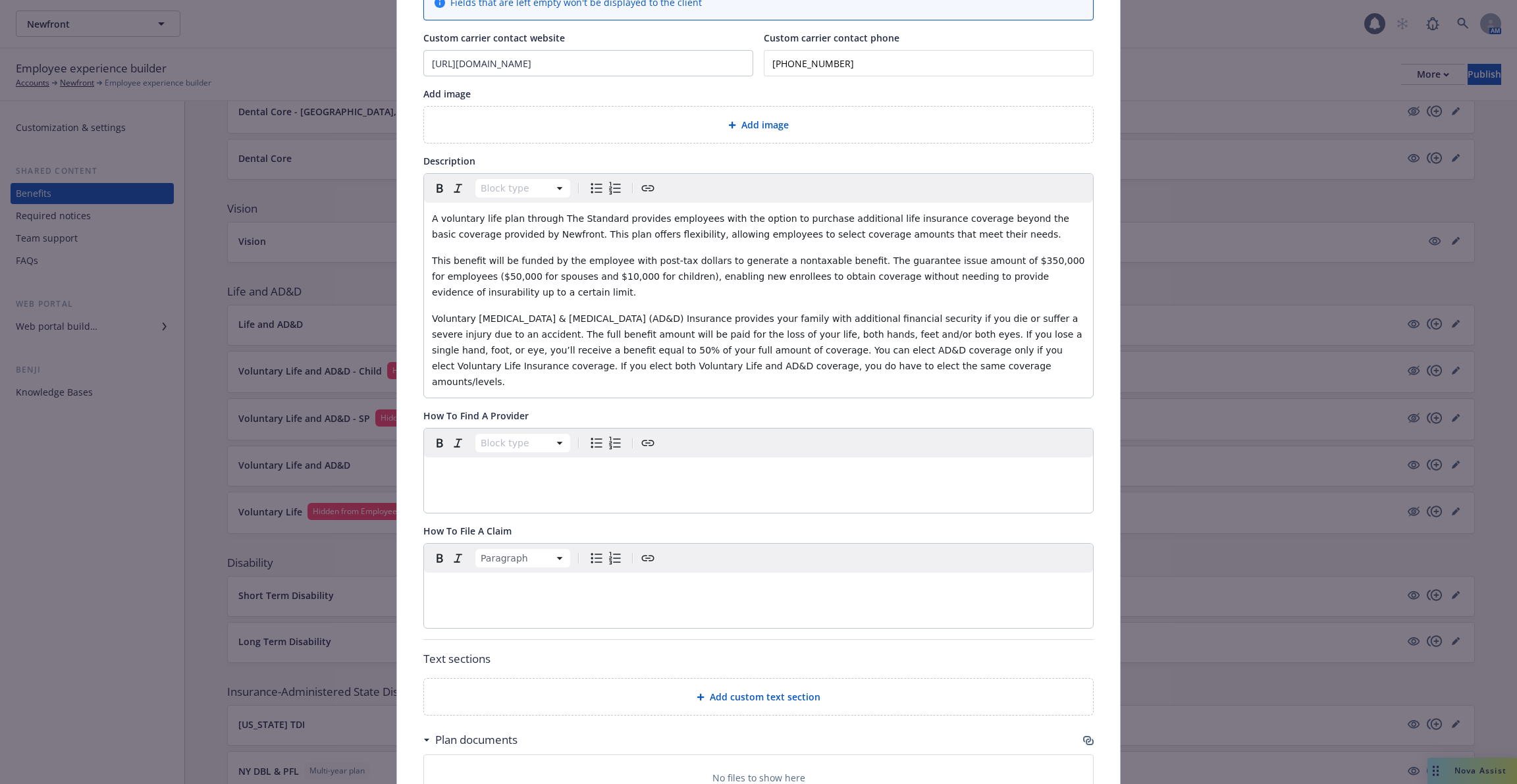
scroll to position [0, 0]
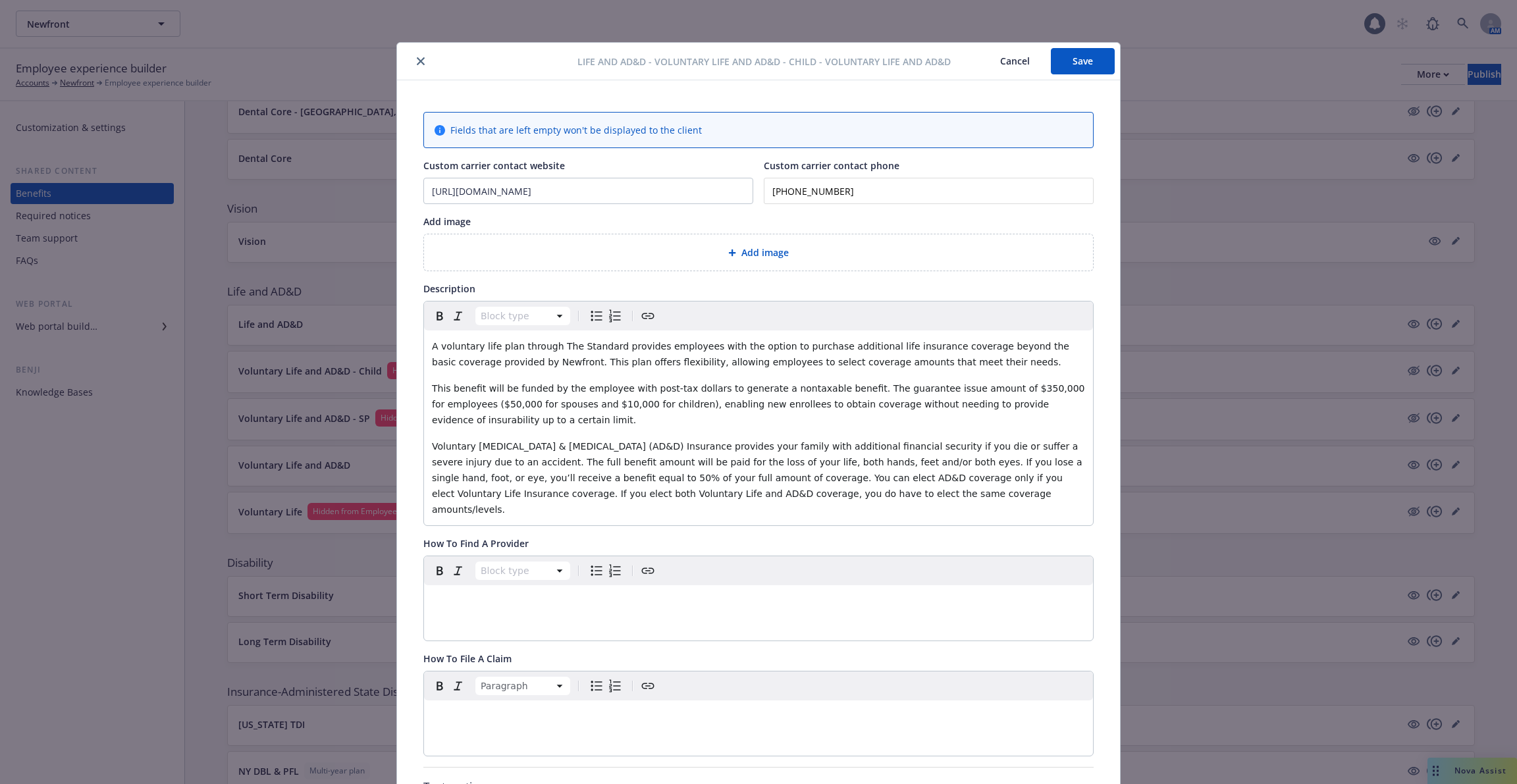
click at [1085, 68] on button "Save" at bounding box center [1083, 61] width 64 height 27
click at [421, 64] on icon "close" at bounding box center [420, 61] width 8 height 8
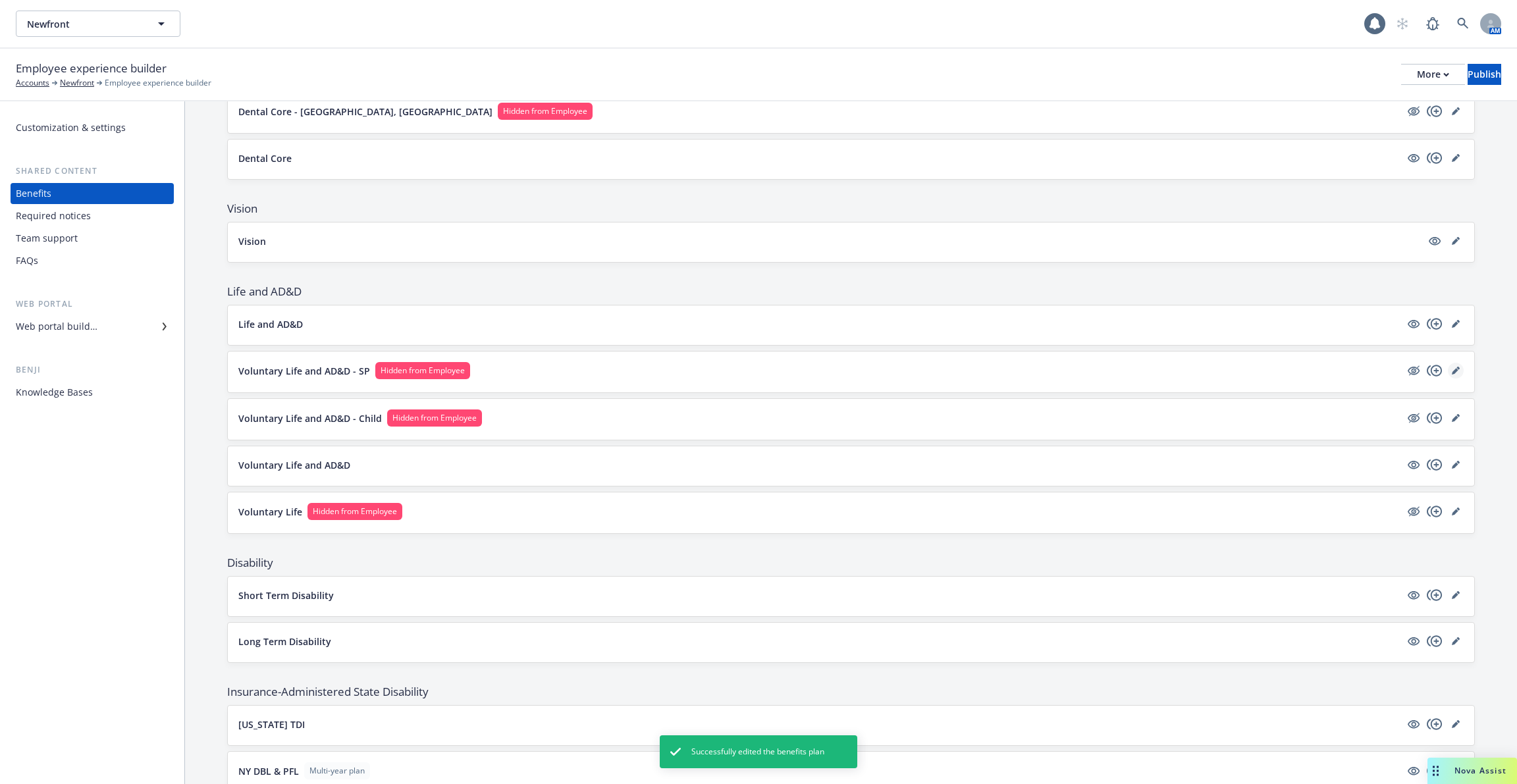
click at [1451, 365] on link "editPencil" at bounding box center [1456, 370] width 16 height 16
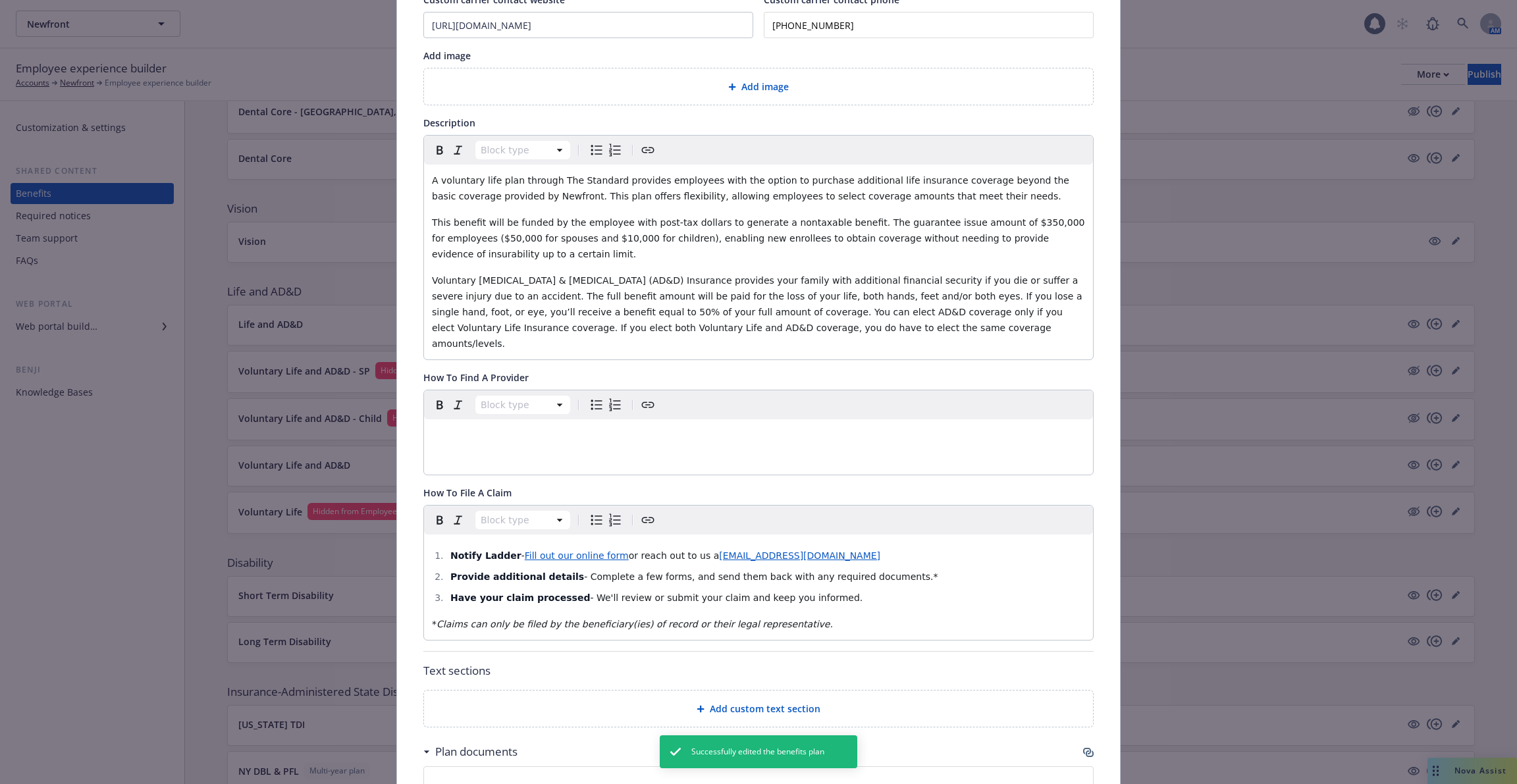
scroll to position [427, 0]
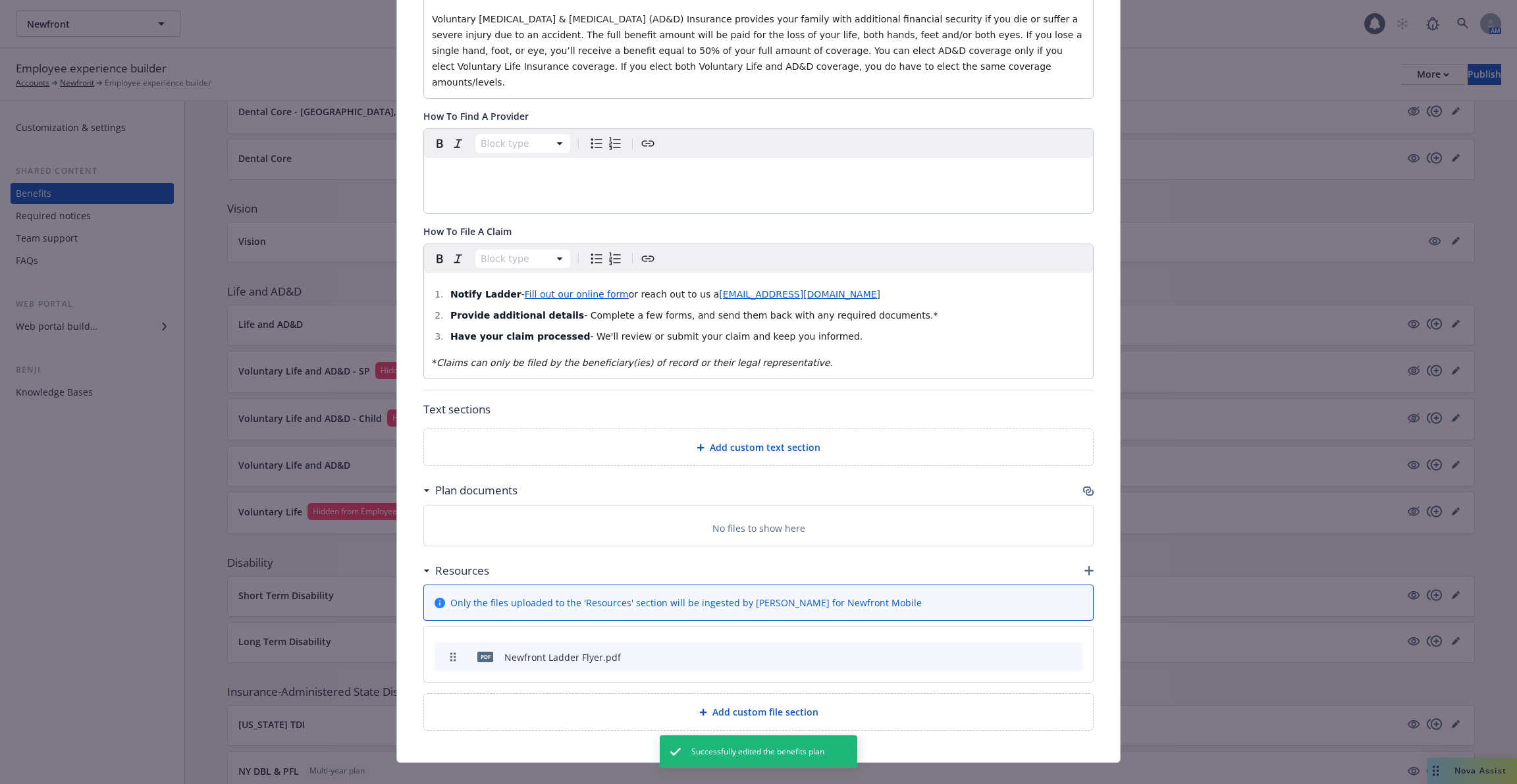
click at [853, 329] on li "Have your claim processed - We'll review or submit your claim and keep you info…" at bounding box center [765, 336] width 638 height 16
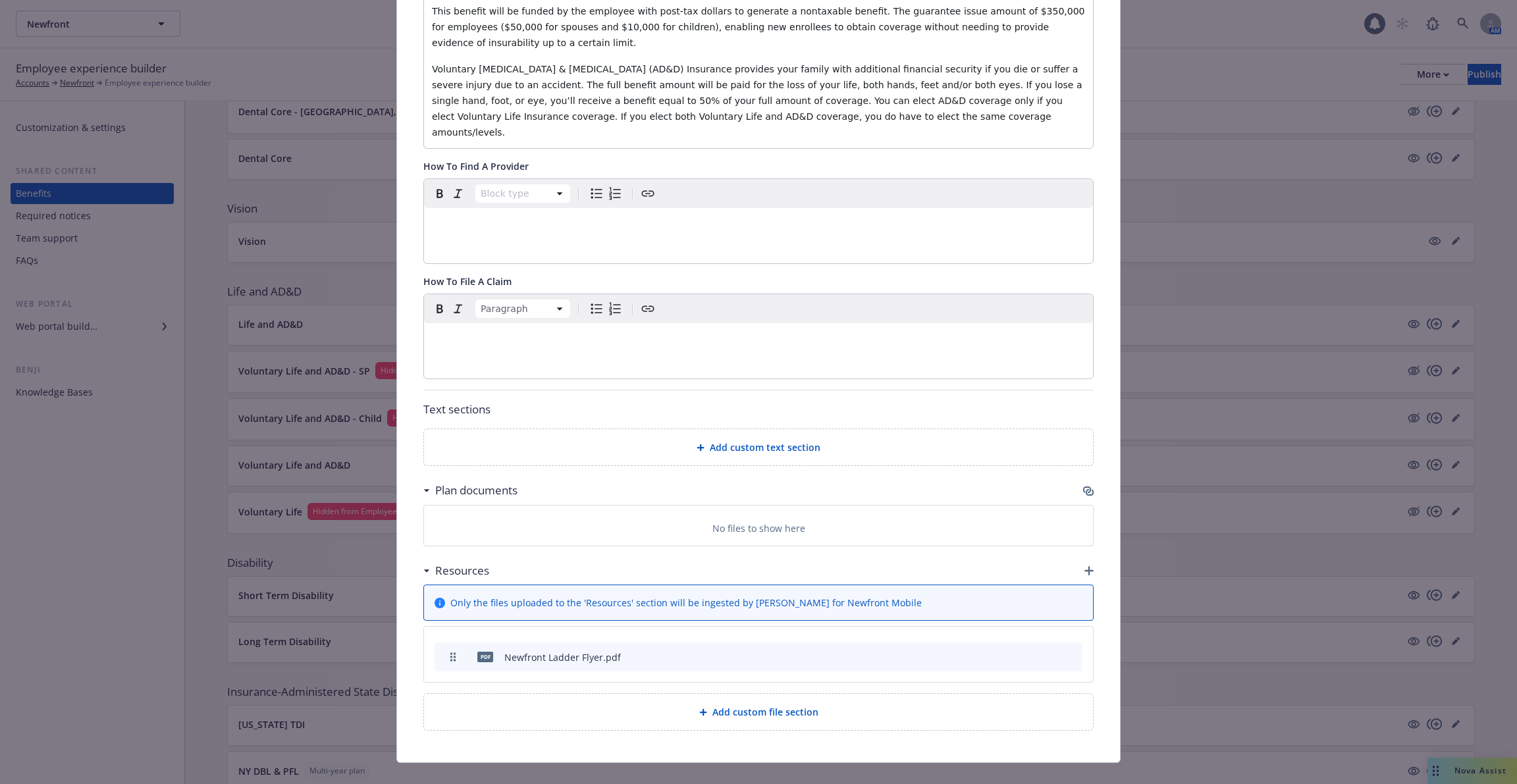
click at [1069, 651] on icon "archive file" at bounding box center [1070, 656] width 9 height 10
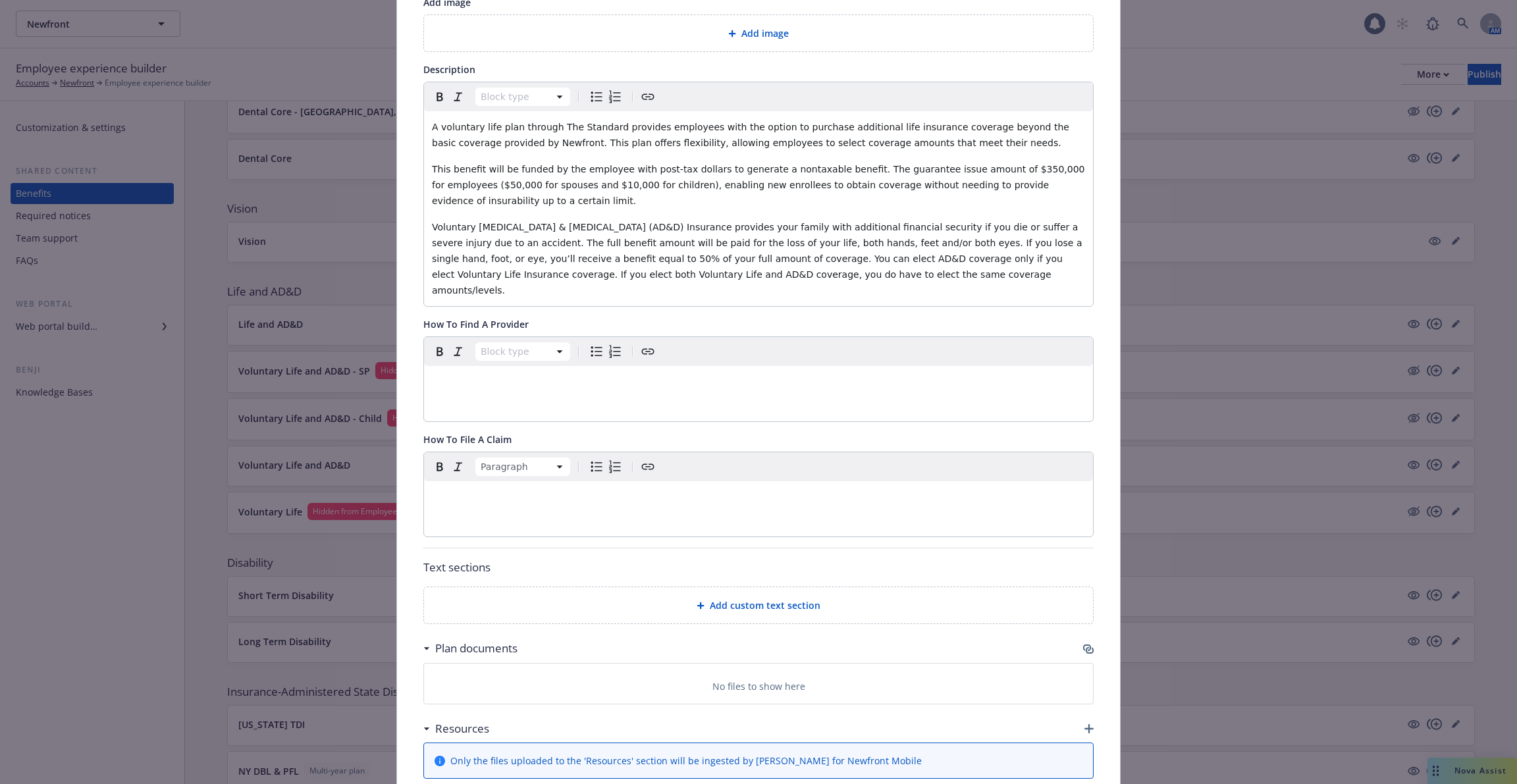
scroll to position [0, 0]
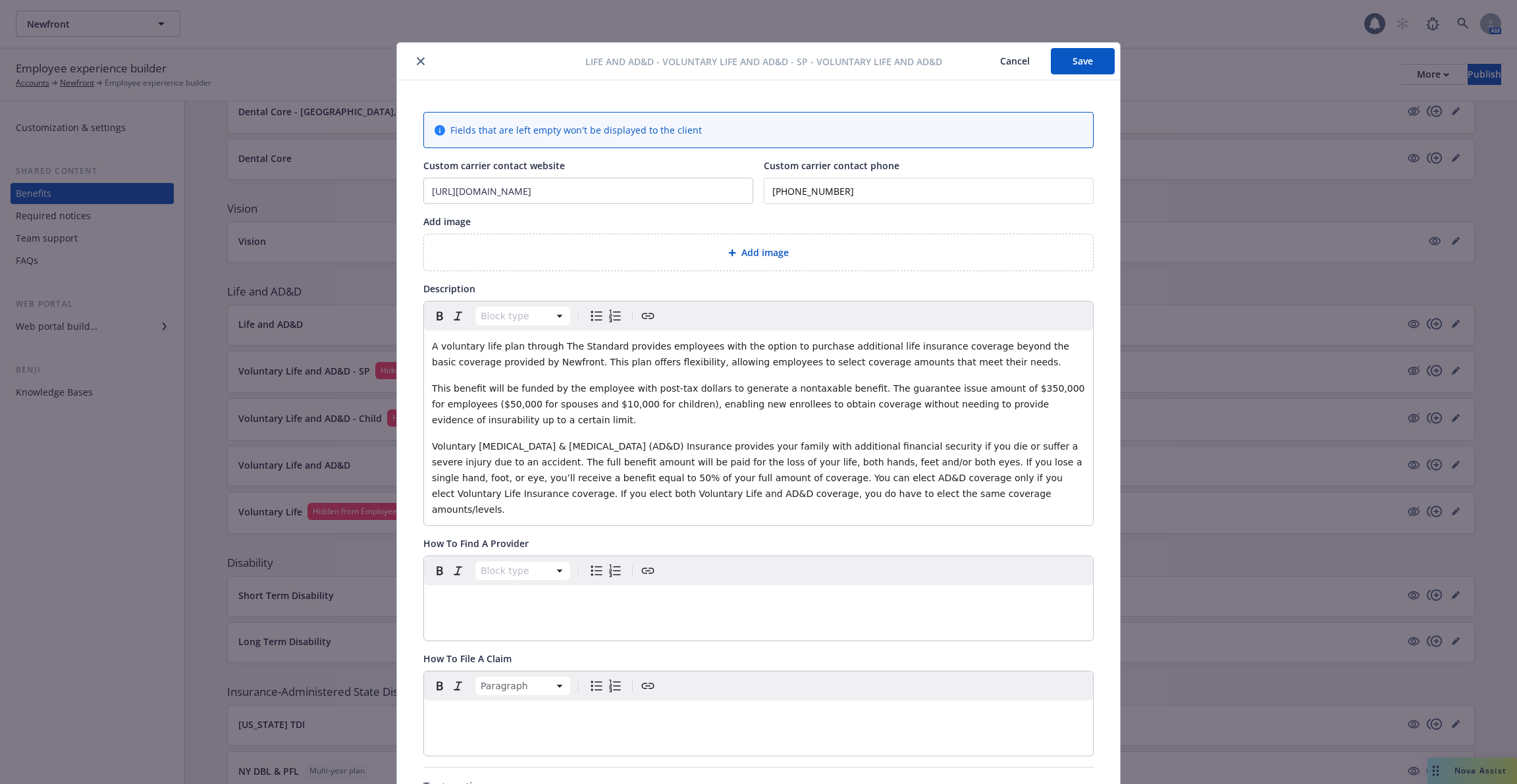
click at [1078, 56] on button "Save" at bounding box center [1083, 61] width 64 height 27
click at [414, 57] on button "close" at bounding box center [421, 61] width 16 height 16
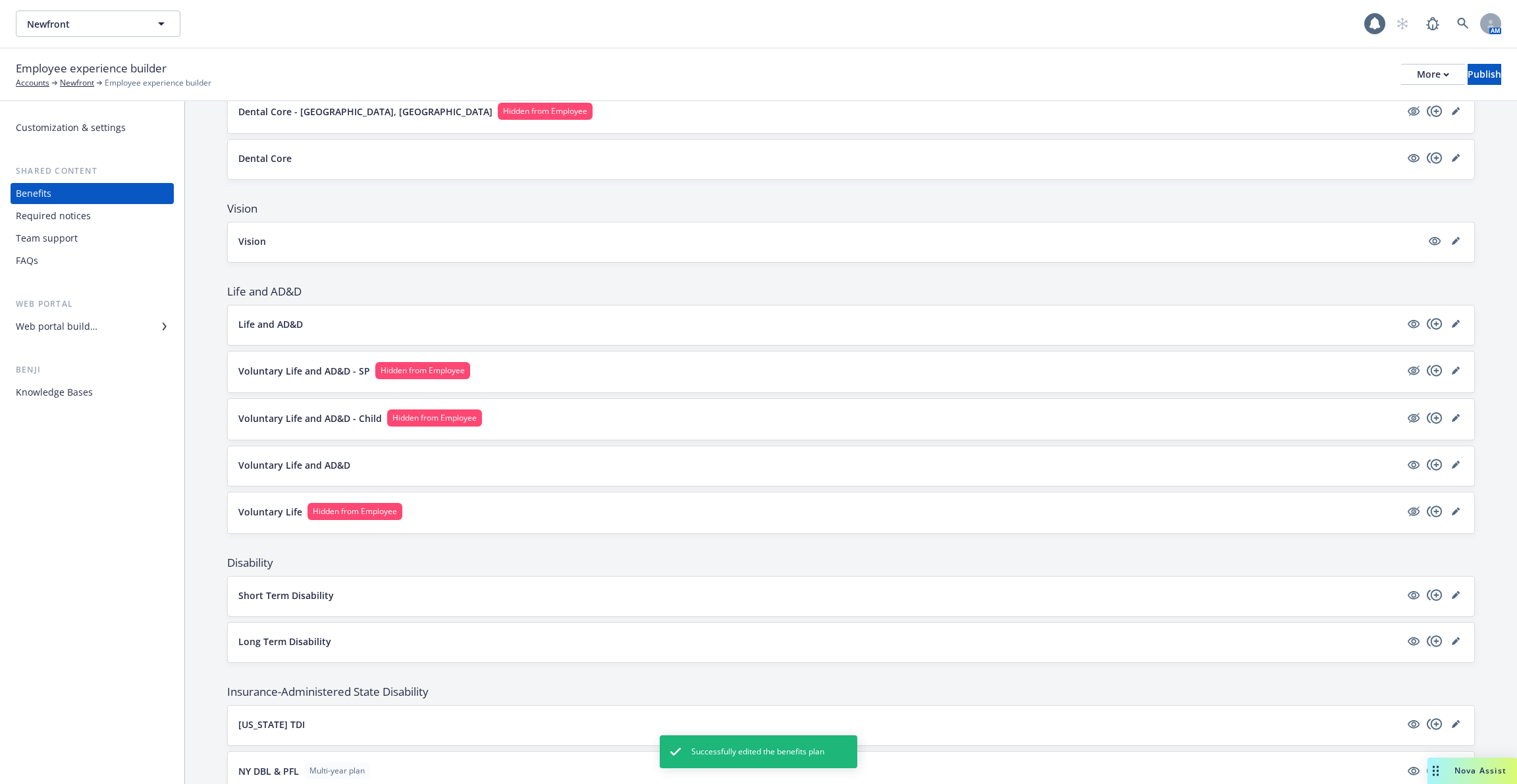
click at [541, 448] on div "Voluntary Life and AD&D" at bounding box center [851, 466] width 1246 height 40
click at [326, 458] on p "Voluntary Life and AD&D" at bounding box center [294, 465] width 112 height 14
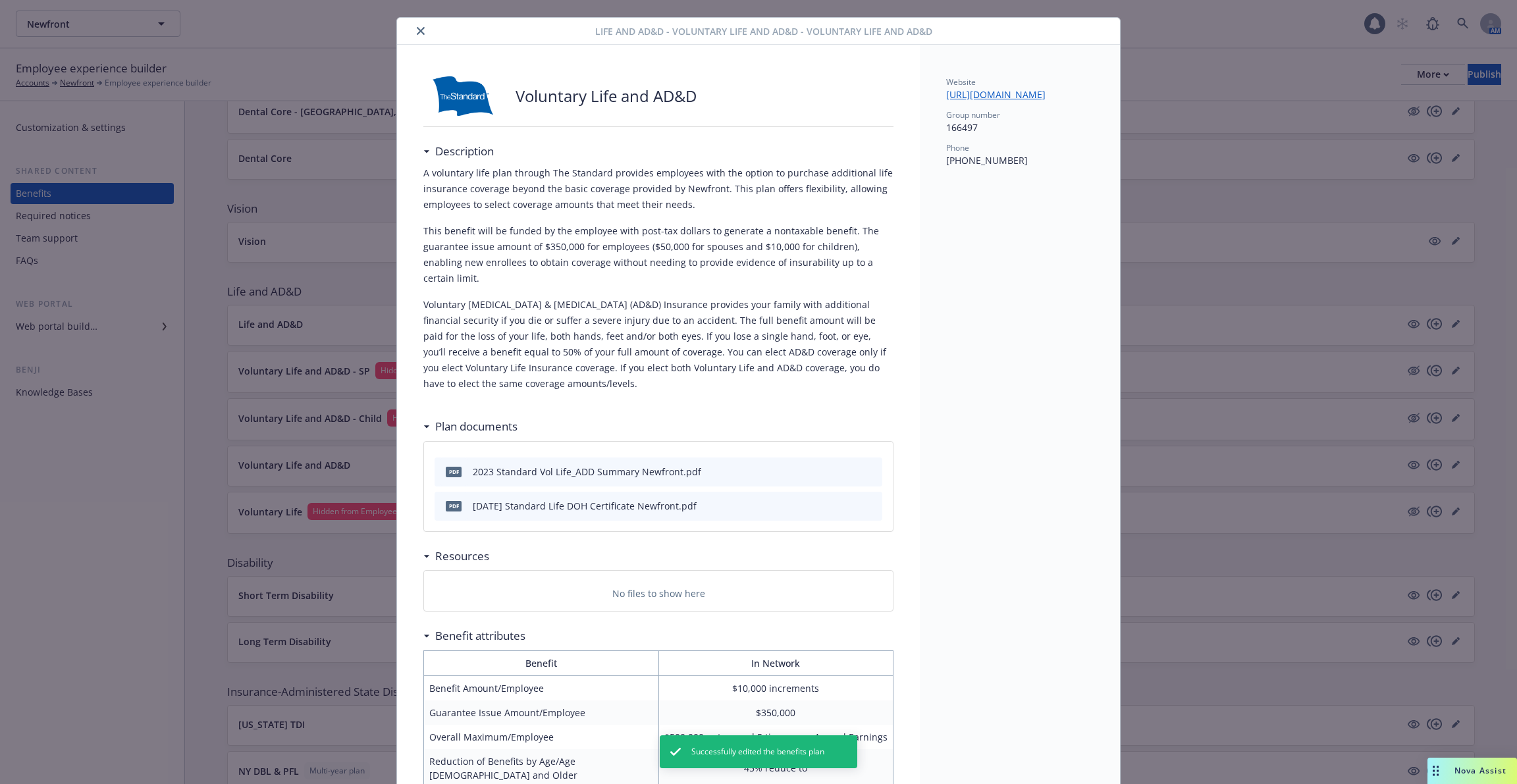
scroll to position [71, 0]
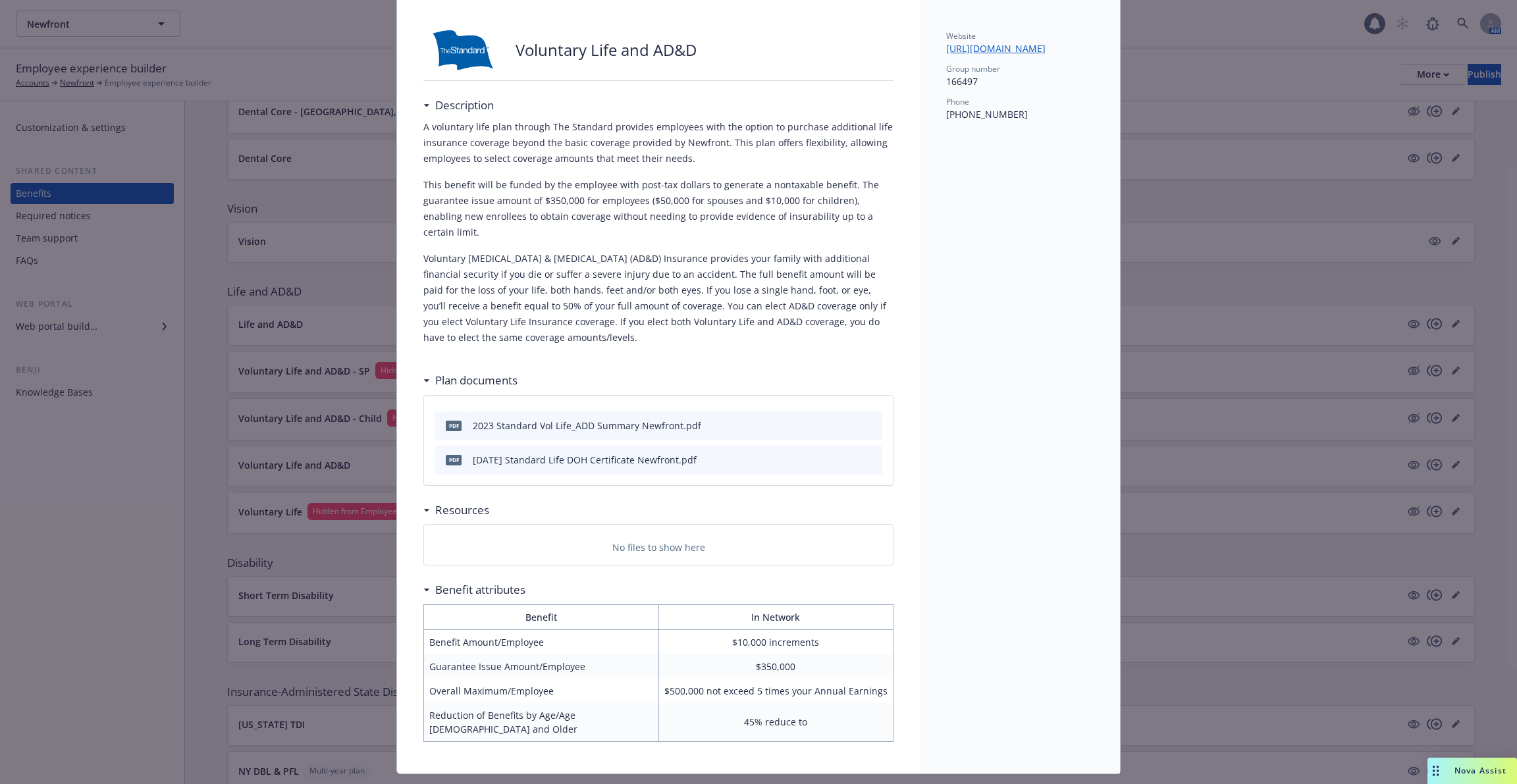
click at [532, 419] on div "2023 Standard Vol Life_ADD Summary Newfront.pdf" at bounding box center [587, 425] width 228 height 14
click at [876, 420] on icon "preview file" at bounding box center [869, 424] width 12 height 9
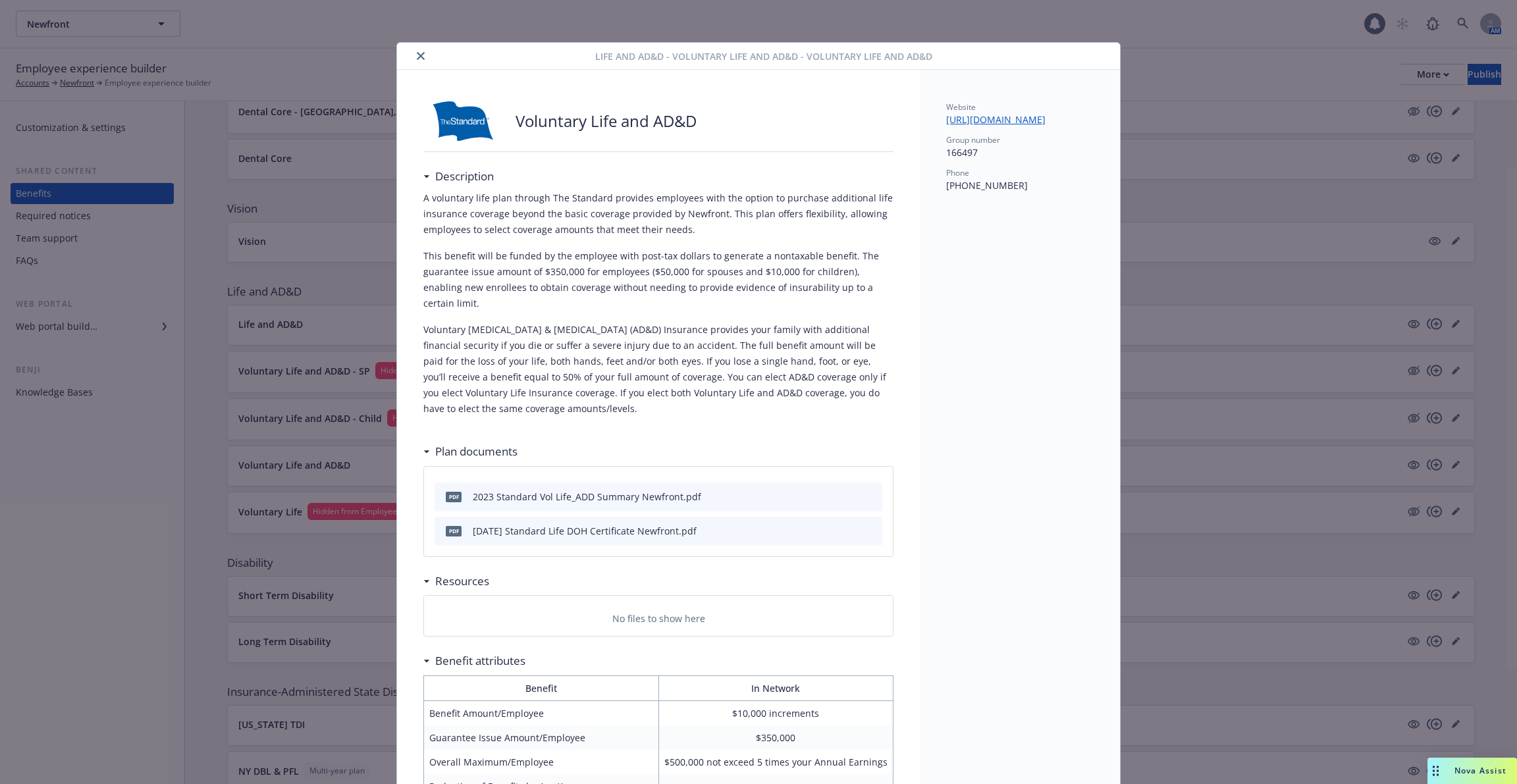
click at [426, 58] on button "close" at bounding box center [421, 56] width 16 height 16
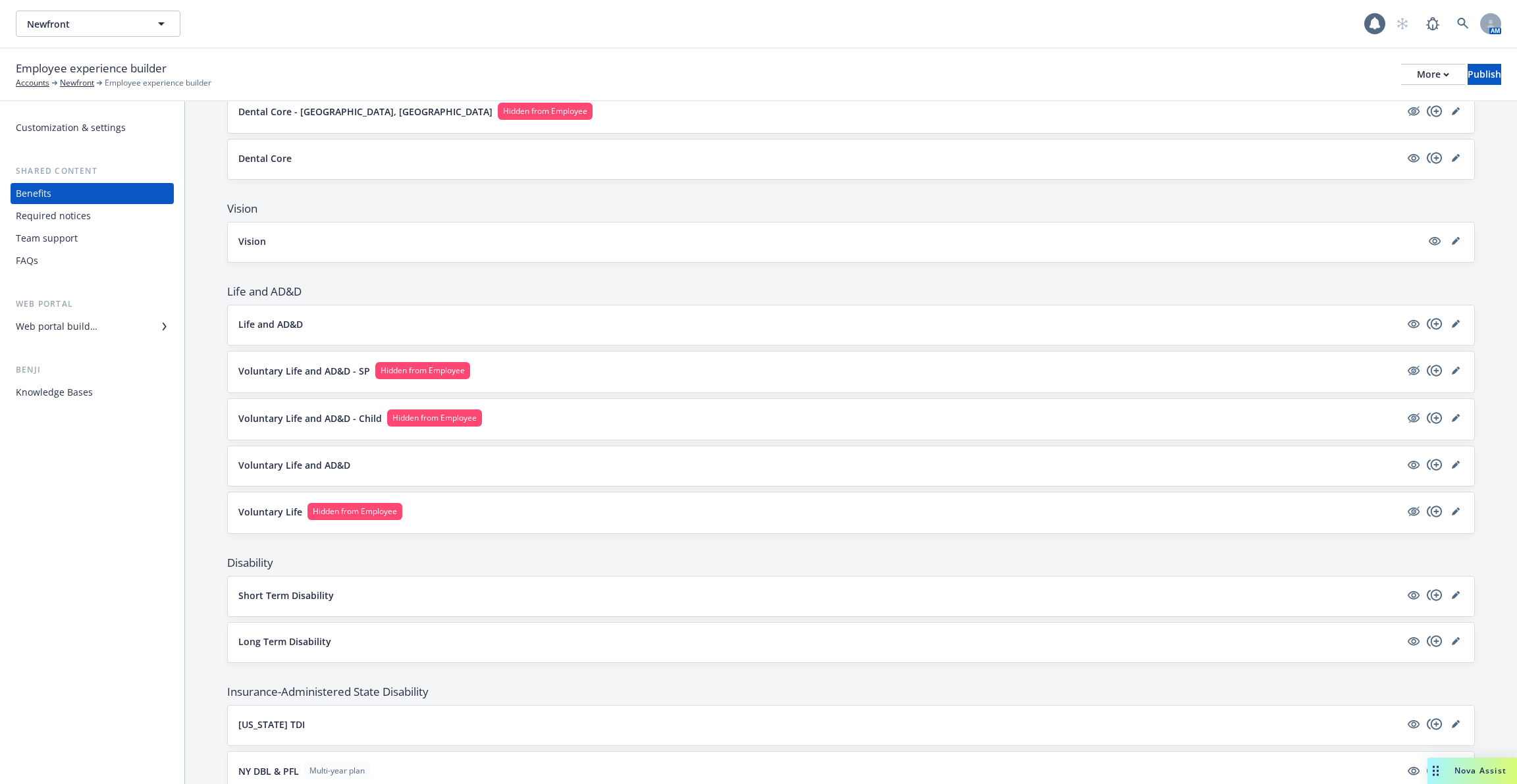
click at [297, 462] on p "Voluntary Life and AD&D" at bounding box center [294, 465] width 112 height 14
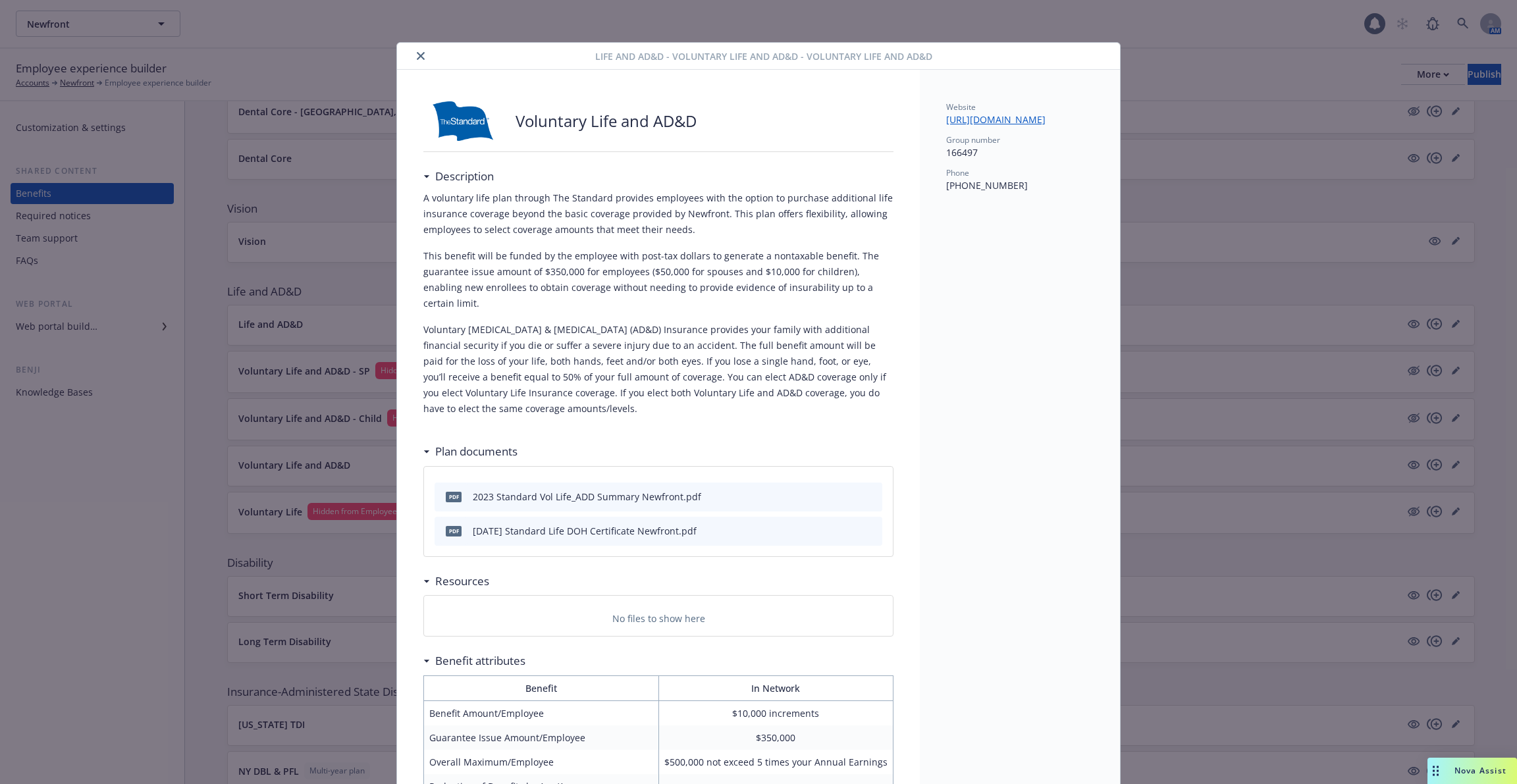
click at [297, 462] on div "Life and AD&D - Voluntary Life and AD&D - Voluntary Life and AD&D Voluntary Lif…" at bounding box center [758, 392] width 1517 height 784
click at [410, 50] on div at bounding box center [499, 56] width 193 height 16
click at [420, 52] on icon "close" at bounding box center [420, 56] width 8 height 8
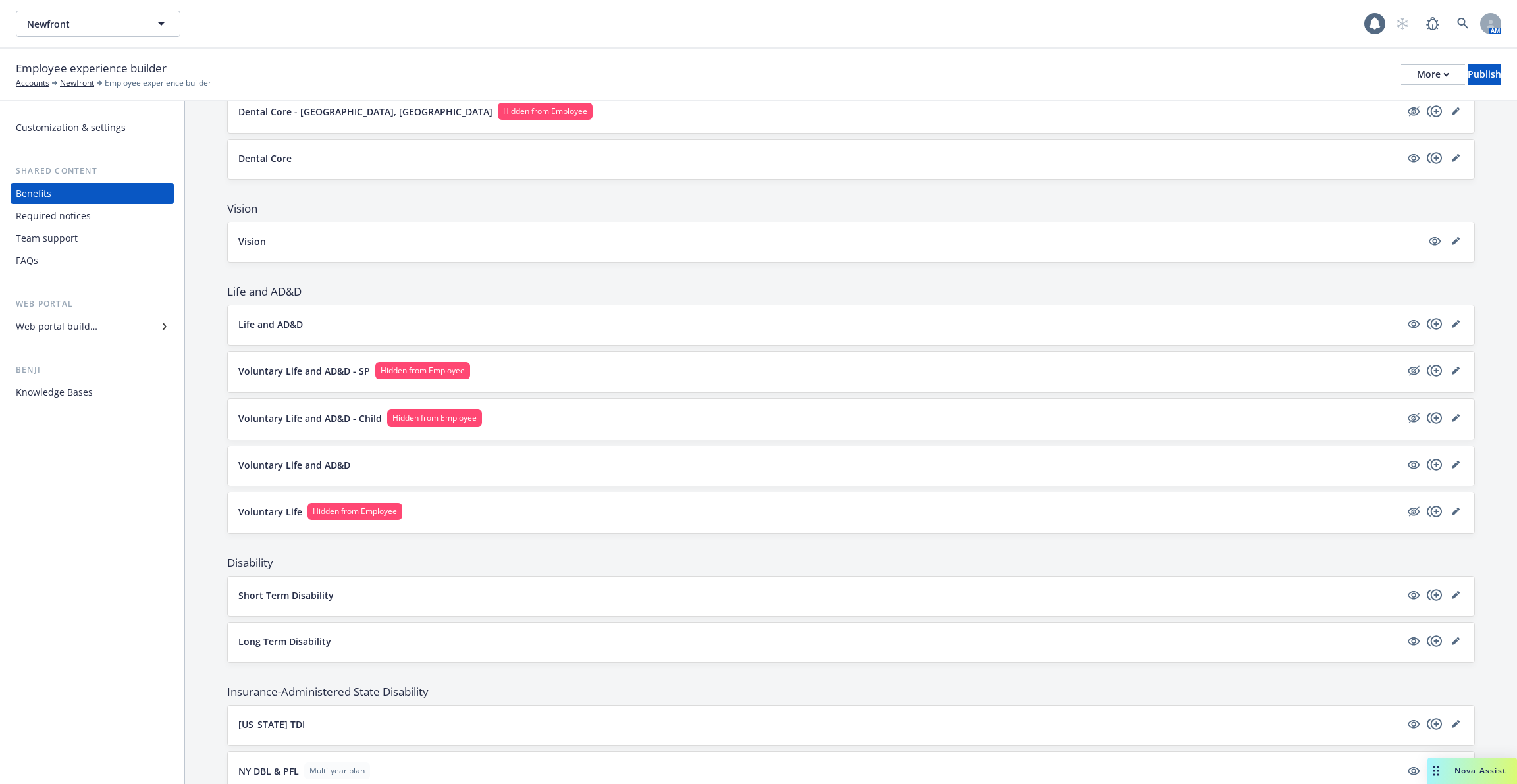
click at [317, 362] on button "Voluntary Life and AD&D - SP Hidden from Employee" at bounding box center [820, 370] width 1163 height 17
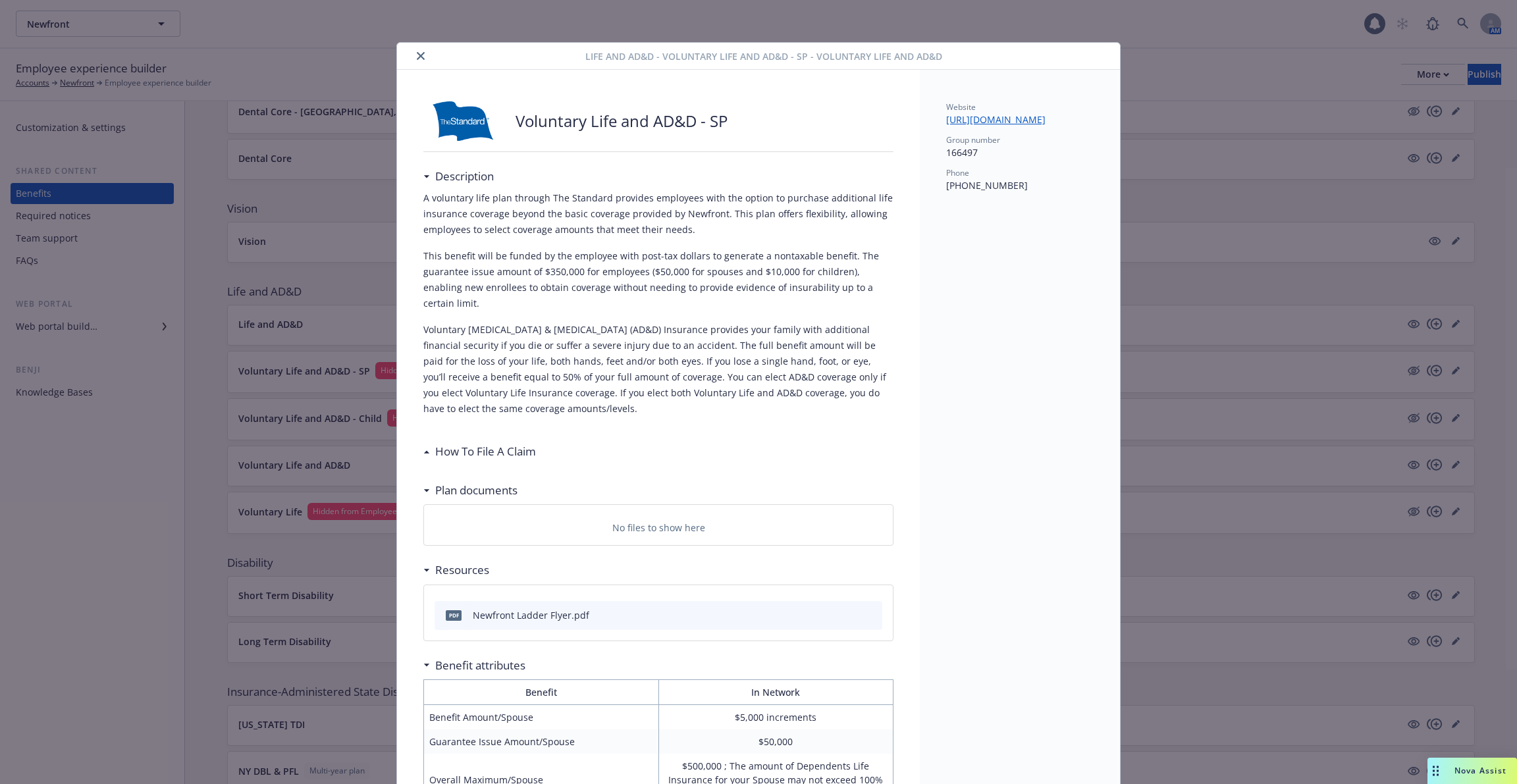
scroll to position [40, 0]
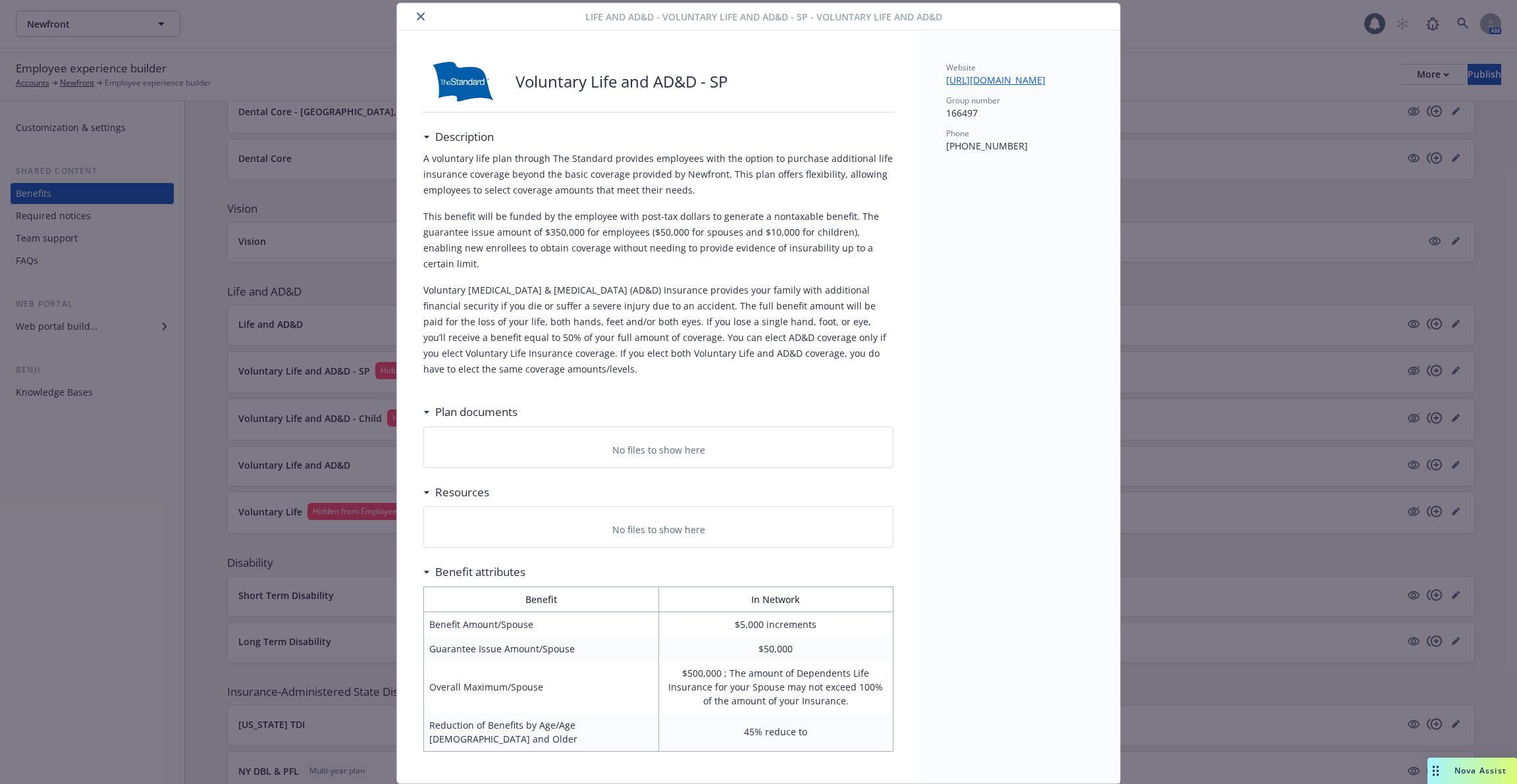
click at [422, 17] on icon "close" at bounding box center [420, 16] width 8 height 8
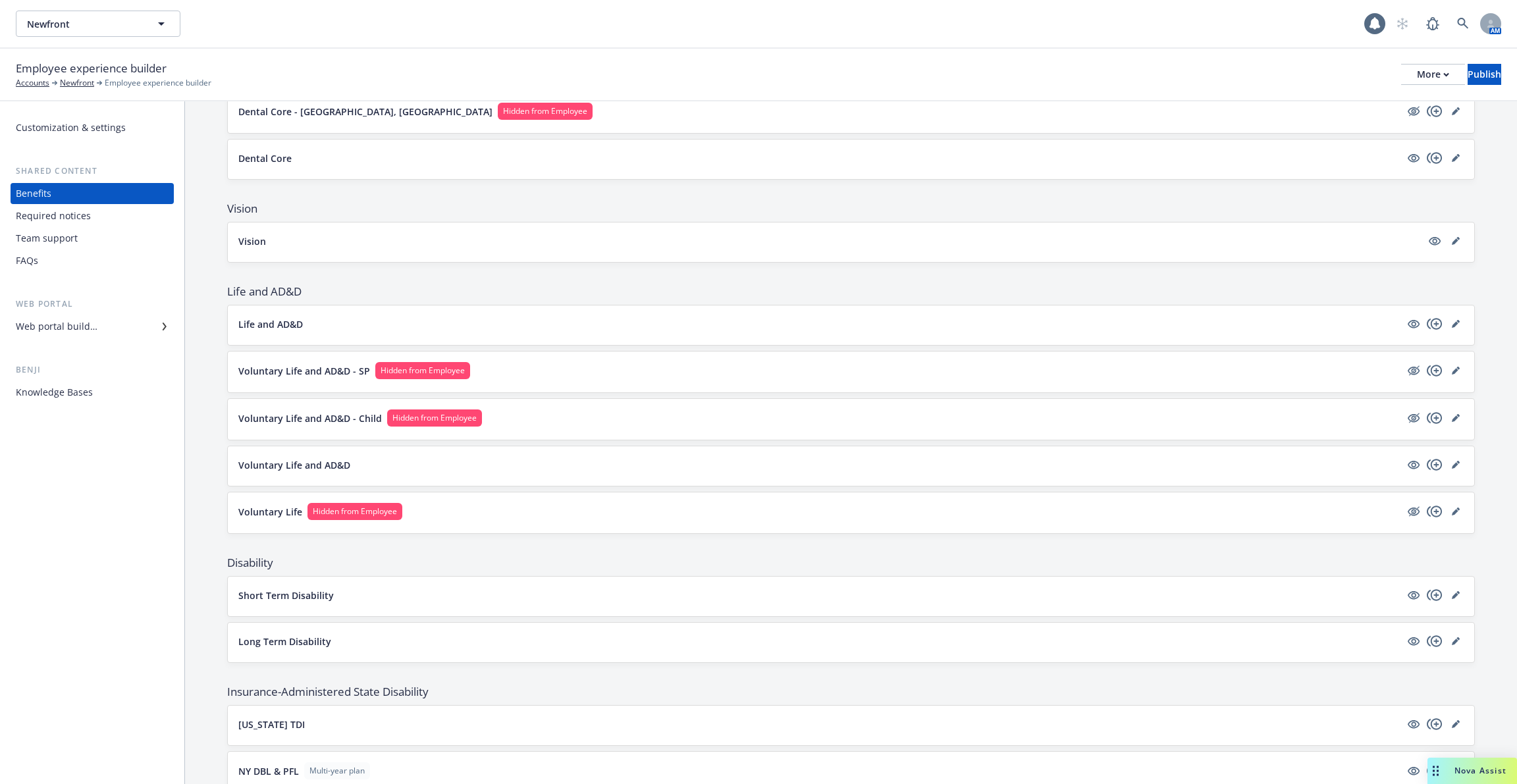
click at [96, 74] on span "Employee experience builder" at bounding box center [91, 68] width 151 height 17
click at [80, 78] on link "Newfront" at bounding box center [77, 82] width 34 height 12
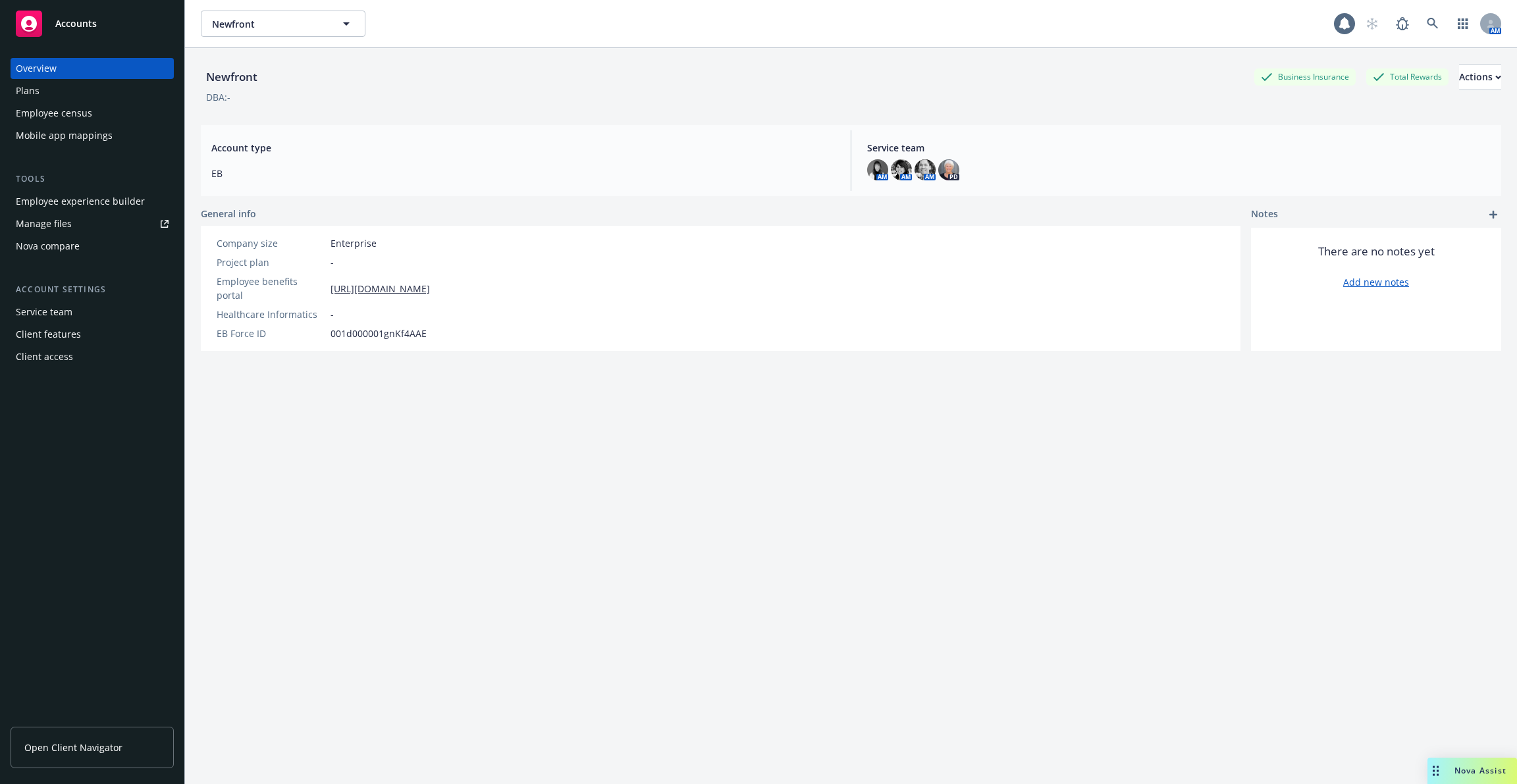
click at [77, 90] on div "Plans" at bounding box center [92, 91] width 153 height 21
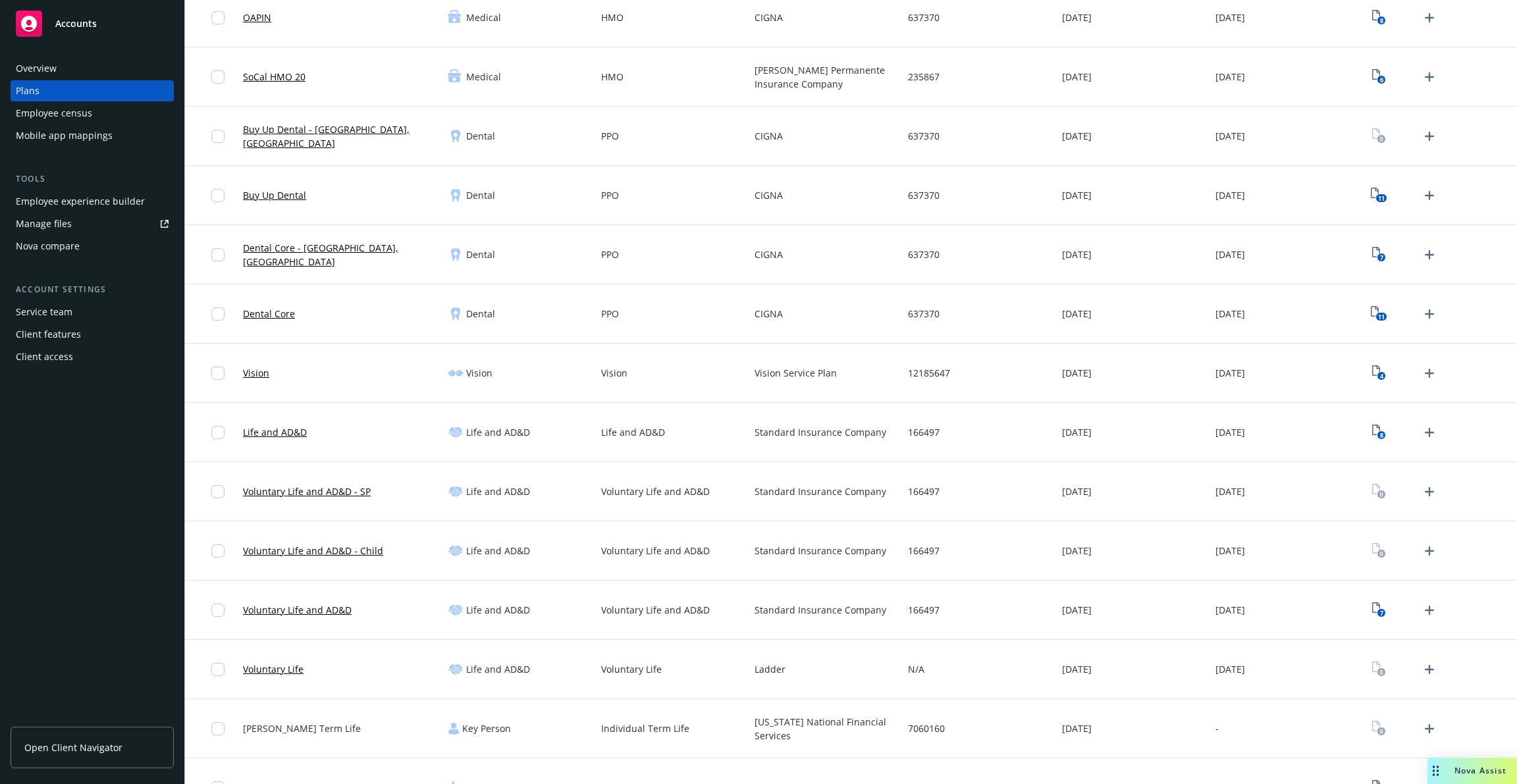
scroll to position [382, 0]
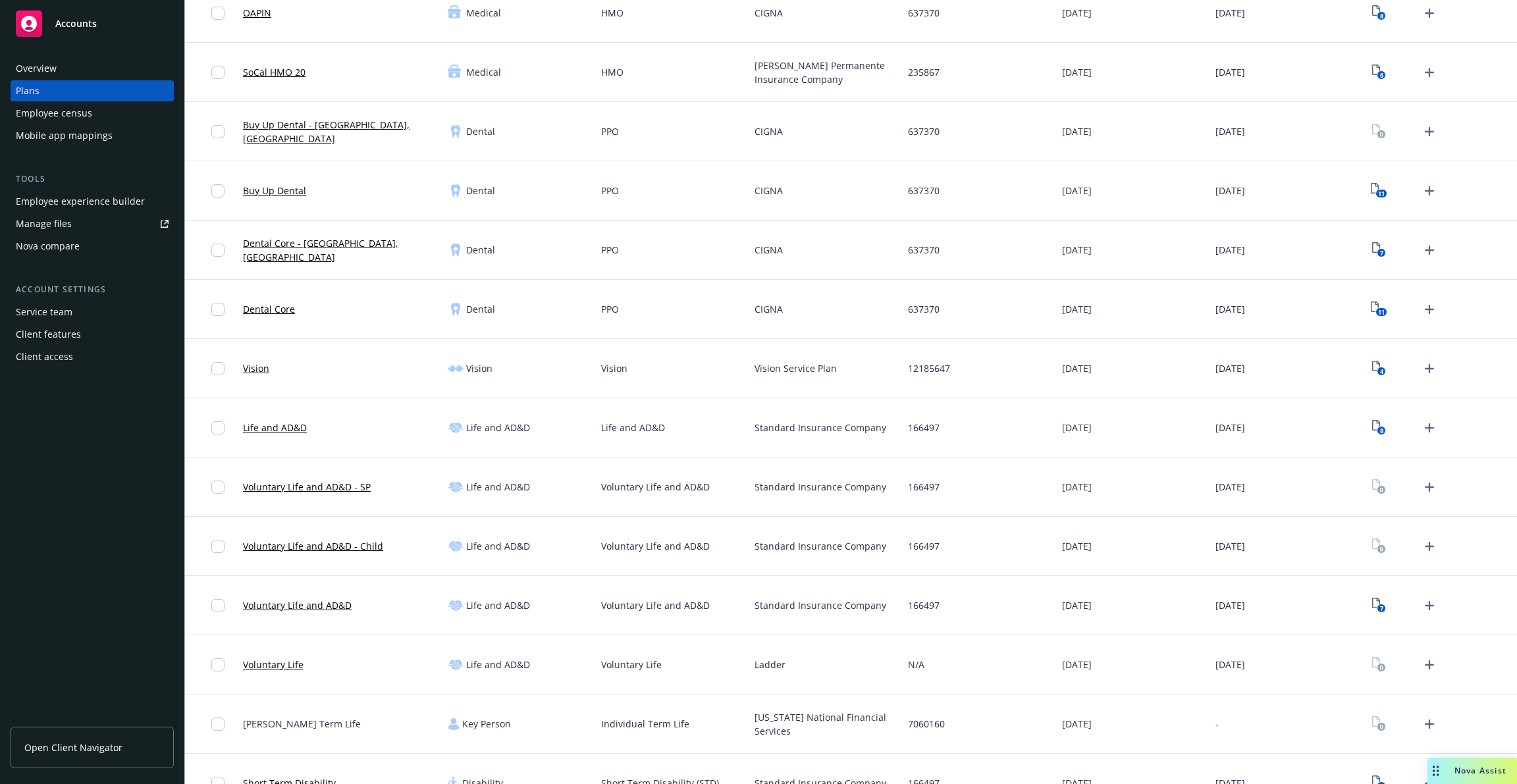
click at [343, 489] on link "Voluntary Life and AD&D - SP" at bounding box center [306, 487] width 128 height 14
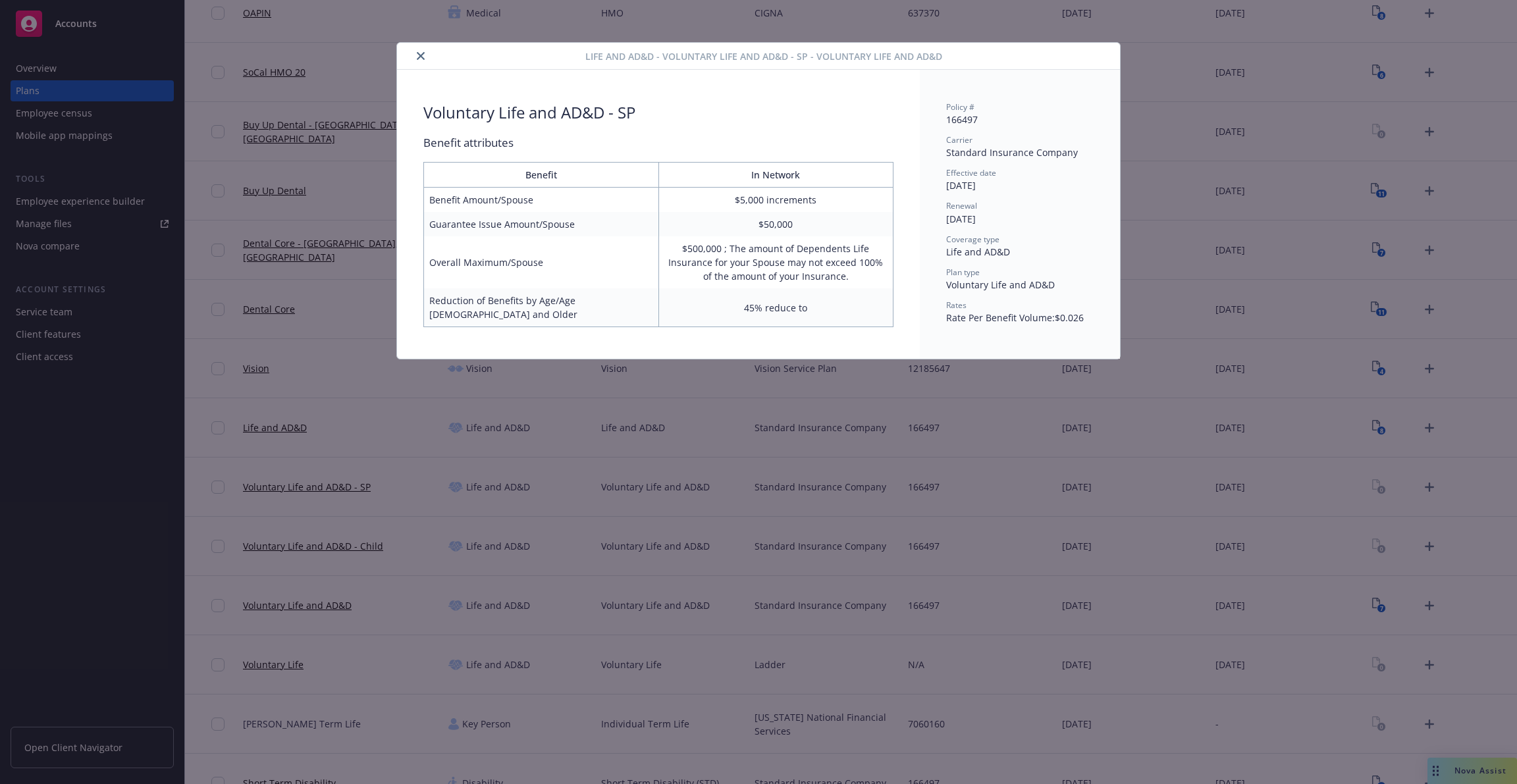
click at [699, 425] on div "Life and AD&D - Voluntary Life and AD&D - SP - Voluntary Life and AD&D Voluntar…" at bounding box center [758, 392] width 1517 height 784
click at [415, 59] on button "close" at bounding box center [421, 56] width 16 height 16
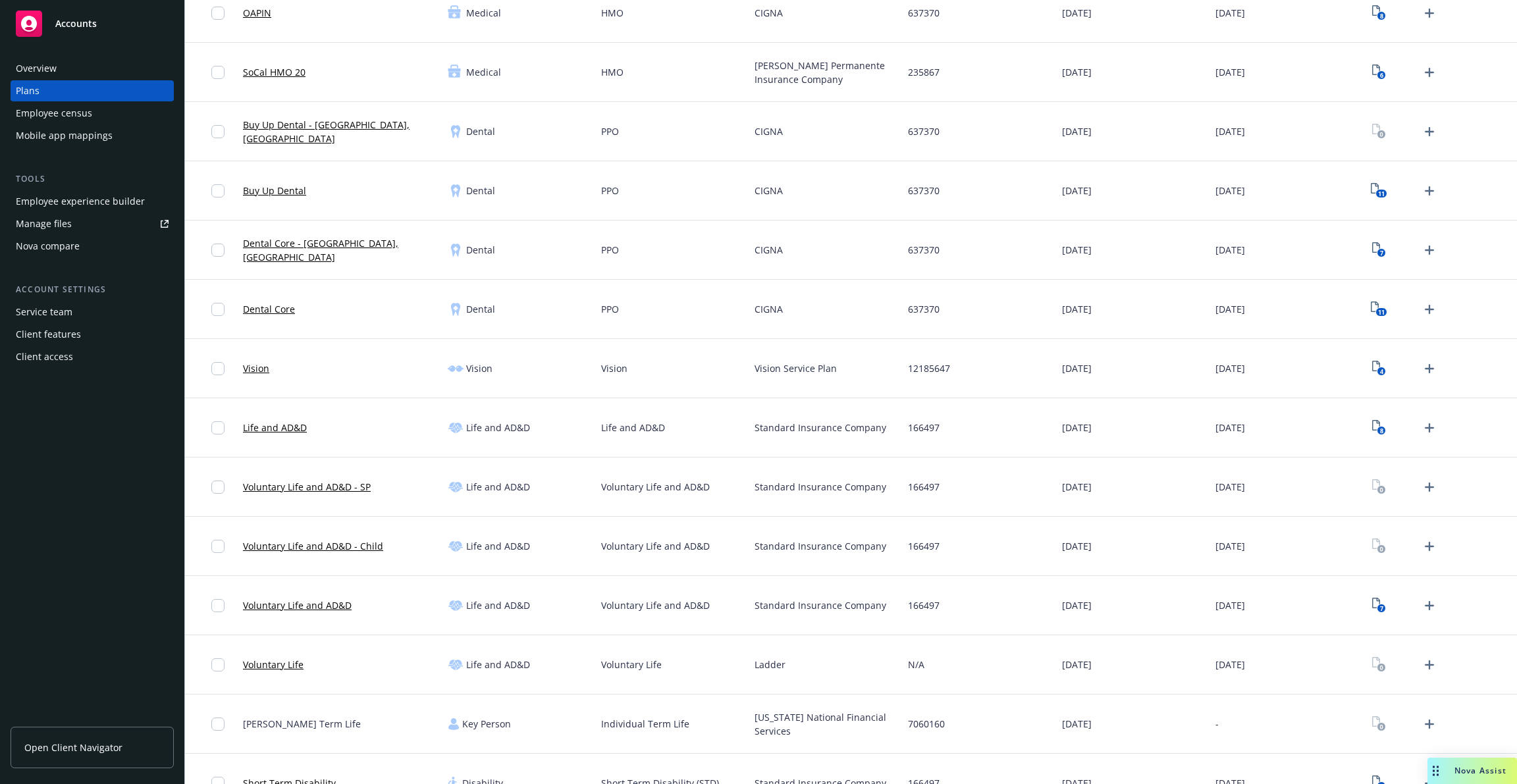
click at [303, 605] on link "Voluntary Life and AD&D" at bounding box center [297, 605] width 109 height 14
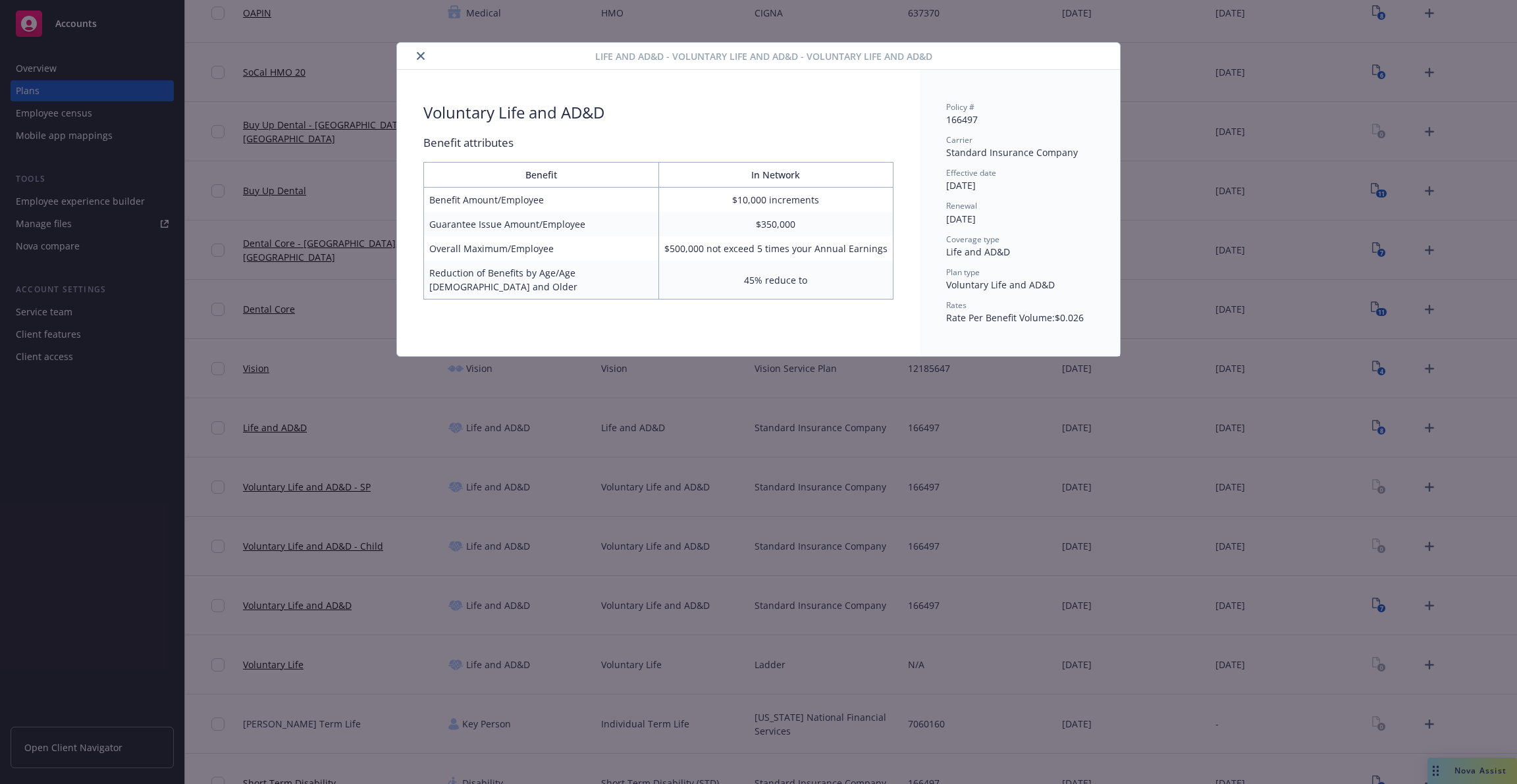
scroll to position [382, 0]
click at [811, 612] on div "Life and AD&D - Voluntary Life and AD&D - Voluntary Life and AD&D Voluntary Lif…" at bounding box center [758, 392] width 1517 height 784
click at [426, 45] on div "Life and AD&D - Voluntary Life and AD&D - Voluntary Life and AD&D" at bounding box center [758, 56] width 723 height 27
click at [423, 54] on icon "close" at bounding box center [420, 56] width 8 height 8
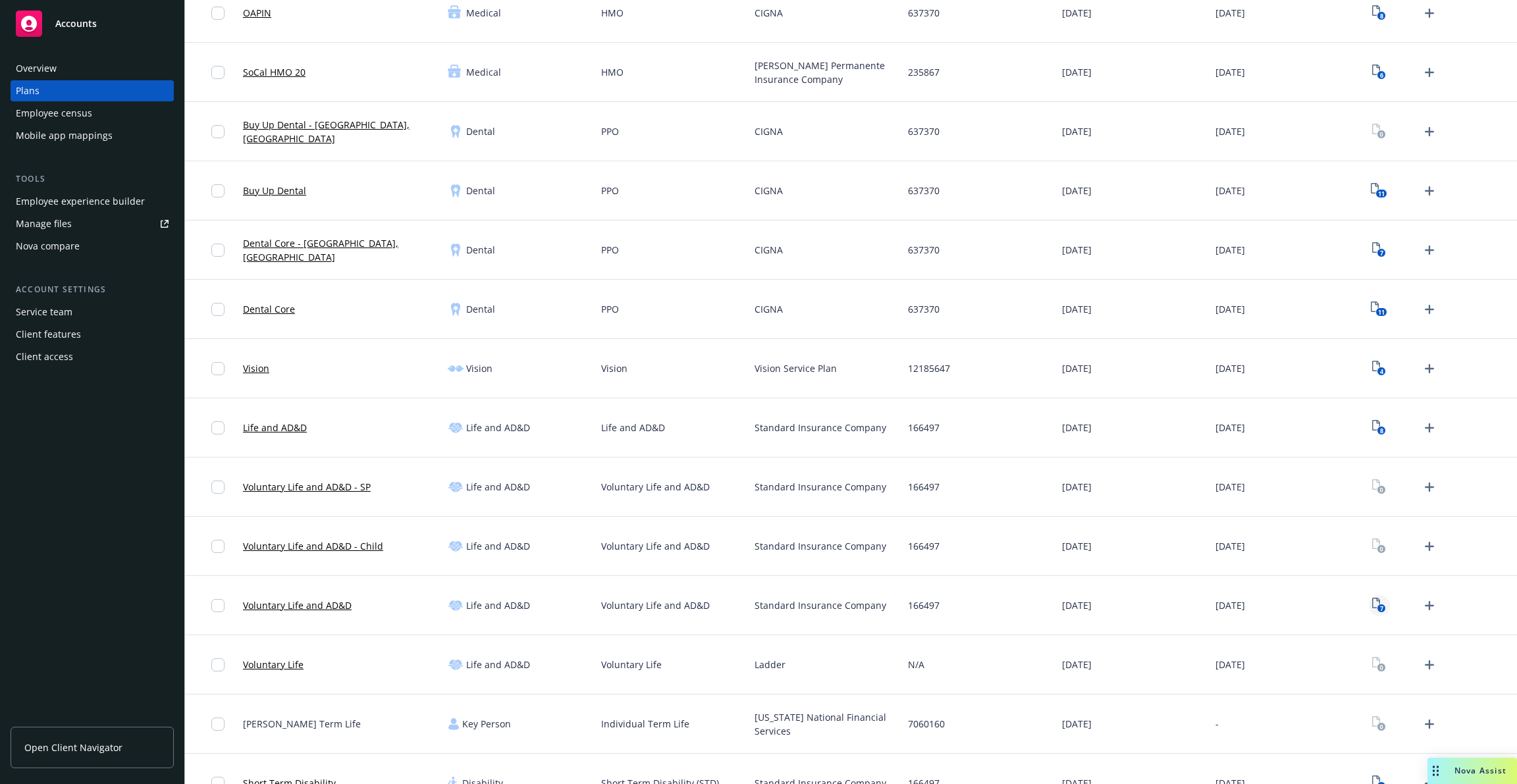
click at [1373, 608] on icon "7" at bounding box center [1380, 605] width 14 height 15
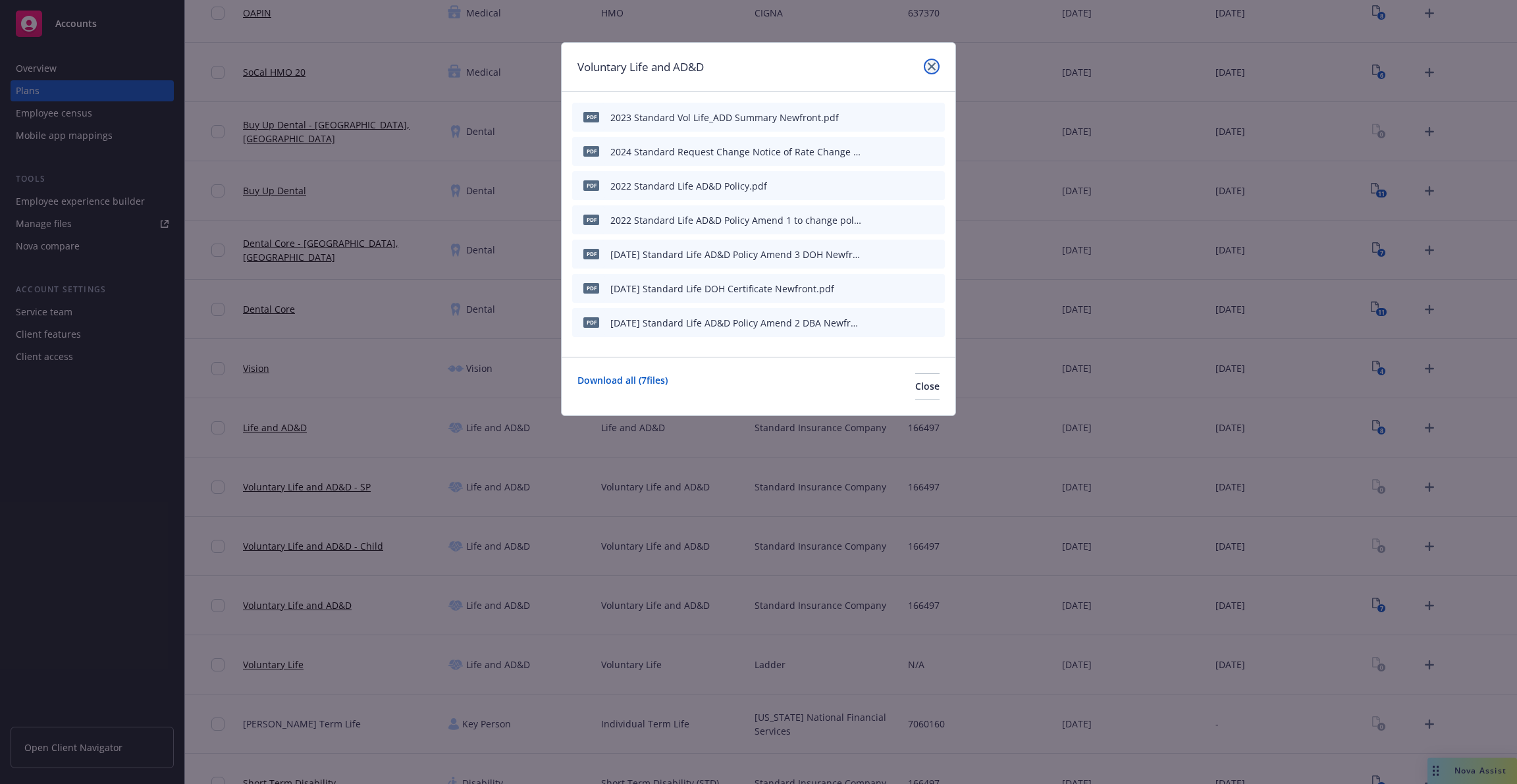
click at [936, 65] on link "close" at bounding box center [932, 66] width 16 height 16
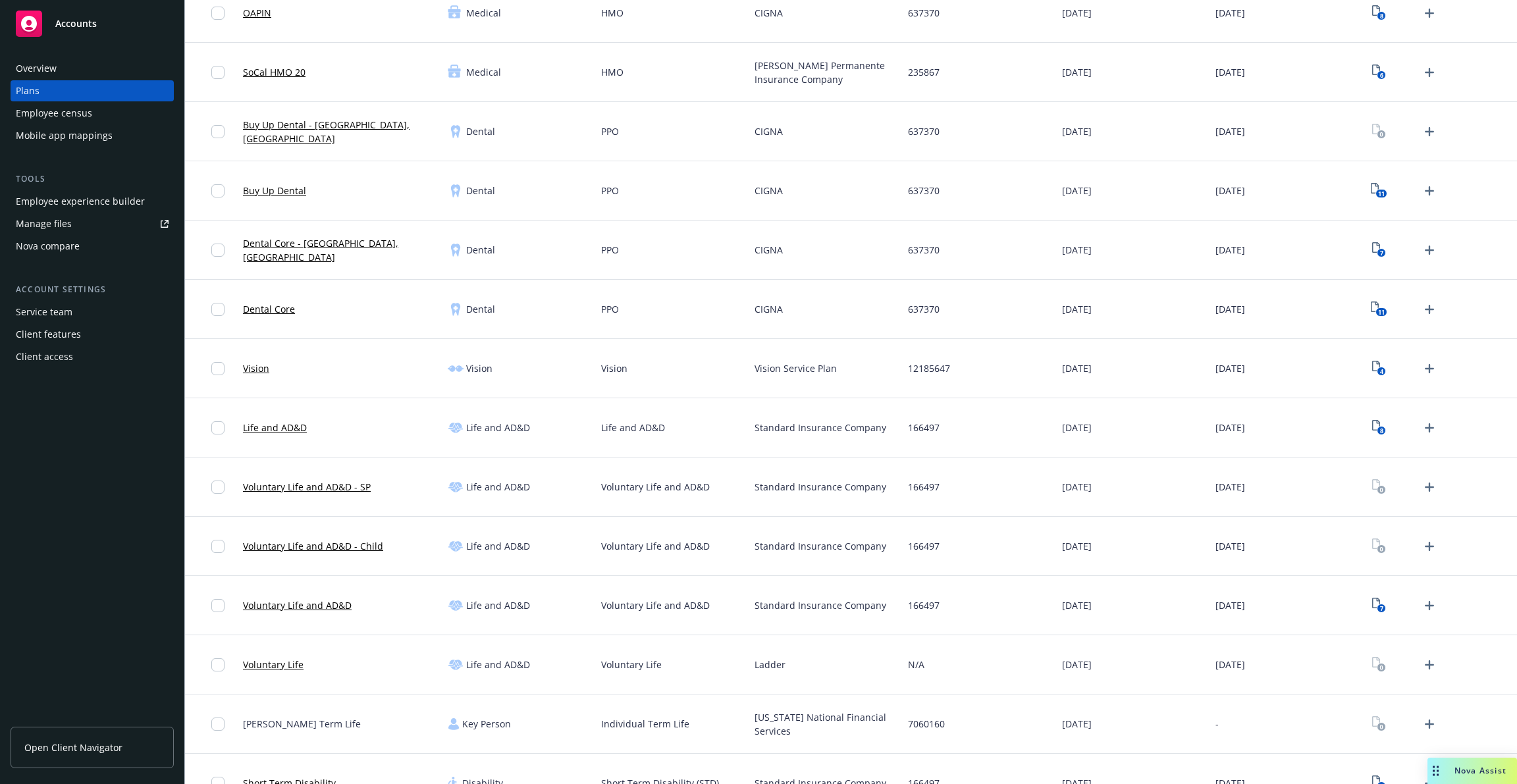
click at [324, 605] on link "Voluntary Life and AD&D" at bounding box center [297, 605] width 109 height 14
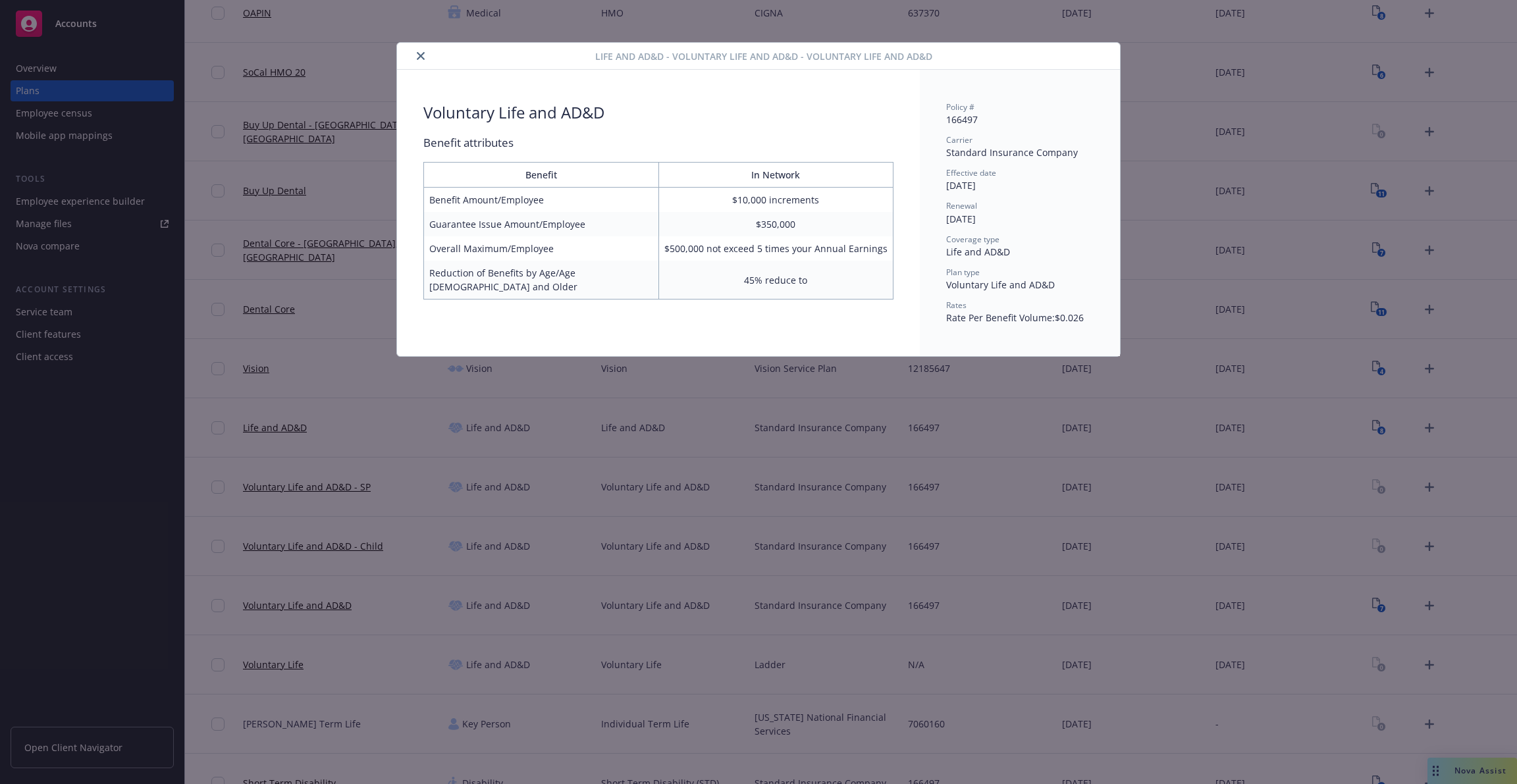
click at [324, 605] on div "Life and AD&D - Voluntary Life and AD&D - Voluntary Life and AD&D Voluntary Lif…" at bounding box center [758, 392] width 1517 height 784
click at [483, 539] on div "Life and AD&D - Voluntary Life and AD&D - Voluntary Life and AD&D Voluntary Lif…" at bounding box center [758, 392] width 1517 height 784
click at [417, 52] on icon "close" at bounding box center [420, 56] width 8 height 8
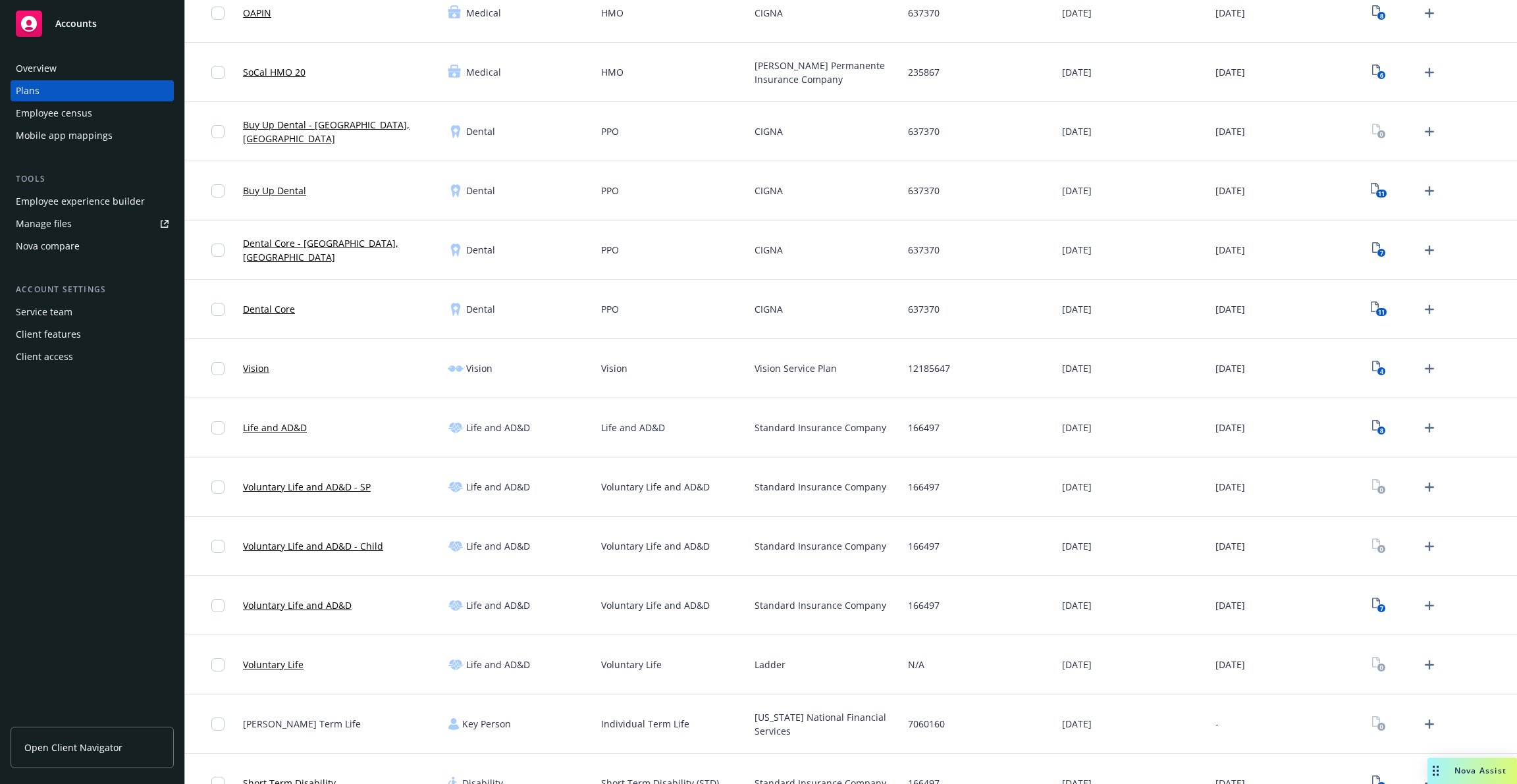
click at [310, 545] on link "Voluntary Life and AD&D - Child" at bounding box center [313, 546] width 140 height 14
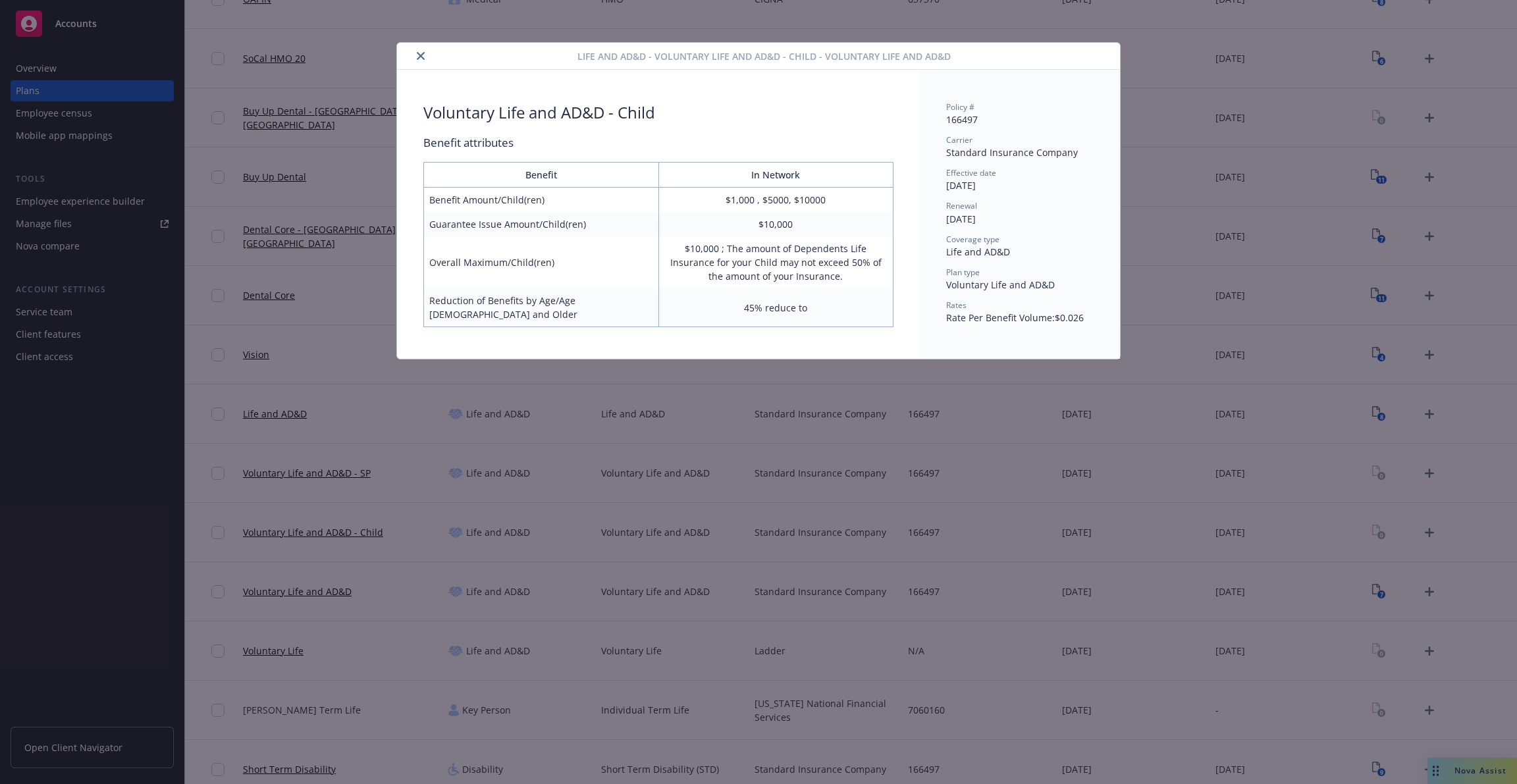
scroll to position [382, 0]
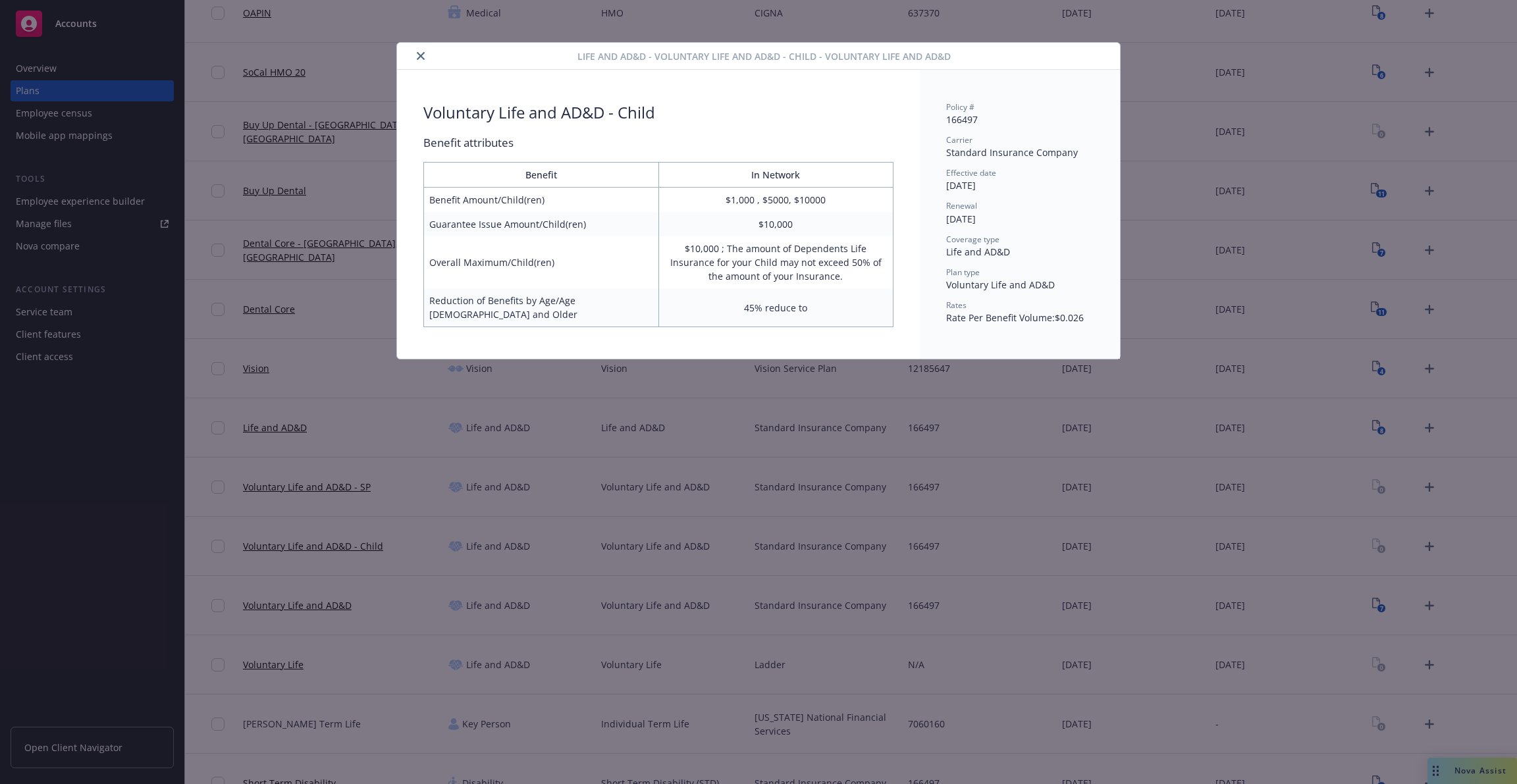
click at [419, 61] on button "close" at bounding box center [421, 56] width 16 height 16
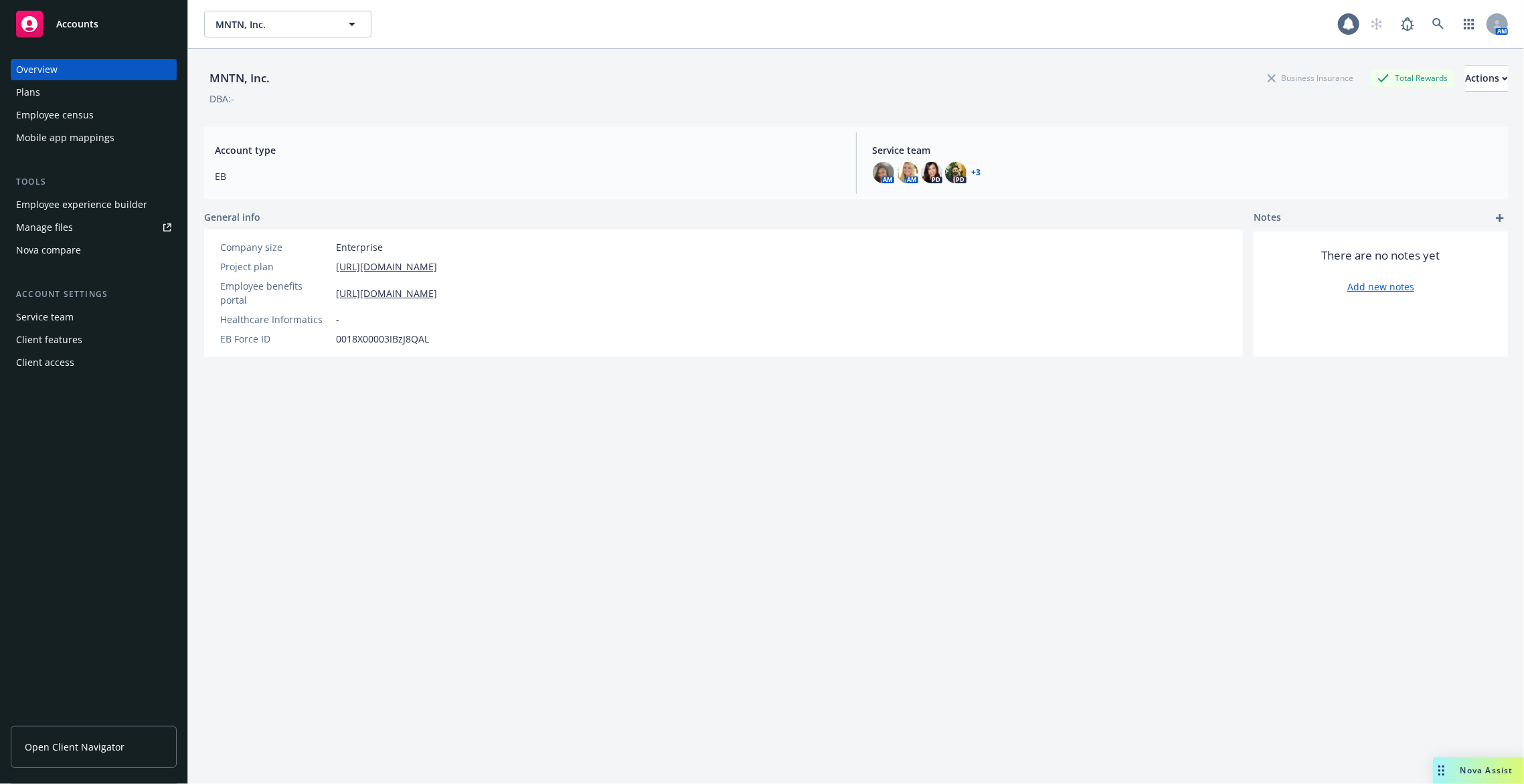
click at [84, 89] on div "Plans" at bounding box center [94, 92] width 155 height 21
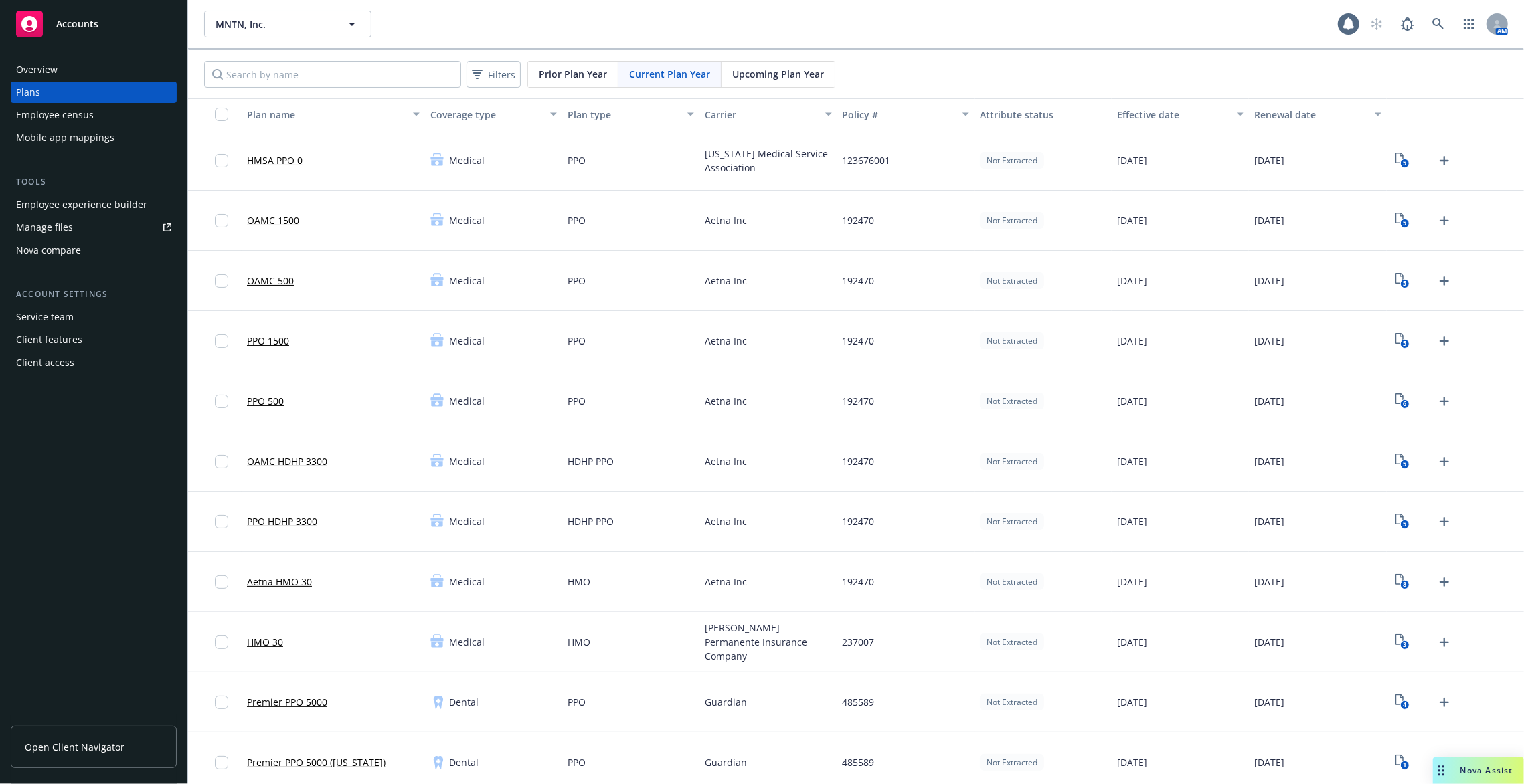
click at [145, 196] on div "Employee experience builder" at bounding box center [94, 205] width 155 height 21
click at [111, 202] on div "Employee experience builder" at bounding box center [82, 205] width 131 height 21
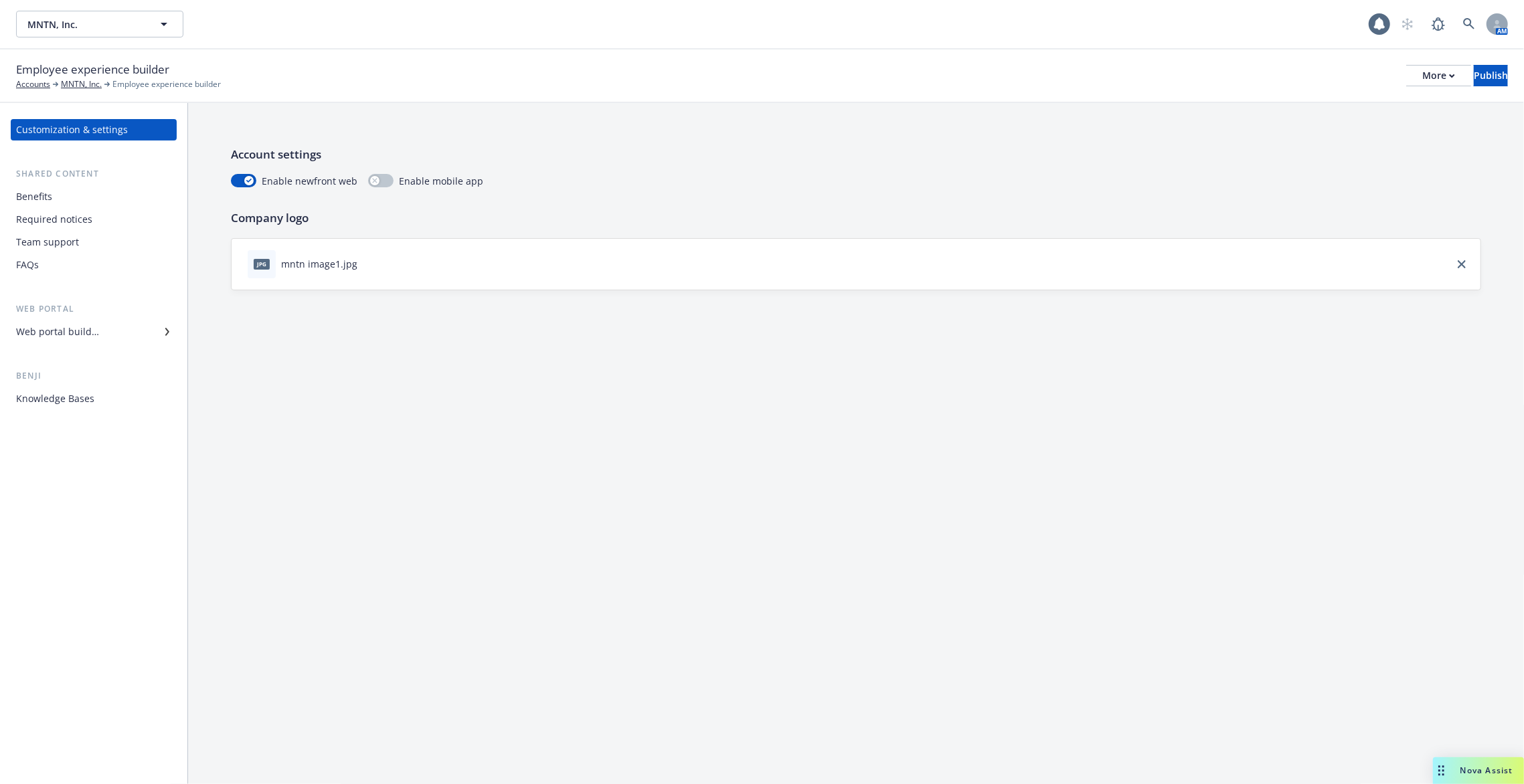
click at [1393, 86] on div "Employee experience builder Accounts MNTN, Inc. Employee experience builder Mor…" at bounding box center [762, 76] width 1492 height 30
click at [1422, 80] on div "More" at bounding box center [1438, 75] width 33 height 20
click at [1364, 128] on link "Copy portal link" at bounding box center [1328, 133] width 198 height 27
